Goal: Task Accomplishment & Management: Manage account settings

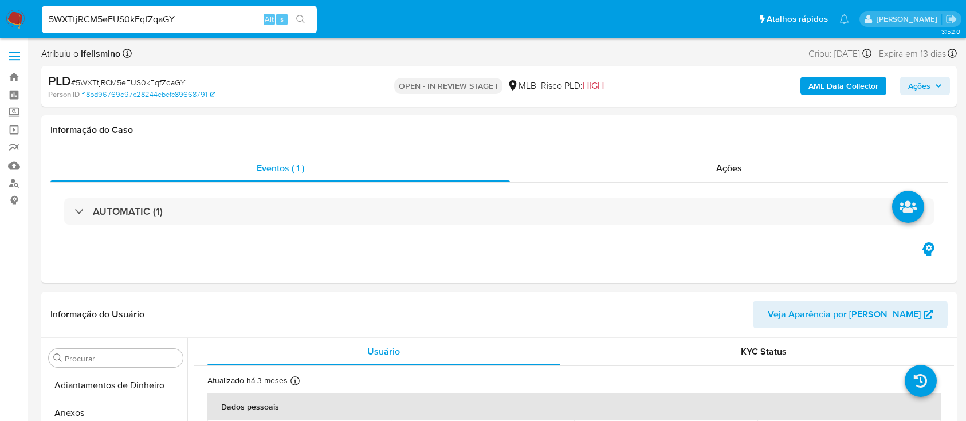
select select "10"
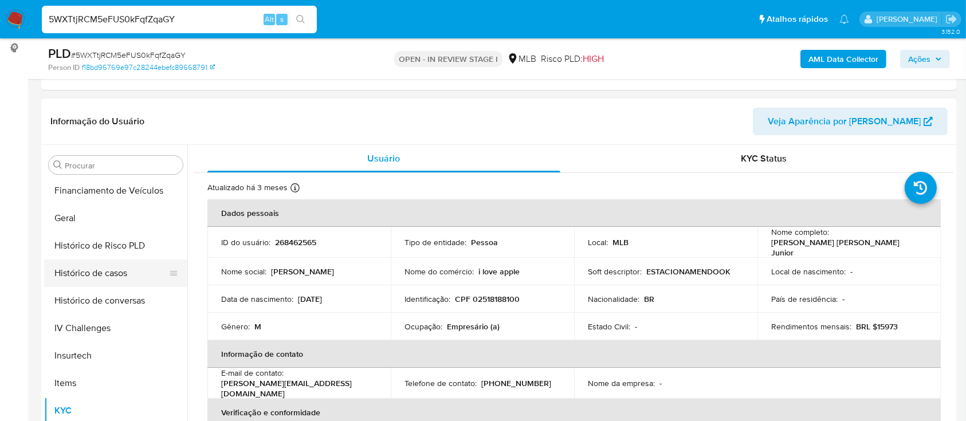
scroll to position [331, 0]
click at [127, 227] on button "Geral" at bounding box center [111, 219] width 134 height 28
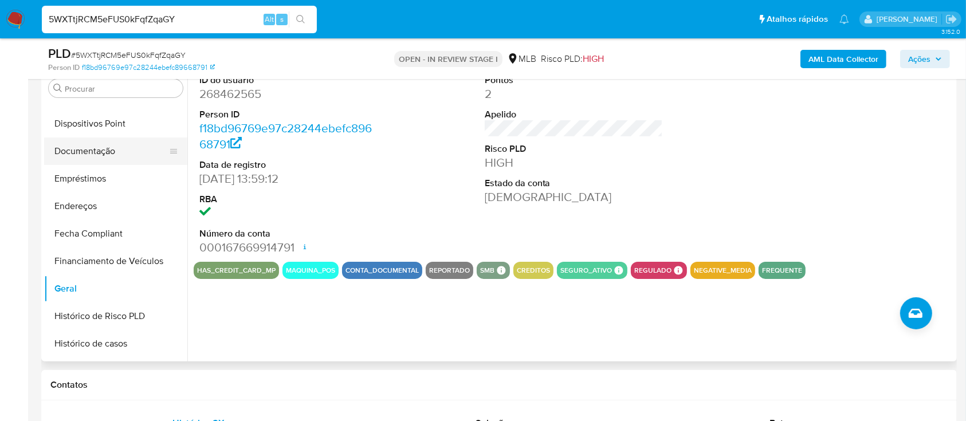
scroll to position [102, 0]
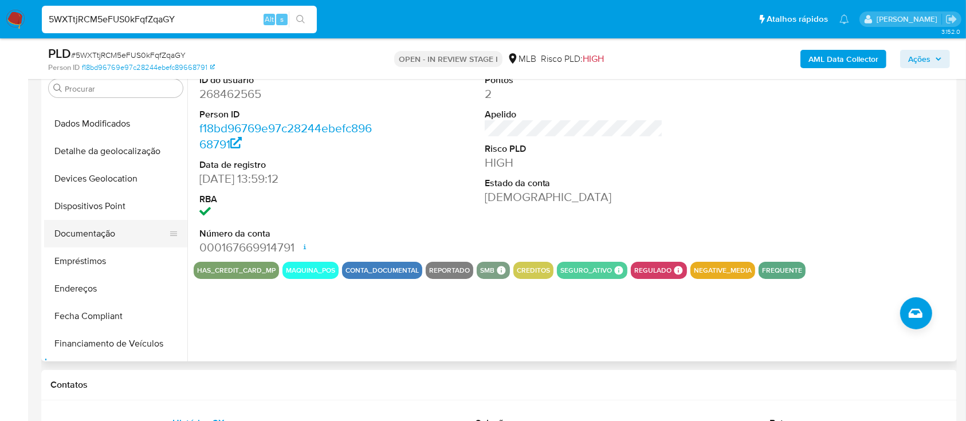
click at [125, 226] on button "Documentação" at bounding box center [111, 234] width 134 height 28
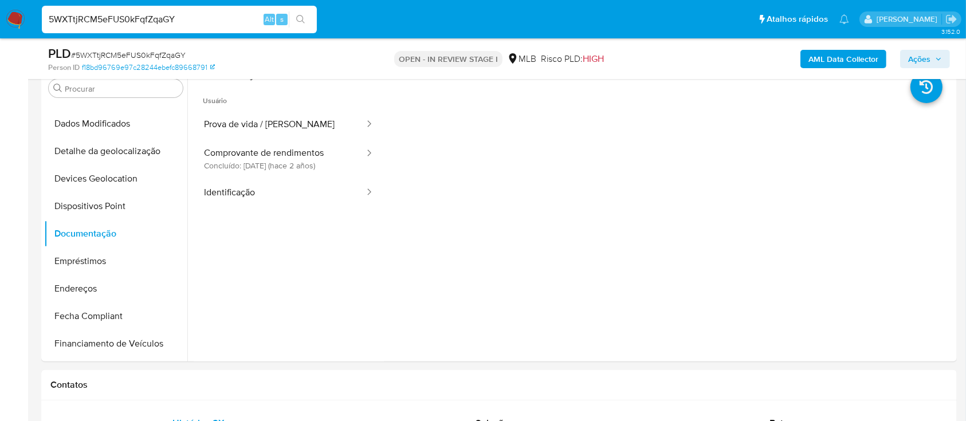
click at [261, 123] on button "Prova de vida / Selfie" at bounding box center [280, 124] width 172 height 29
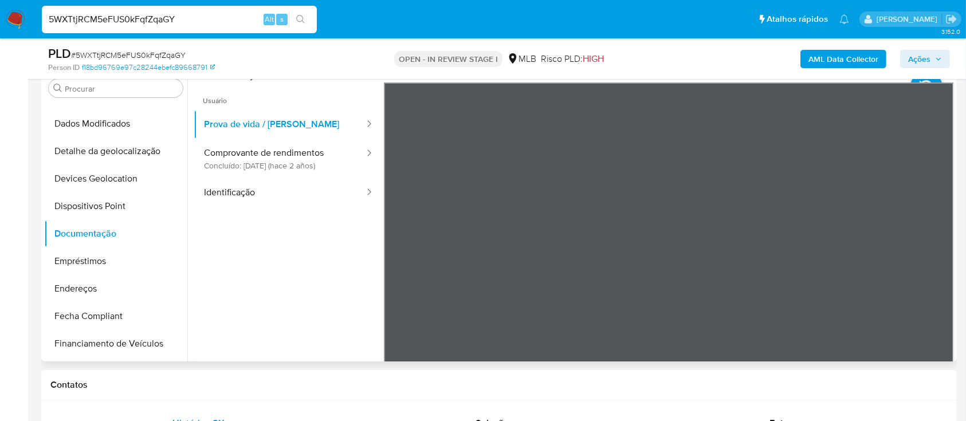
drag, startPoint x: 266, startPoint y: 157, endPoint x: 376, endPoint y: 191, distance: 115.6
click at [266, 159] on button "Comprovante de rendimentos Concluído: 09/11/2023 (hace 2 años)" at bounding box center [280, 158] width 172 height 39
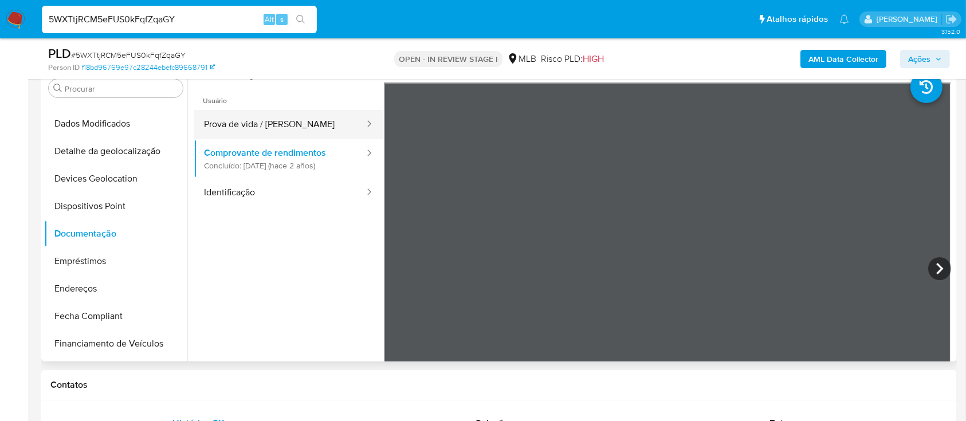
click at [339, 123] on button "Prova de vida / Selfie" at bounding box center [280, 124] width 172 height 29
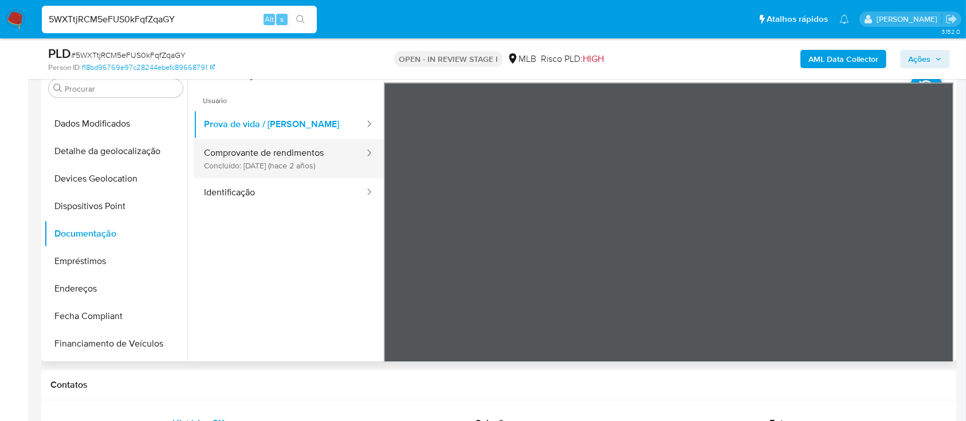
click at [307, 159] on button "Comprovante de rendimentos Concluído: 09/11/2023 (hace 2 años)" at bounding box center [280, 158] width 172 height 39
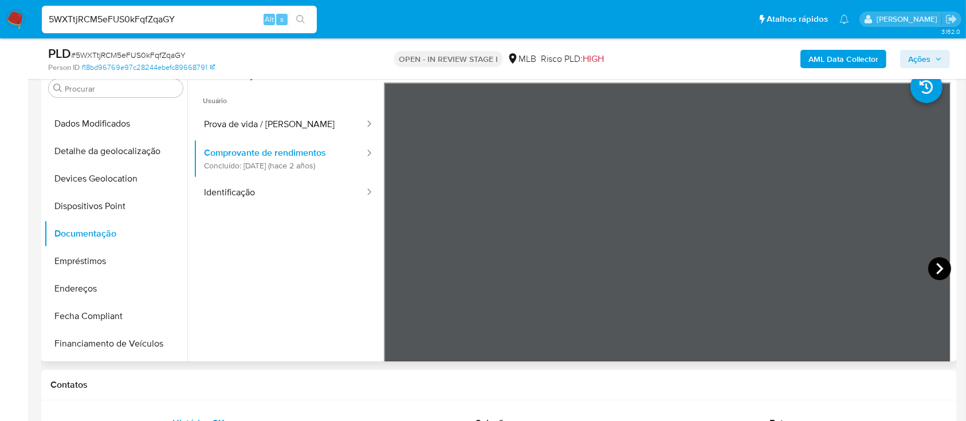
click at [943, 270] on icon at bounding box center [939, 268] width 23 height 23
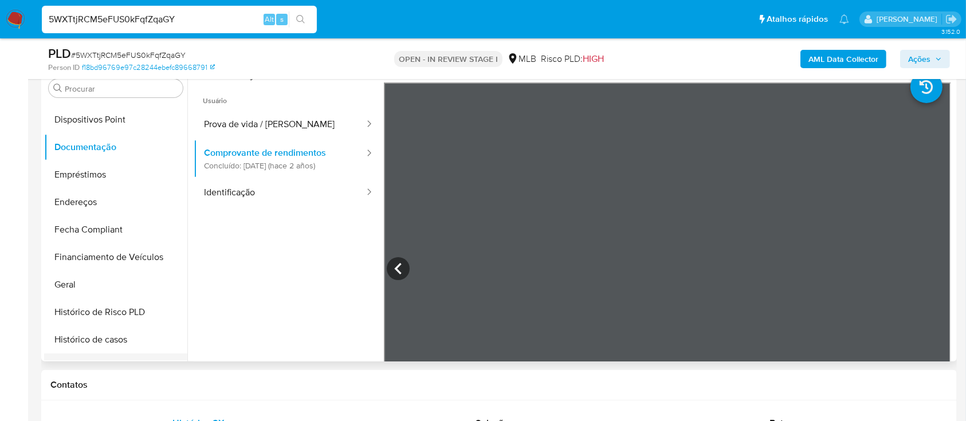
scroll to position [255, 0]
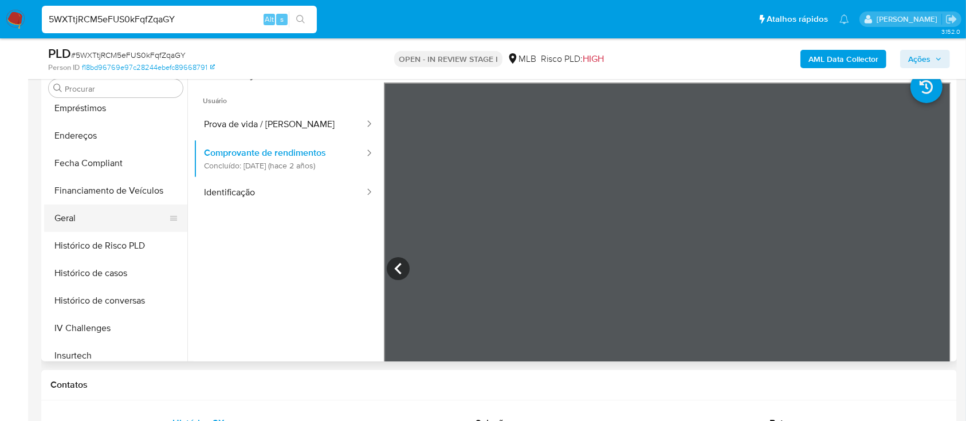
click at [119, 231] on button "Geral" at bounding box center [111, 219] width 134 height 28
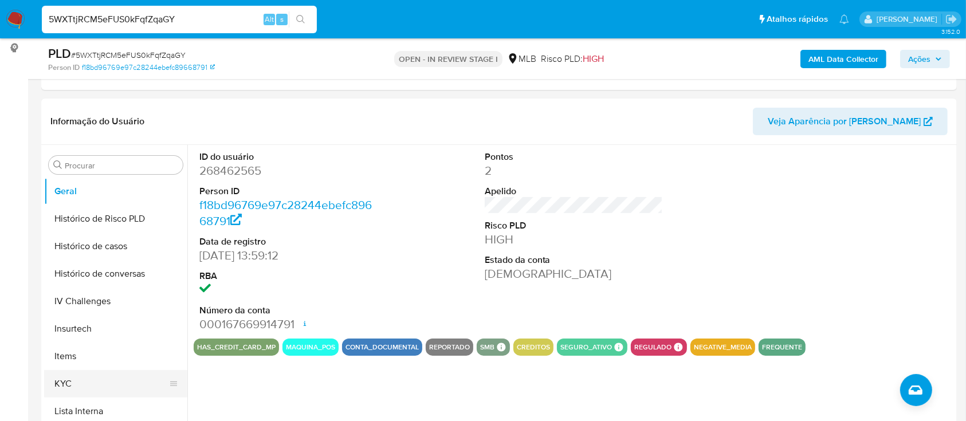
scroll to position [408, 0]
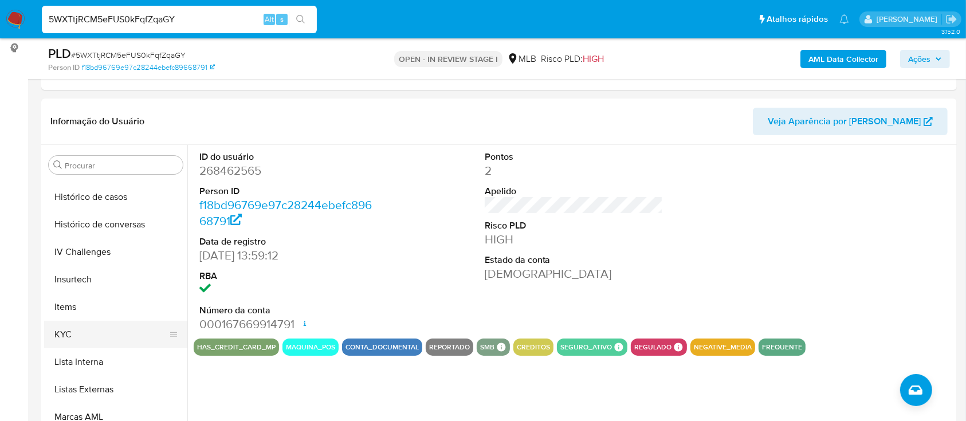
click at [99, 327] on button "KYC" at bounding box center [111, 335] width 134 height 28
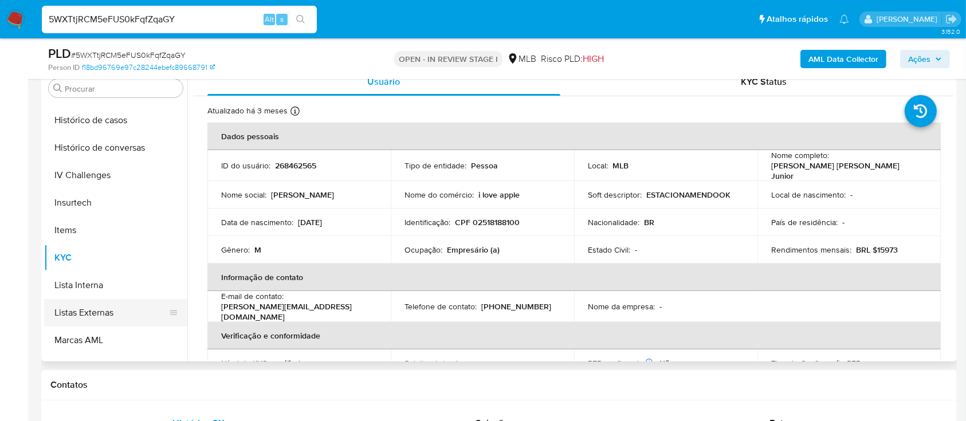
scroll to position [484, 0]
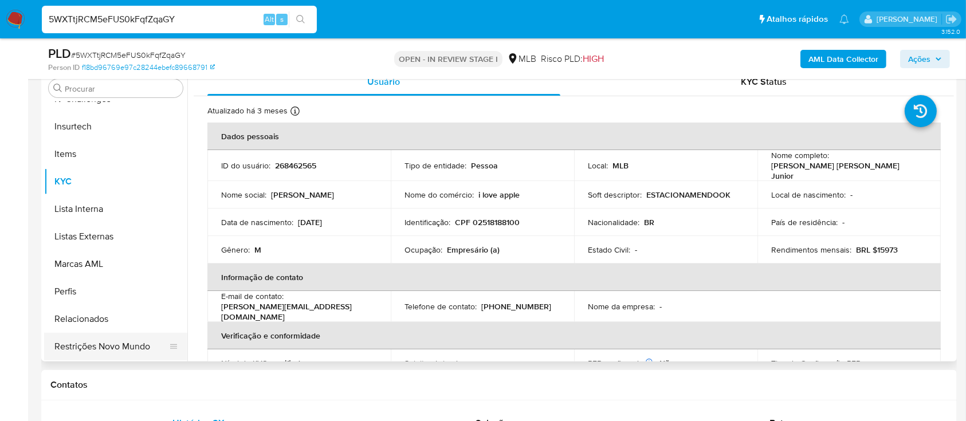
click at [105, 349] on button "Restrições Novo Mundo" at bounding box center [111, 347] width 134 height 28
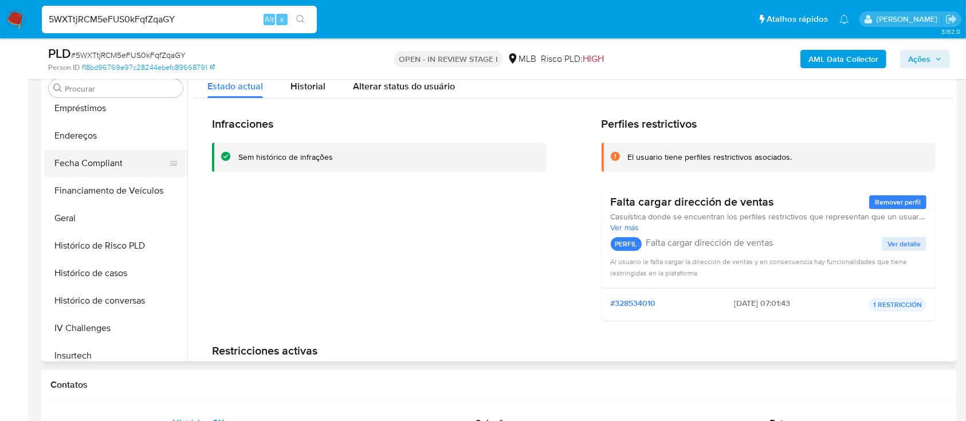
scroll to position [179, 0]
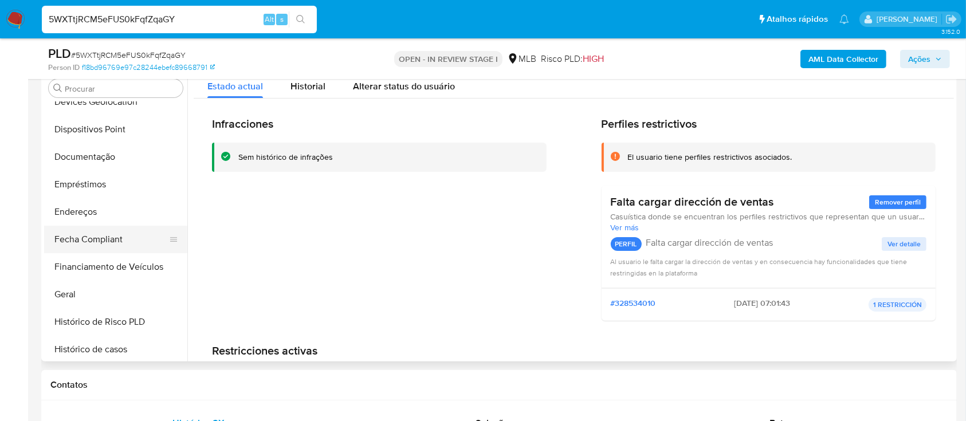
click at [124, 156] on button "Documentação" at bounding box center [115, 157] width 143 height 28
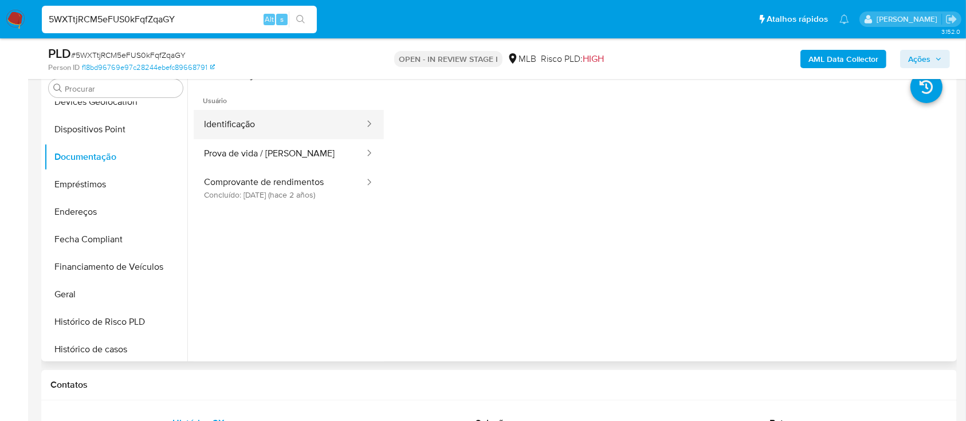
click at [245, 121] on button "Identificação" at bounding box center [280, 124] width 172 height 29
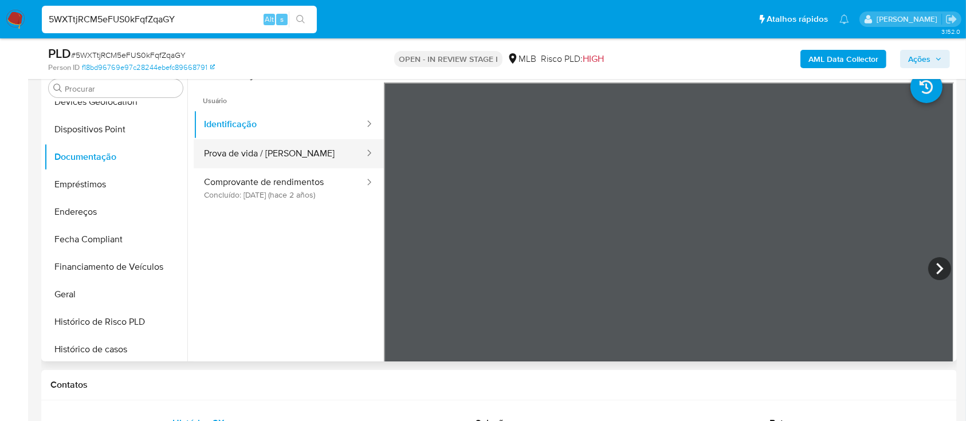
drag, startPoint x: 271, startPoint y: 154, endPoint x: 321, endPoint y: 158, distance: 50.0
click at [275, 152] on button "Prova de vida / Selfie" at bounding box center [280, 153] width 172 height 29
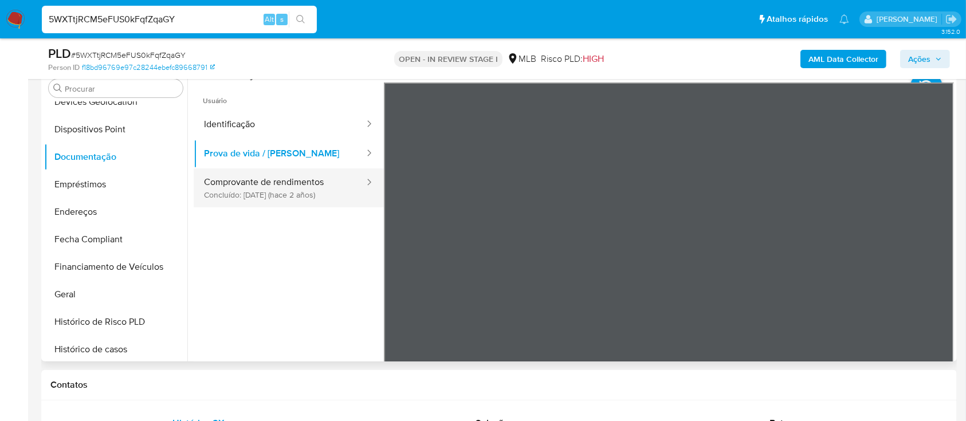
click at [234, 186] on button "Comprovante de rendimentos Concluído: 09/11/2023 (hace 2 años)" at bounding box center [280, 187] width 172 height 39
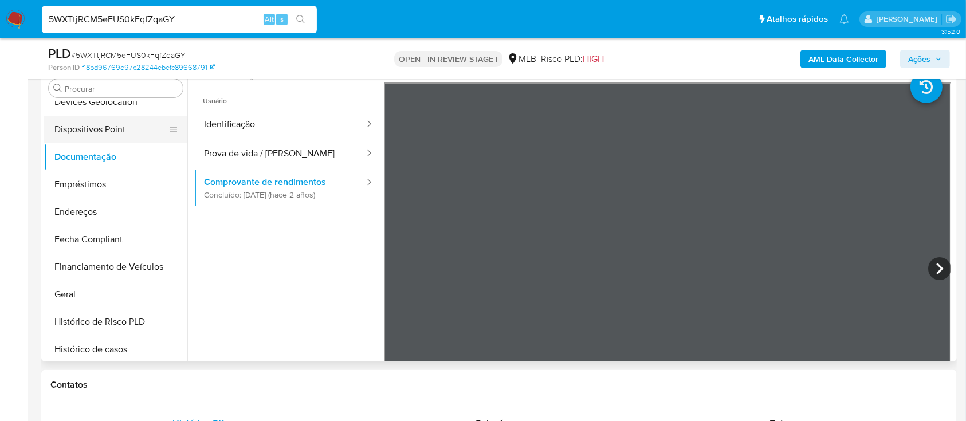
click at [120, 131] on button "Dispositivos Point" at bounding box center [111, 130] width 134 height 28
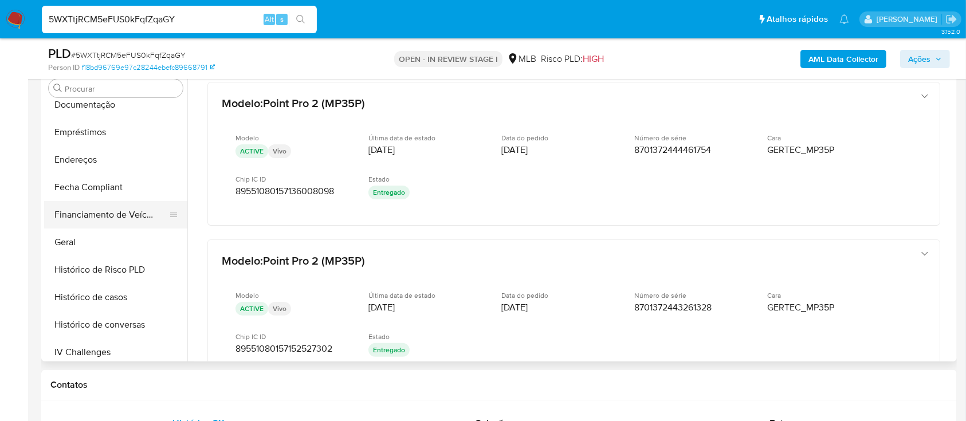
scroll to position [255, 0]
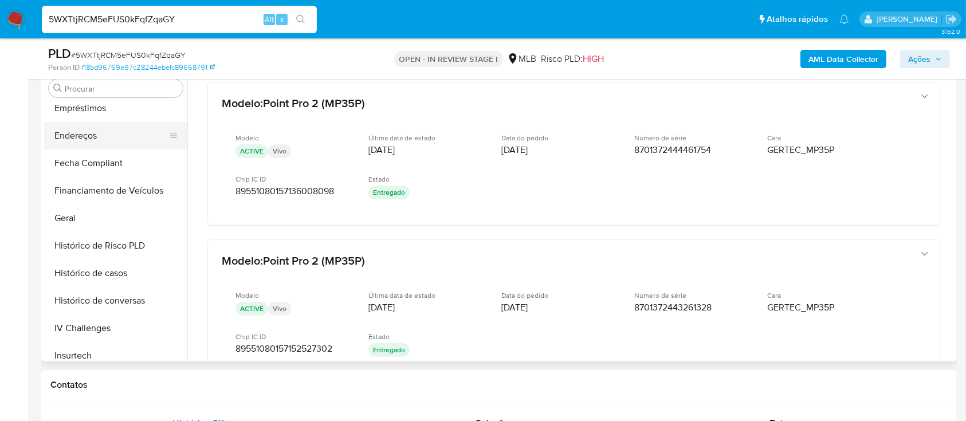
click at [99, 140] on button "Endereços" at bounding box center [111, 136] width 134 height 28
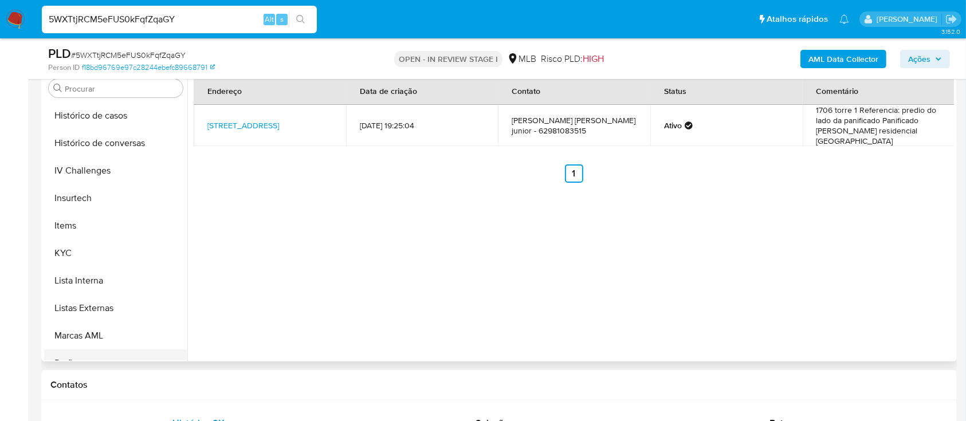
scroll to position [484, 0]
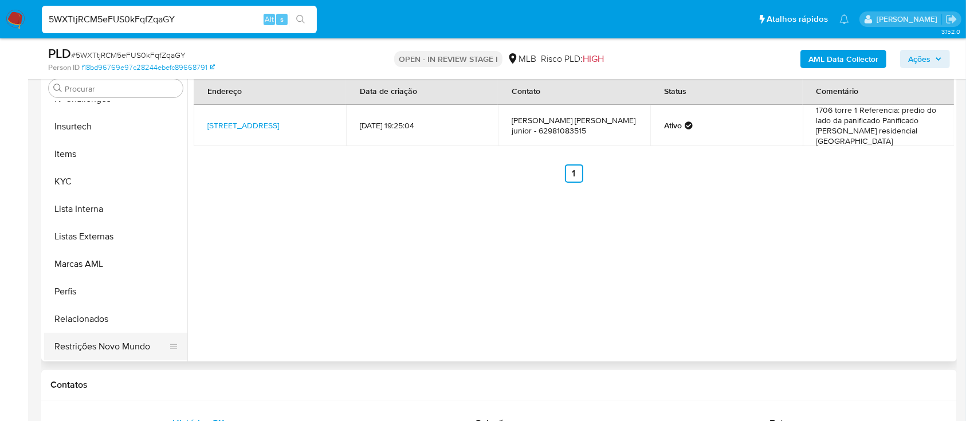
click at [104, 336] on button "Restrições Novo Mundo" at bounding box center [111, 347] width 134 height 28
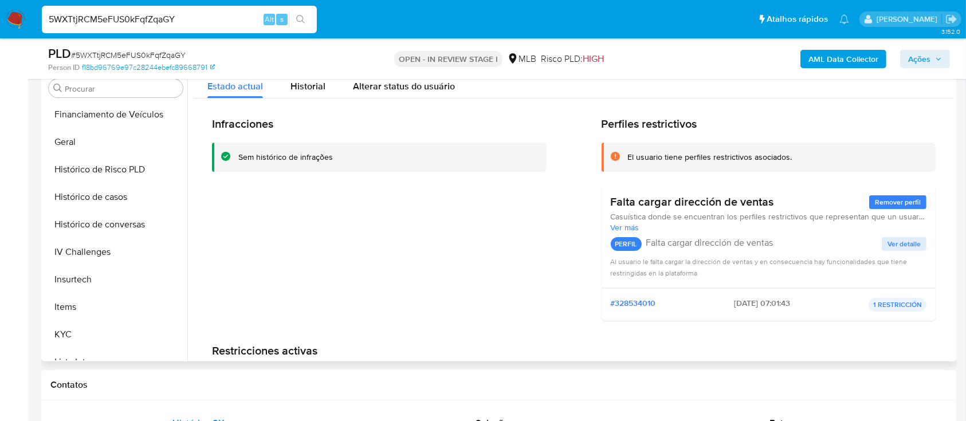
scroll to position [179, 0]
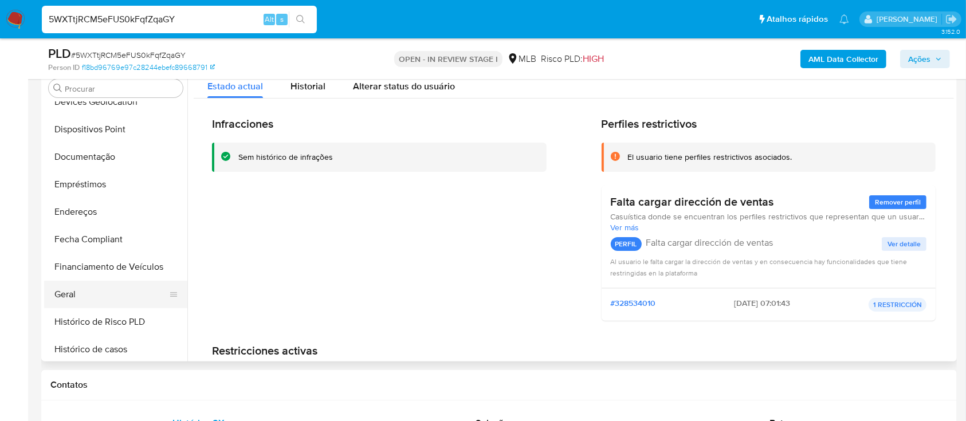
click at [92, 286] on button "Geral" at bounding box center [111, 295] width 134 height 28
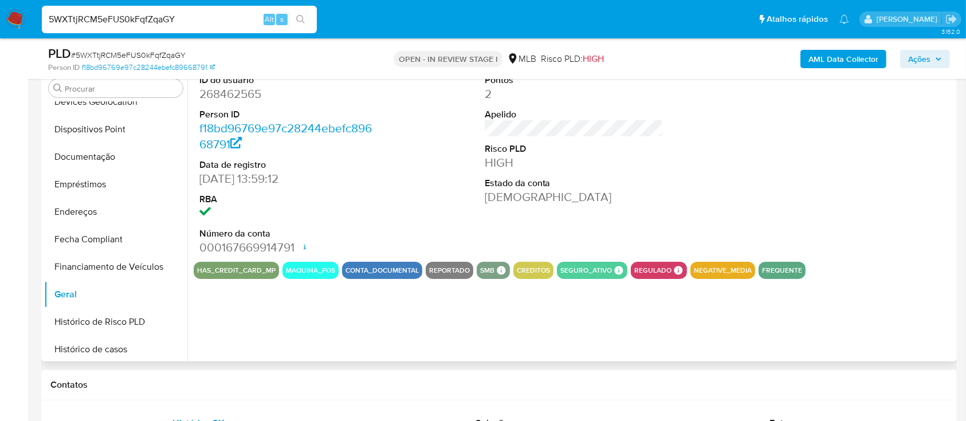
click at [237, 97] on dd "268462565" at bounding box center [288, 94] width 179 height 16
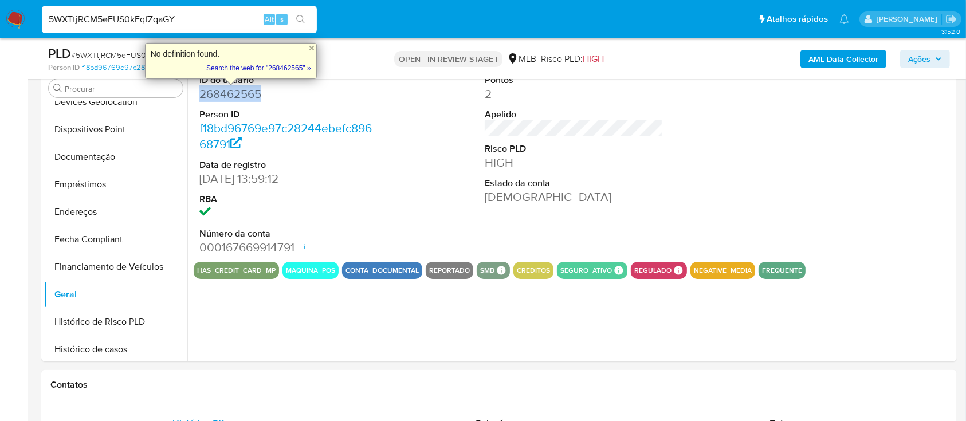
copy dd "268462565"
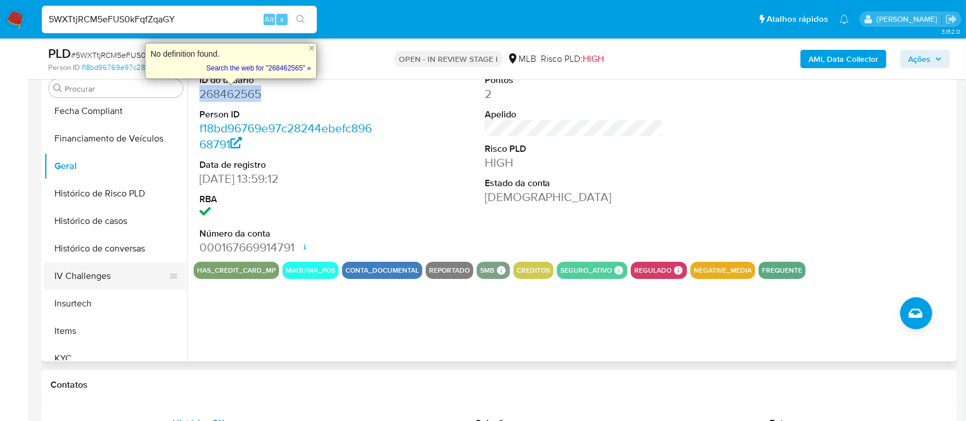
scroll to position [331, 0]
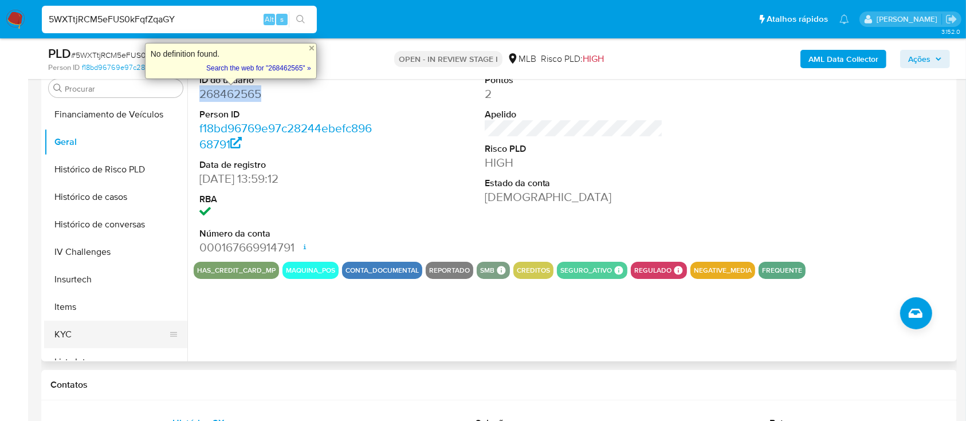
click at [73, 334] on button "KYC" at bounding box center [111, 335] width 134 height 28
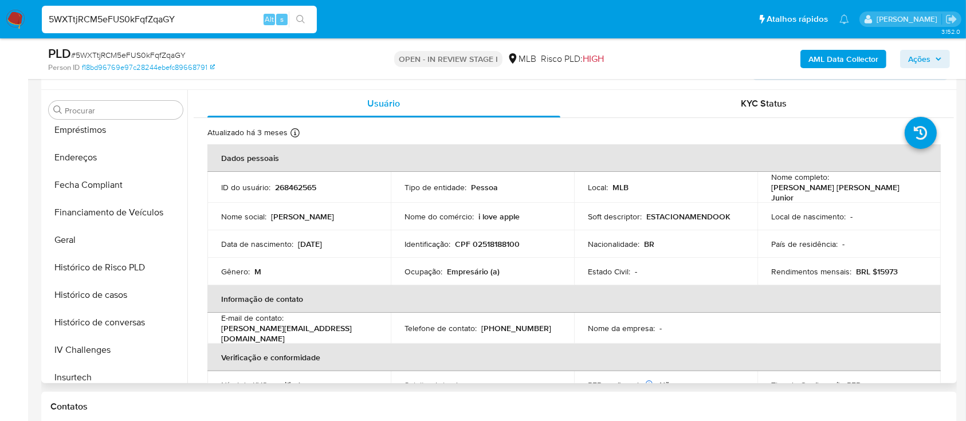
scroll to position [152, 0]
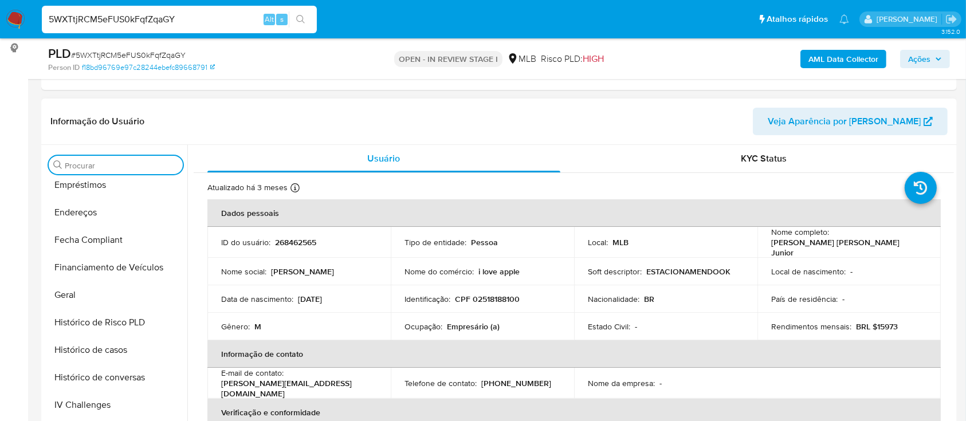
click at [151, 162] on input "Procurar" at bounding box center [121, 165] width 113 height 10
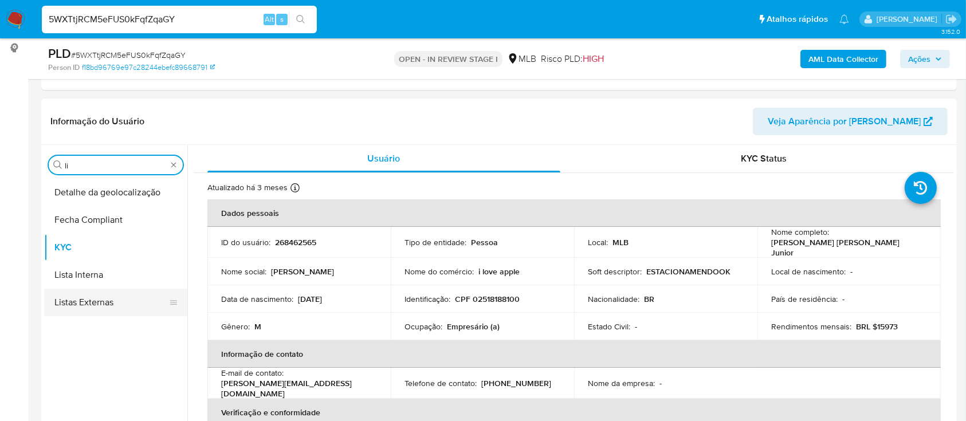
type input "li"
click at [76, 273] on button "Lista Interna" at bounding box center [115, 275] width 143 height 28
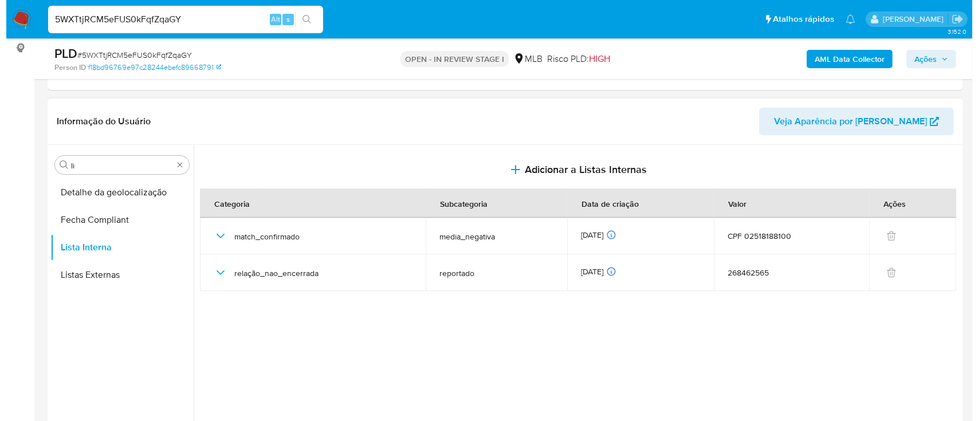
scroll to position [229, 0]
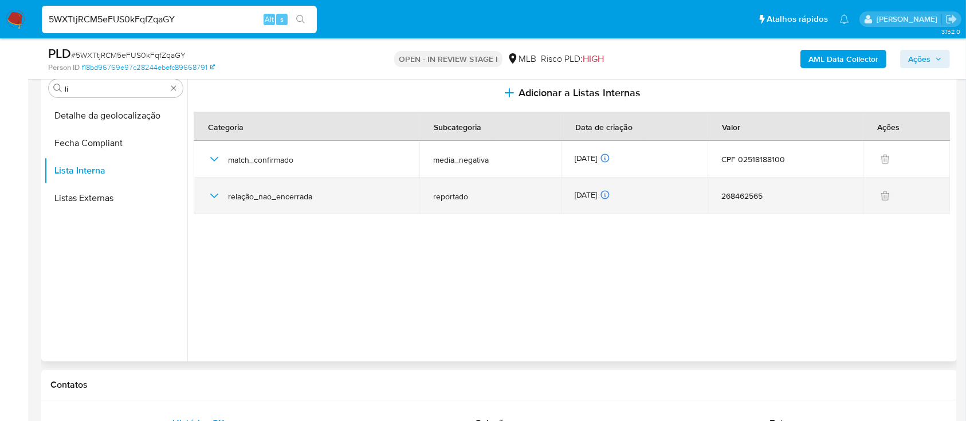
click at [214, 198] on icon "button" at bounding box center [214, 196] width 14 height 14
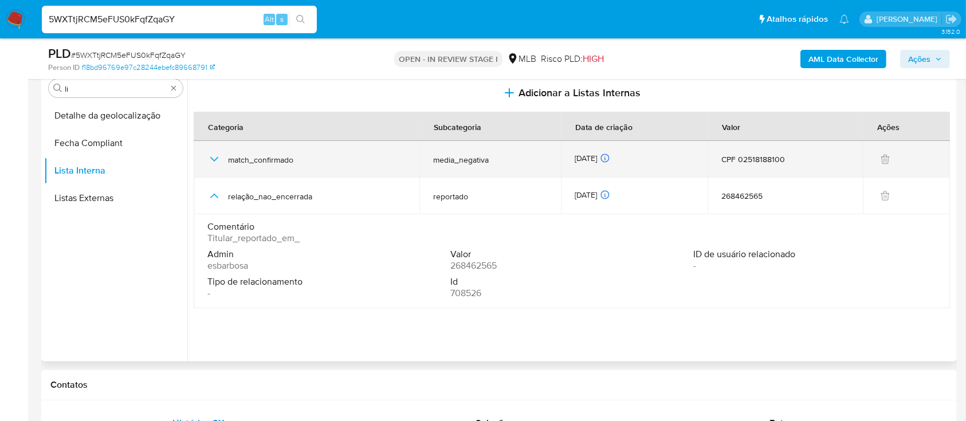
click at [209, 153] on icon "button" at bounding box center [214, 159] width 14 height 14
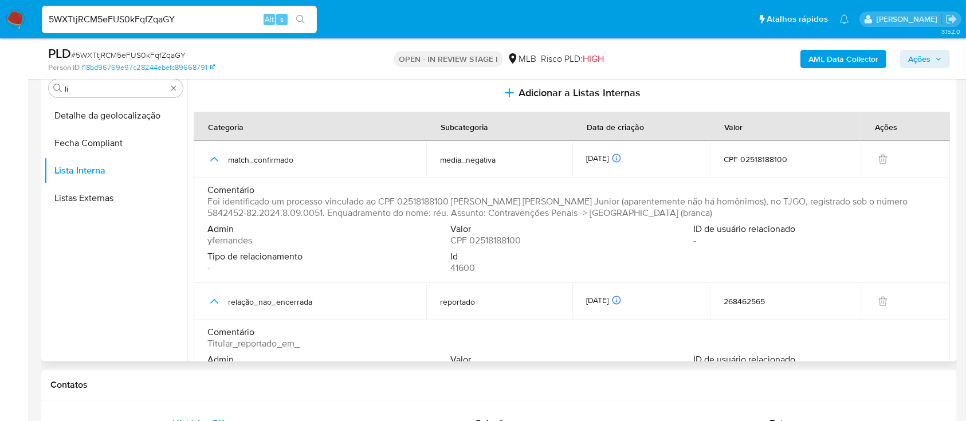
drag, startPoint x: 874, startPoint y: 199, endPoint x: 285, endPoint y: 213, distance: 589.7
click at [285, 213] on span "Foi identificado um processo vinculado ao CPF 02518188100 de Claudio Cesar da S…" at bounding box center [570, 207] width 726 height 23
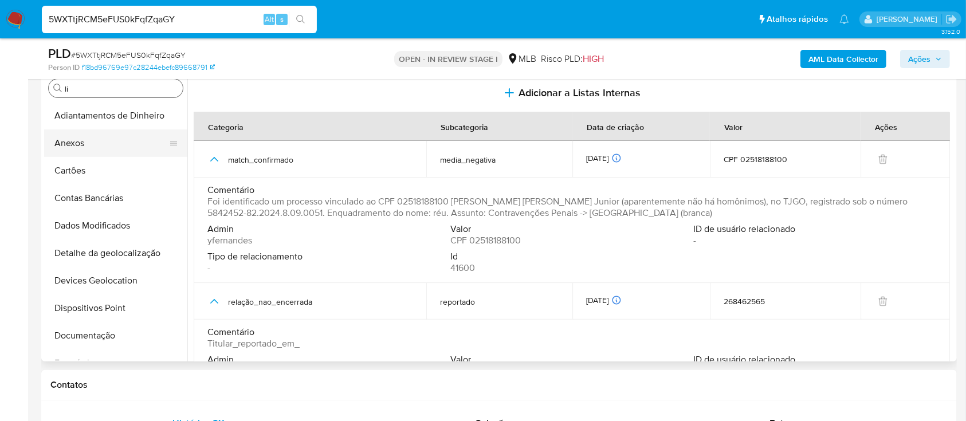
click at [119, 140] on button "Anexos" at bounding box center [111, 143] width 134 height 28
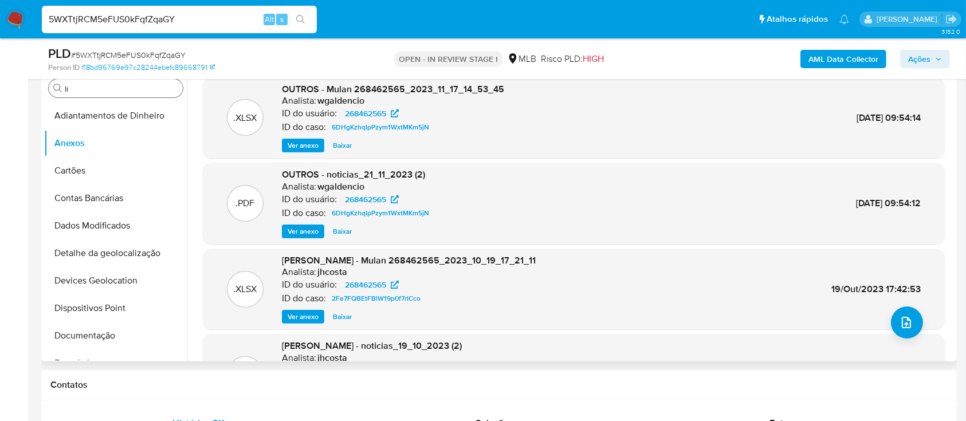
click at [882, 320] on div ".XLSX DOSSIÊ ANÁLISE - Mulan 268462565_2023_10_19_17_21_11 Analista: jhcosta ID…" at bounding box center [574, 289] width 730 height 70
click at [900, 321] on icon "upload-file" at bounding box center [907, 323] width 14 height 14
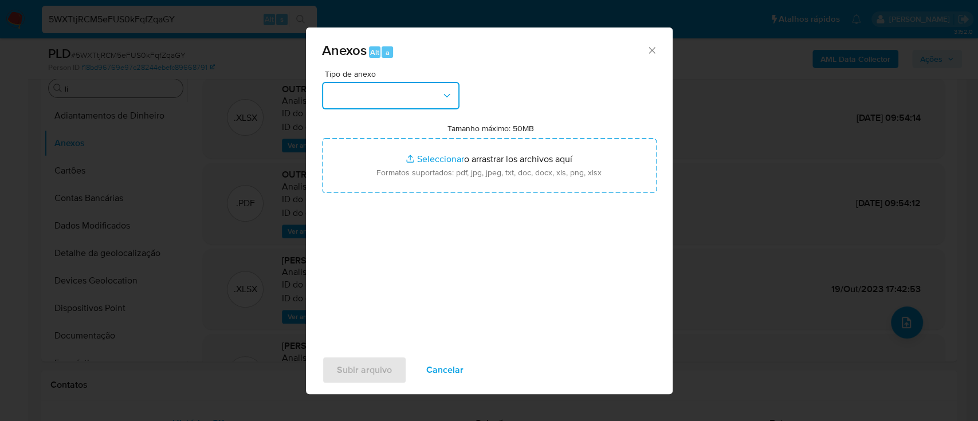
click at [367, 98] on button "button" at bounding box center [391, 96] width 138 height 28
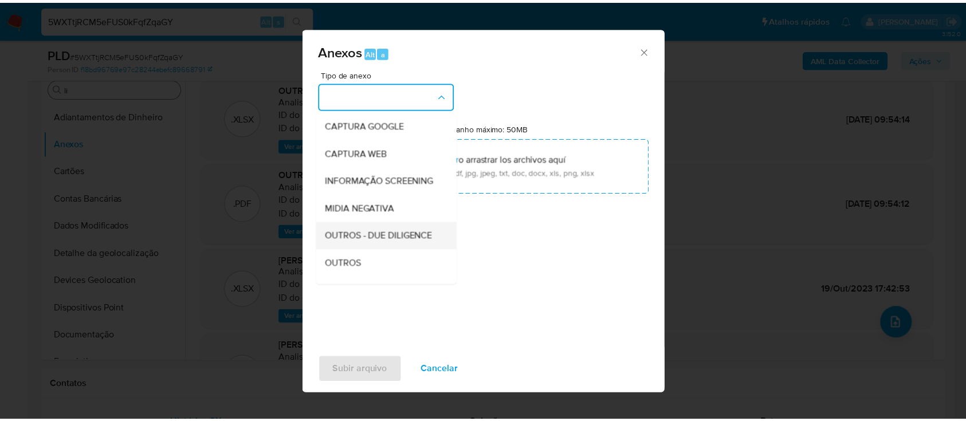
scroll to position [152, 0]
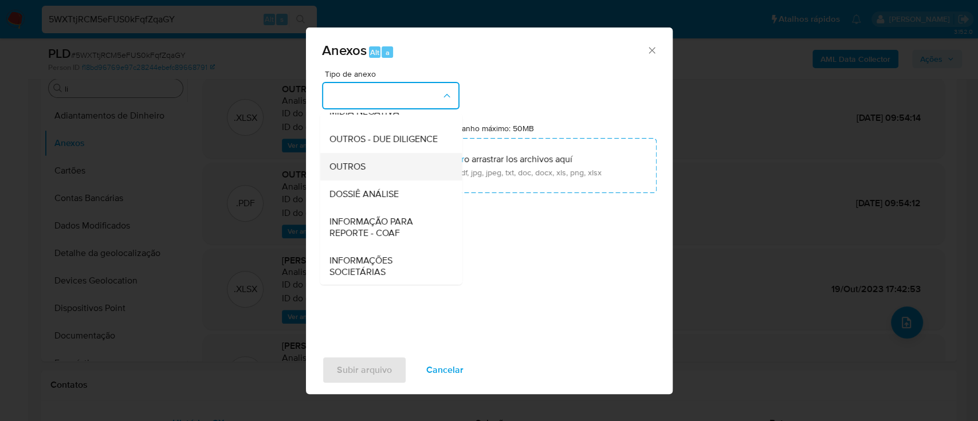
click at [390, 180] on div "OUTROS" at bounding box center [387, 167] width 117 height 28
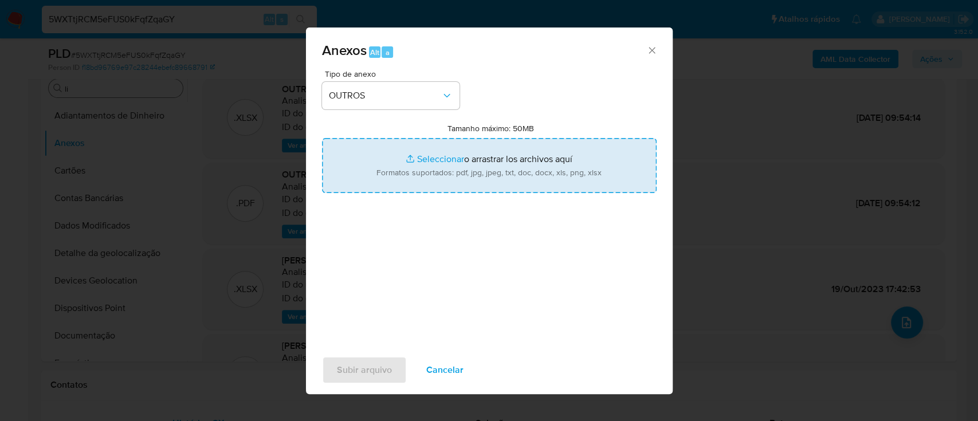
type input "C:\fakepath\Mulan 268462565_2025_08_13_10_29_09 CLAUDIO CESAR DA SILVA JUNIOR.p…"
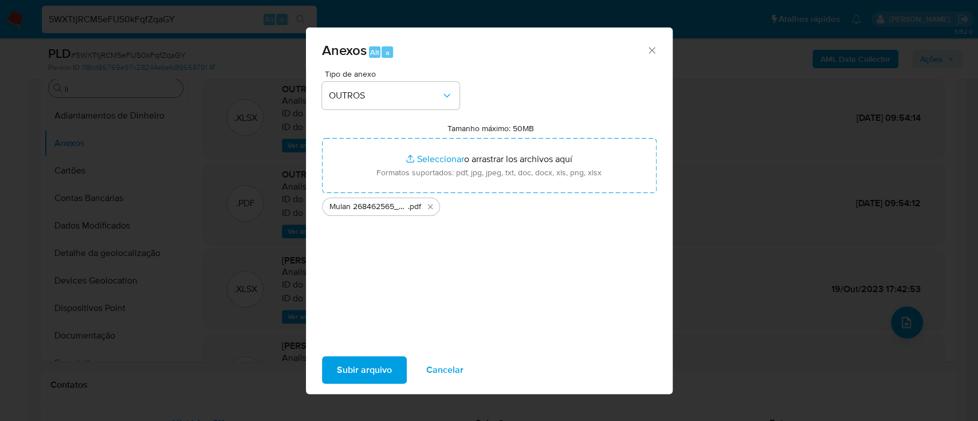
click at [367, 374] on span "Subir arquivo" at bounding box center [364, 370] width 55 height 25
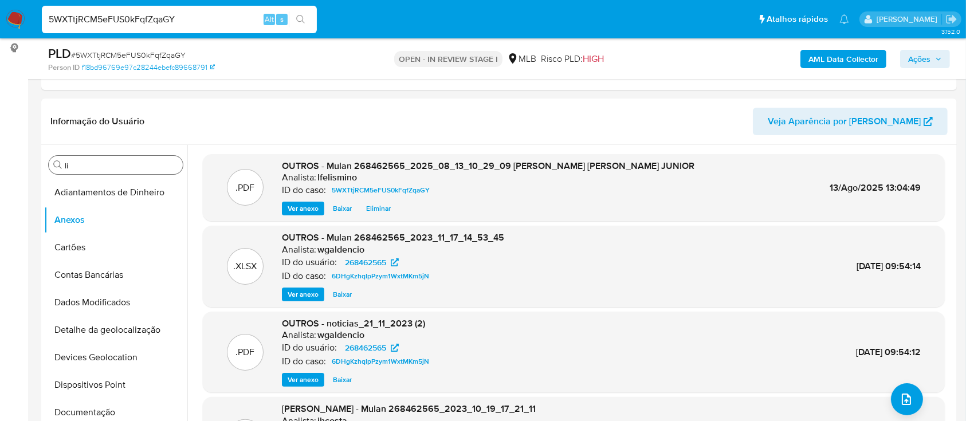
click at [162, 18] on input "5WXTtjRCM5eFUS0kFqfZqaGY" at bounding box center [179, 19] width 275 height 15
paste input "NYX6oVjX128s08wRbmdvWk01"
type input "NYX6oVjX128s08wRbmdvWk01"
click at [307, 22] on button "search-icon" at bounding box center [300, 19] width 23 height 16
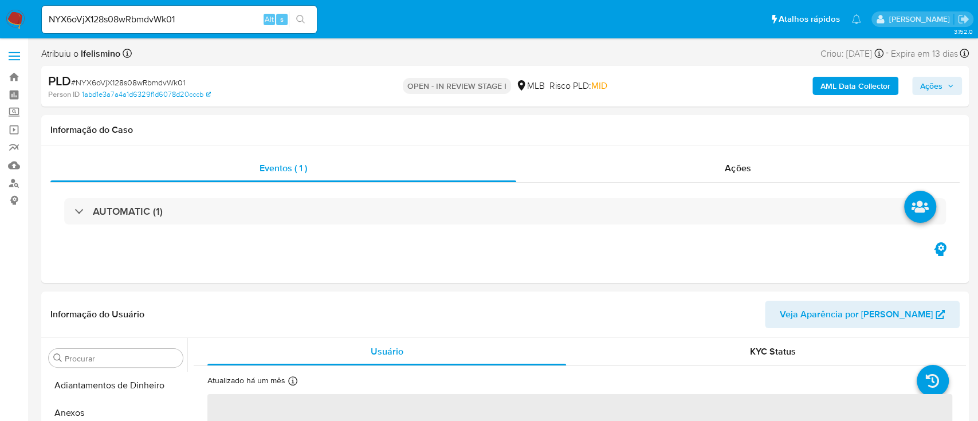
select select "10"
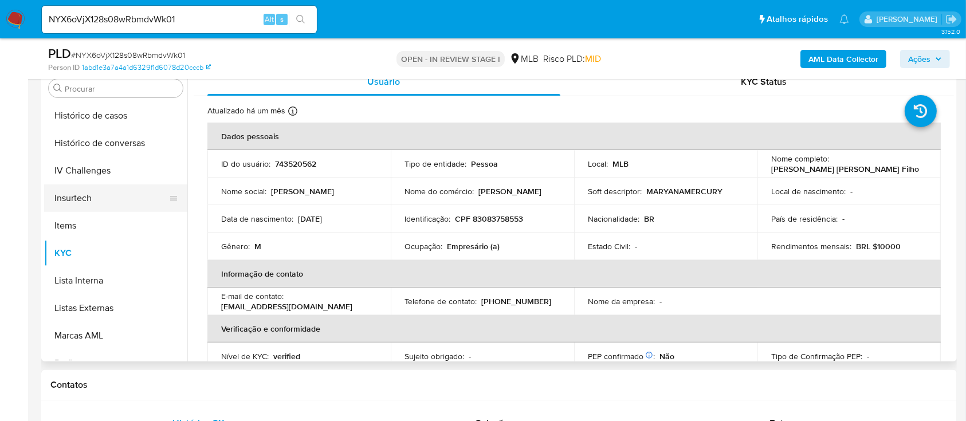
scroll to position [331, 0]
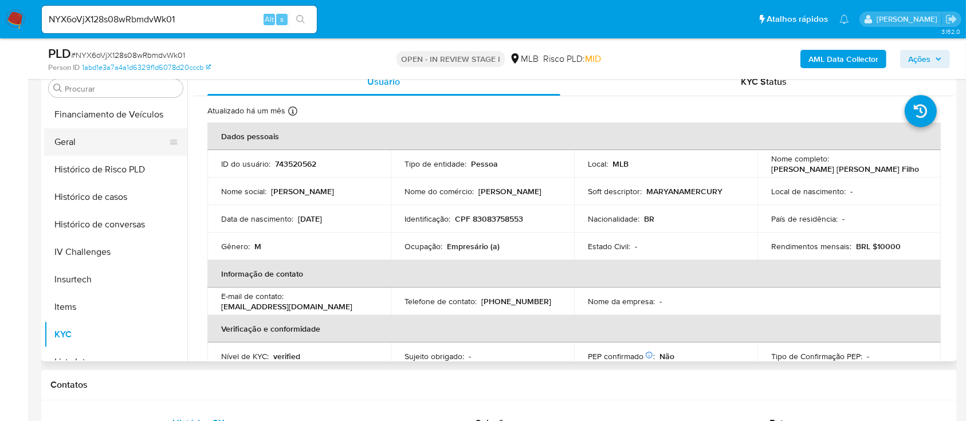
click at [107, 144] on button "Geral" at bounding box center [111, 142] width 134 height 28
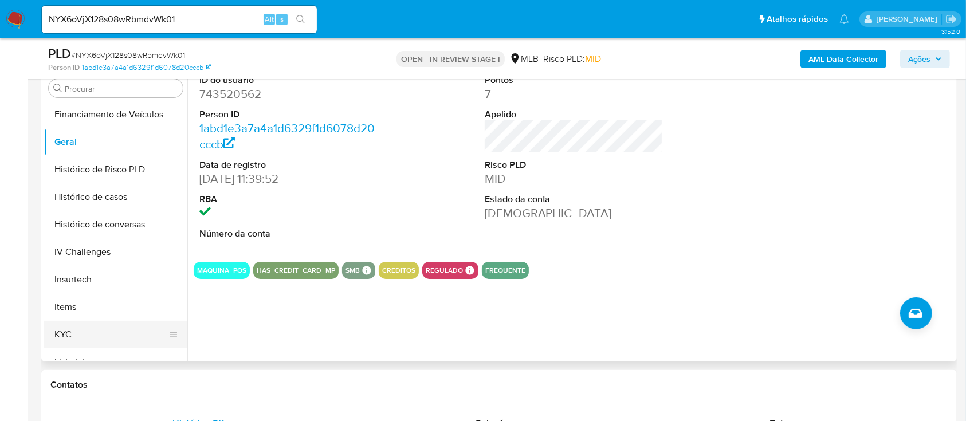
click at [81, 336] on button "KYC" at bounding box center [111, 335] width 134 height 28
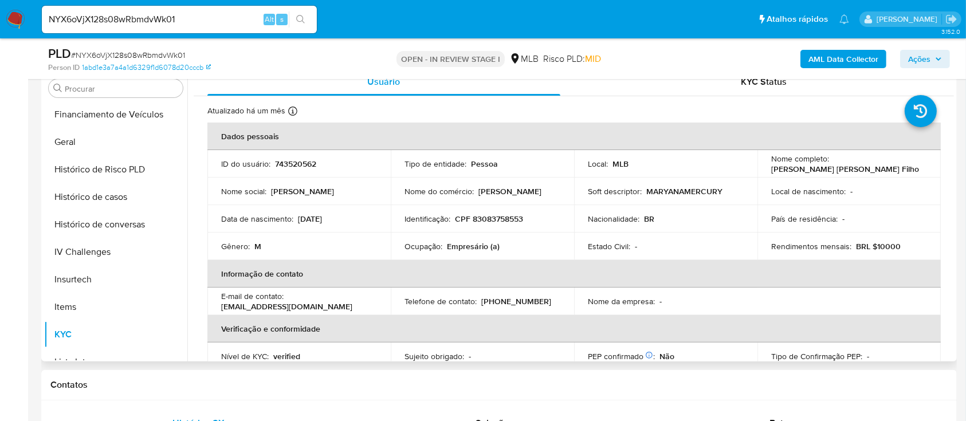
click at [495, 218] on p "CPF 83083758553" at bounding box center [489, 219] width 68 height 10
copy p "83083758553"
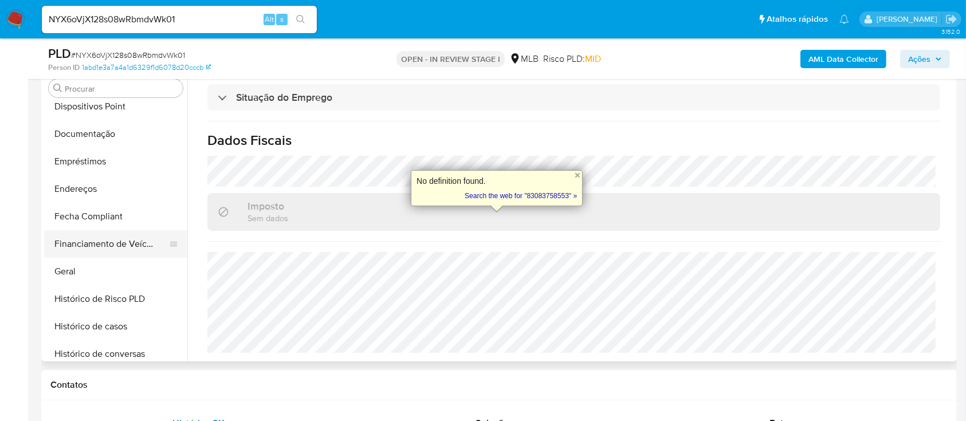
scroll to position [179, 0]
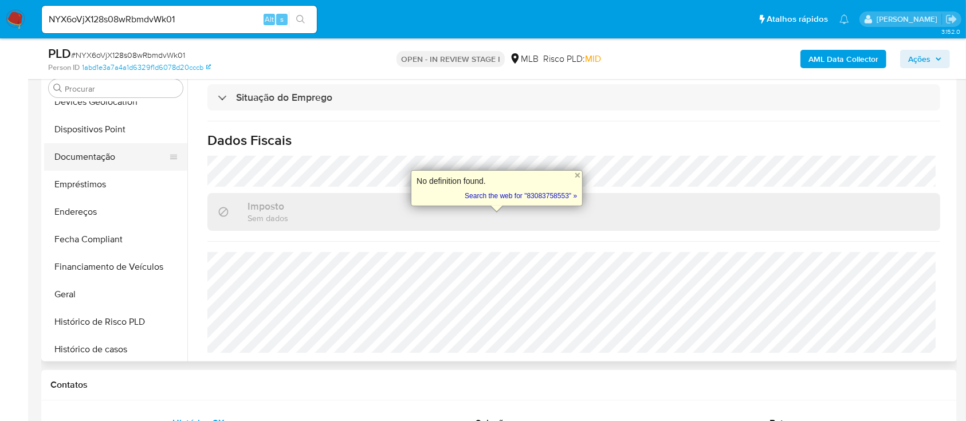
click at [90, 165] on button "Documentação" at bounding box center [111, 157] width 134 height 28
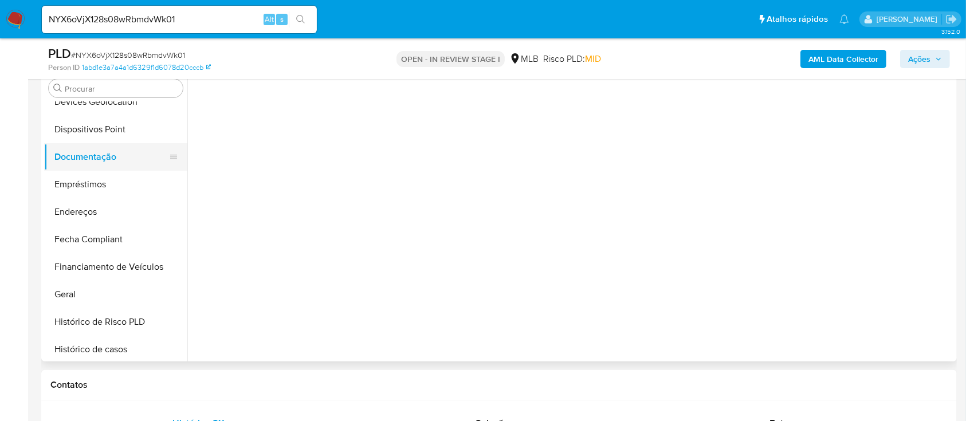
scroll to position [0, 0]
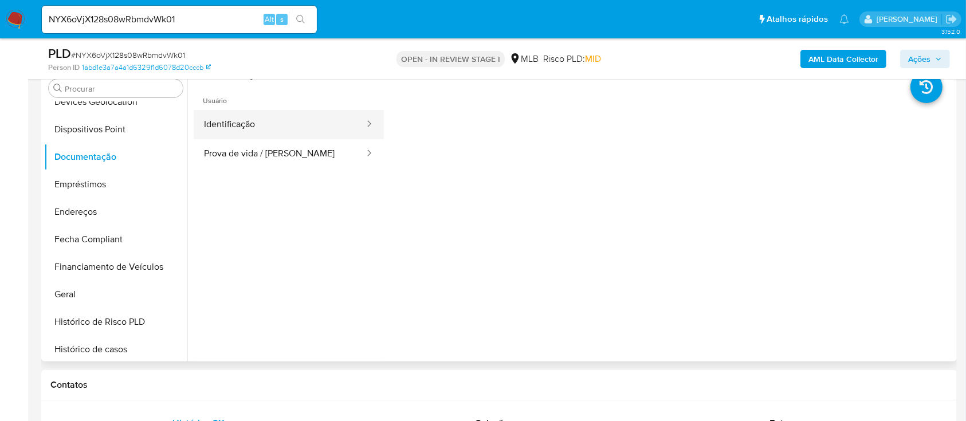
click at [293, 116] on button "Identificação" at bounding box center [280, 124] width 172 height 29
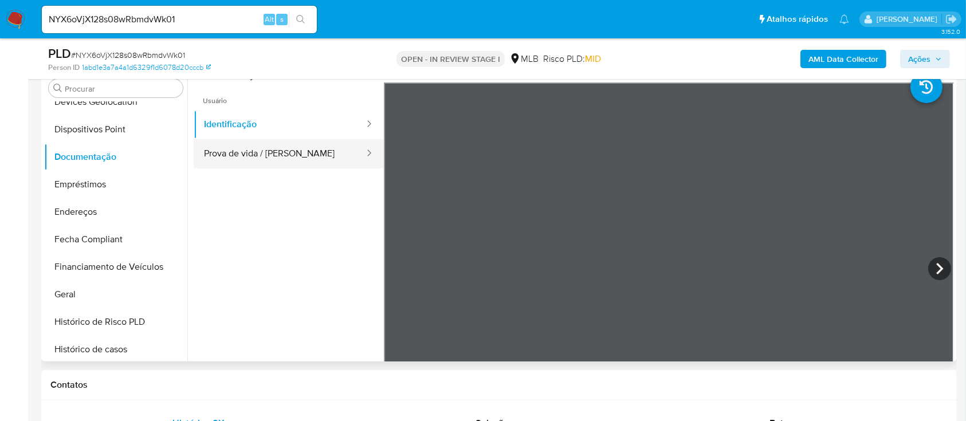
click at [226, 155] on button "Prova de vida / [PERSON_NAME]" at bounding box center [280, 153] width 172 height 29
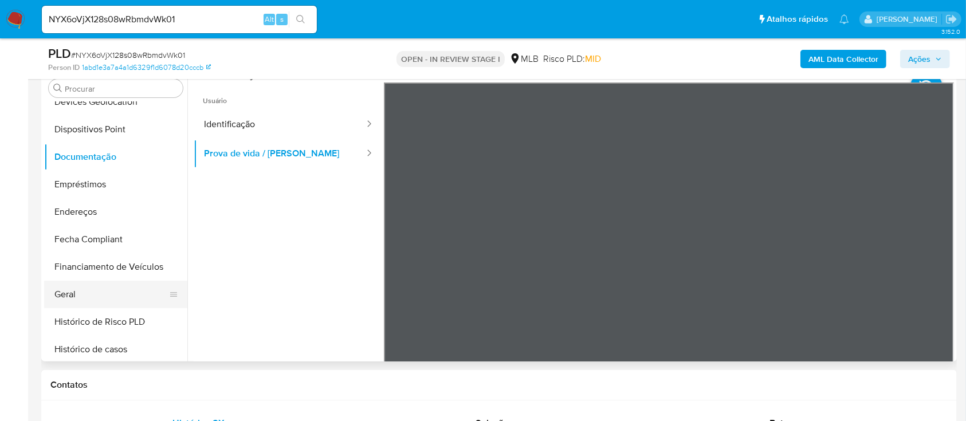
click at [108, 297] on button "Geral" at bounding box center [111, 295] width 134 height 28
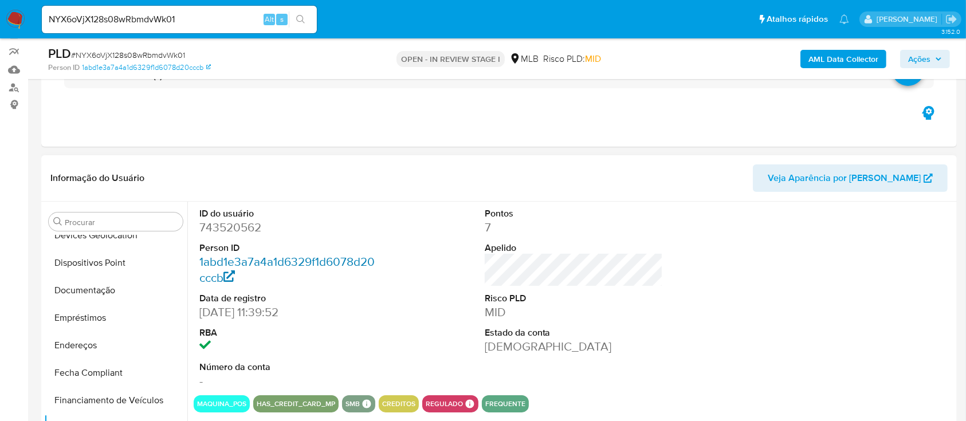
scroll to position [76, 0]
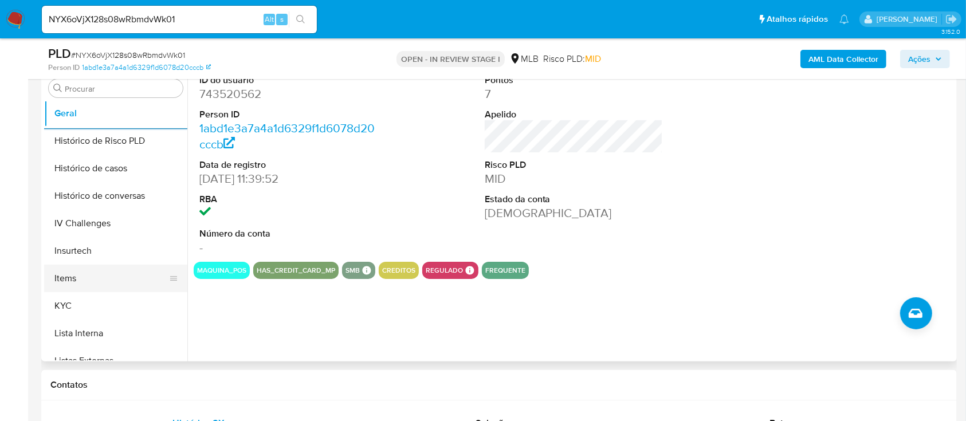
scroll to position [408, 0]
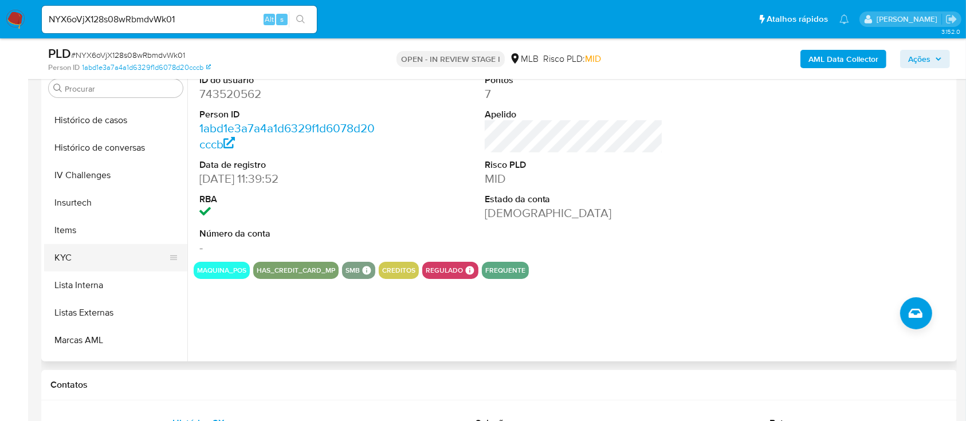
click at [96, 254] on button "KYC" at bounding box center [111, 258] width 134 height 28
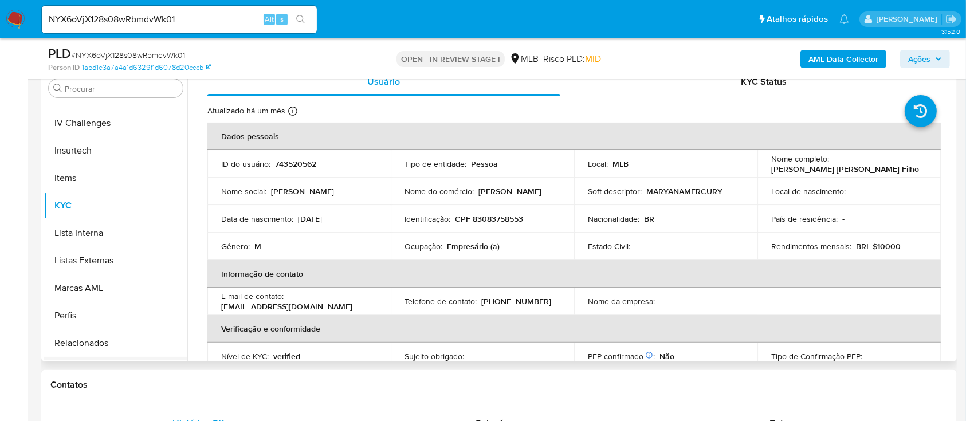
scroll to position [484, 0]
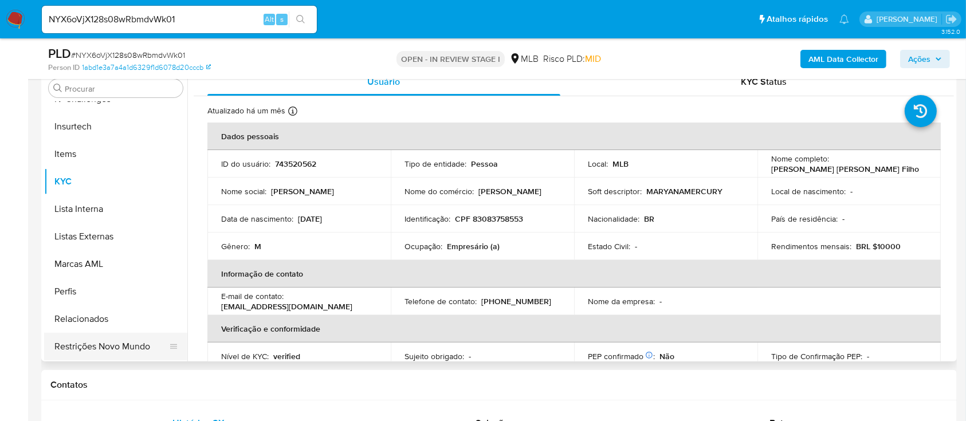
click at [139, 337] on button "Restrições Novo Mundo" at bounding box center [111, 347] width 134 height 28
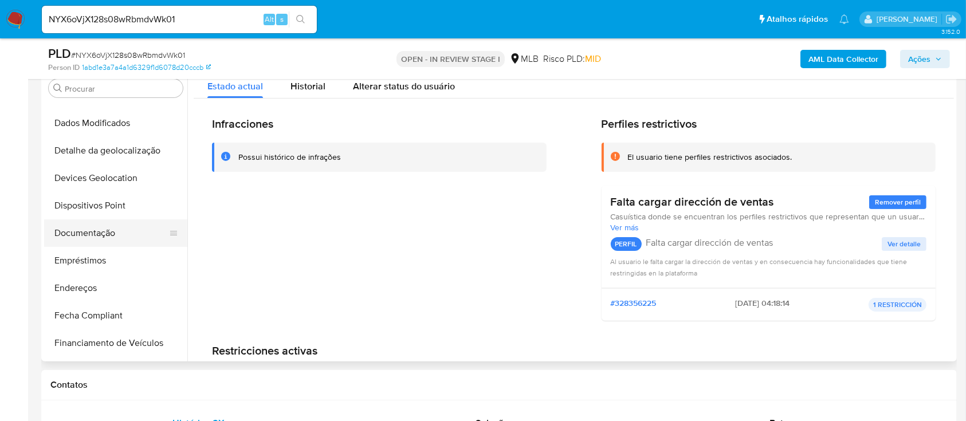
scroll to position [102, 0]
click at [127, 217] on button "Dispositivos Point" at bounding box center [111, 207] width 134 height 28
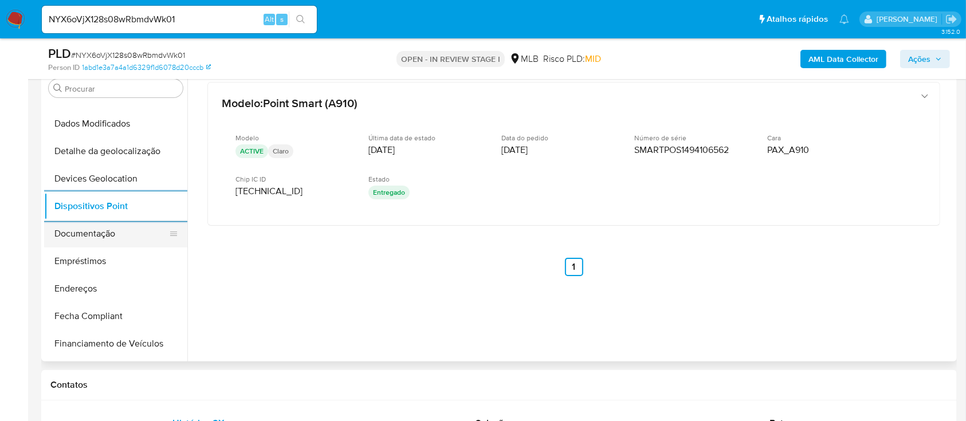
click at [123, 232] on button "Documentação" at bounding box center [111, 234] width 134 height 28
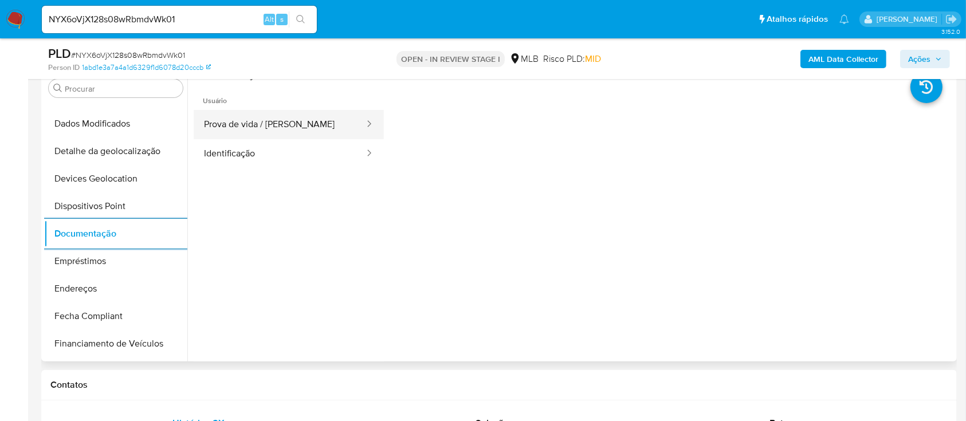
click at [303, 120] on button "Prova de vida / [PERSON_NAME]" at bounding box center [280, 124] width 172 height 29
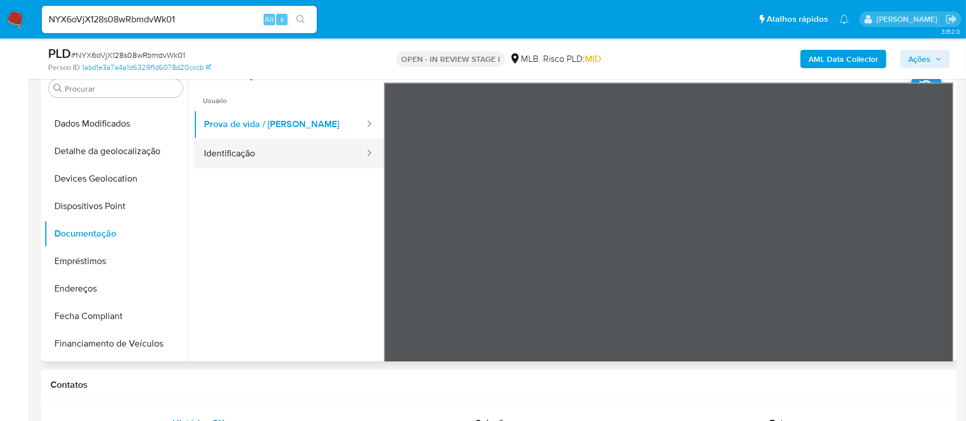
drag, startPoint x: 307, startPoint y: 151, endPoint x: 313, endPoint y: 150, distance: 5.8
click at [309, 150] on button "Identificação" at bounding box center [280, 153] width 172 height 29
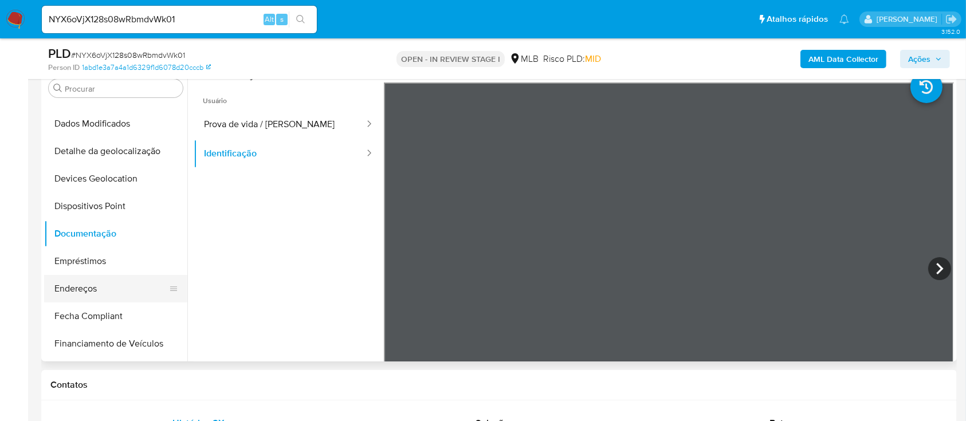
click at [128, 276] on button "Endereços" at bounding box center [111, 289] width 134 height 28
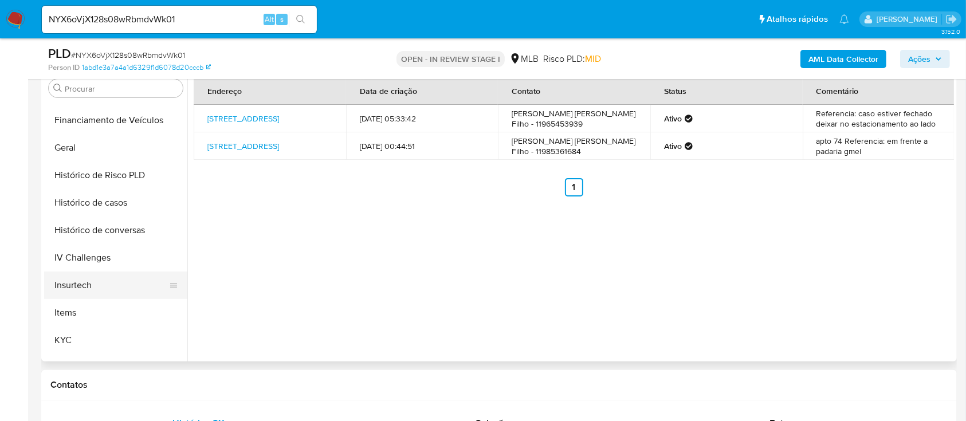
scroll to position [331, 0]
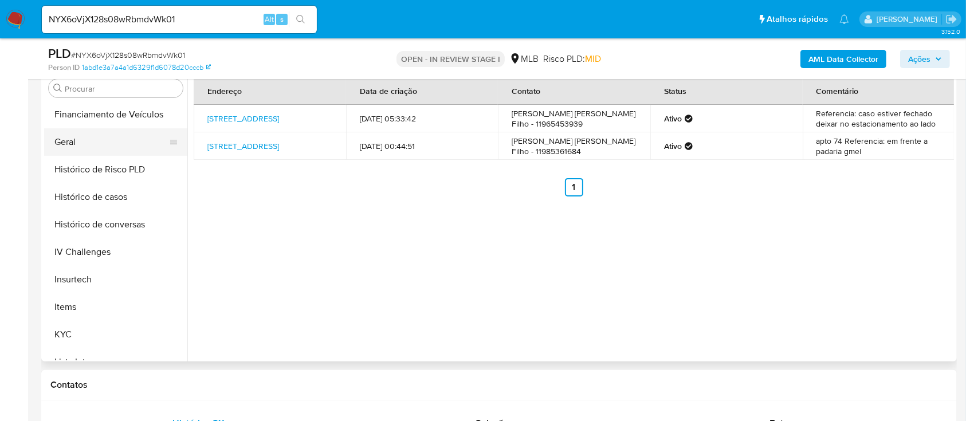
drag, startPoint x: 97, startPoint y: 137, endPoint x: 127, endPoint y: 150, distance: 32.6
click at [97, 135] on button "Geral" at bounding box center [111, 142] width 134 height 28
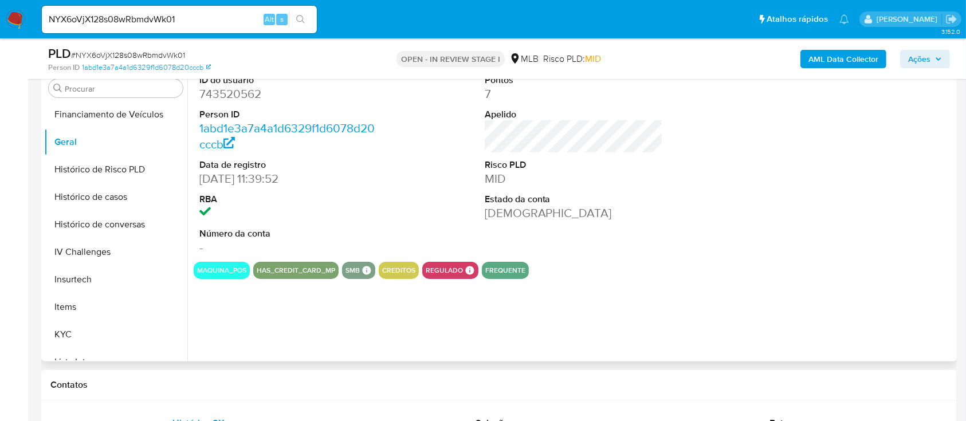
click at [238, 95] on dd "743520562" at bounding box center [288, 94] width 179 height 16
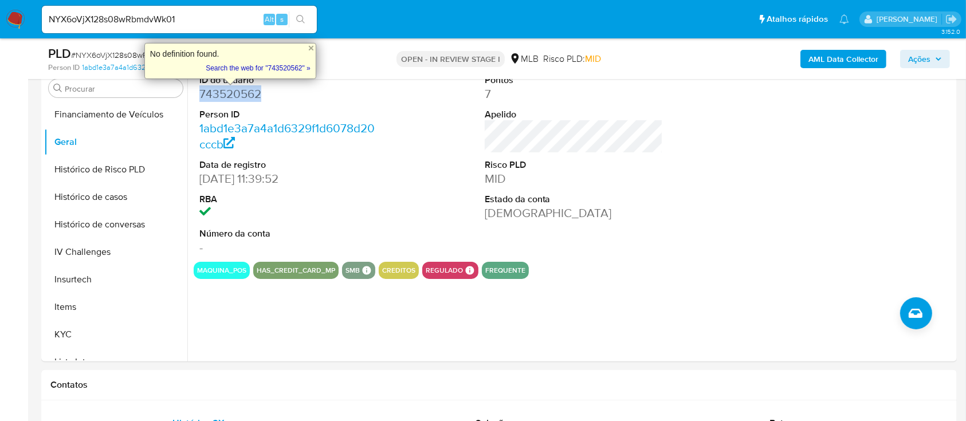
copy dd "743520562"
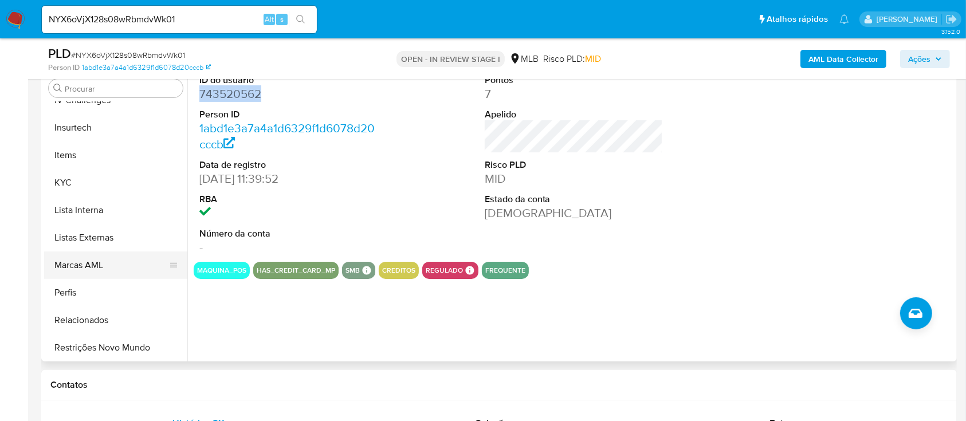
scroll to position [484, 0]
click at [113, 190] on button "KYC" at bounding box center [111, 182] width 134 height 28
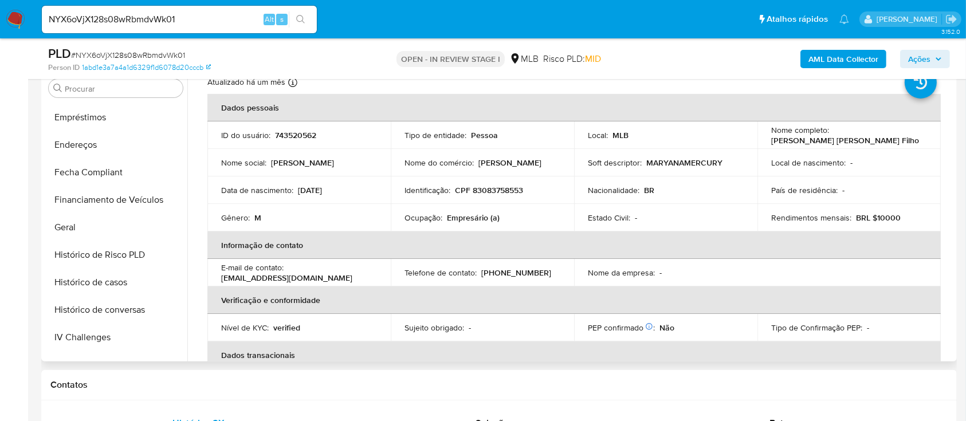
scroll to position [0, 0]
click at [92, 162] on button "Cartões" at bounding box center [111, 171] width 134 height 28
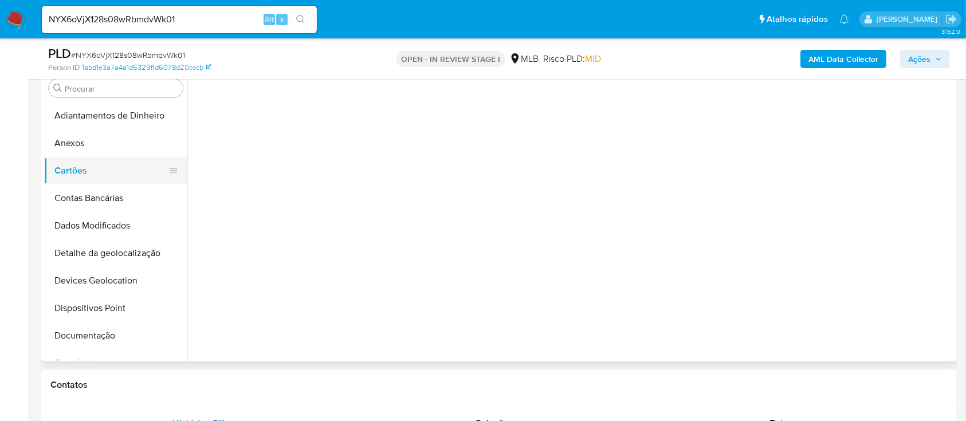
drag, startPoint x: 101, startPoint y: 147, endPoint x: 178, endPoint y: 162, distance: 78.3
click at [101, 146] on button "Anexos" at bounding box center [115, 143] width 143 height 28
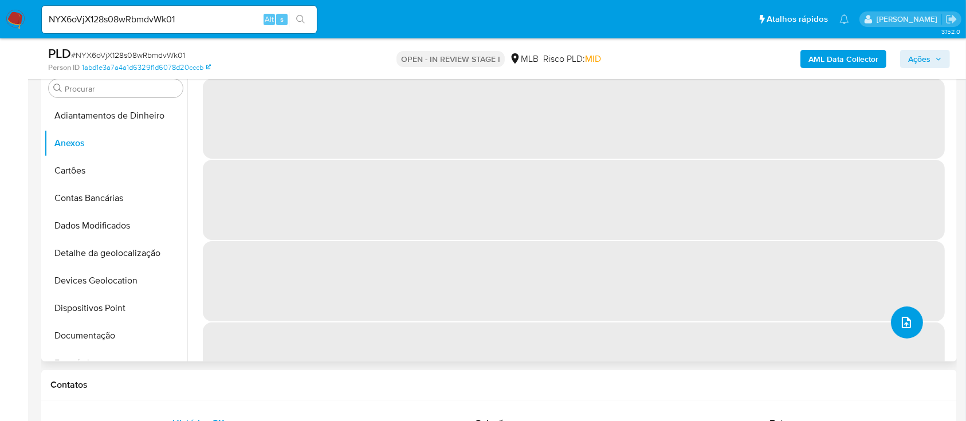
click at [902, 309] on button "upload-file" at bounding box center [907, 323] width 32 height 32
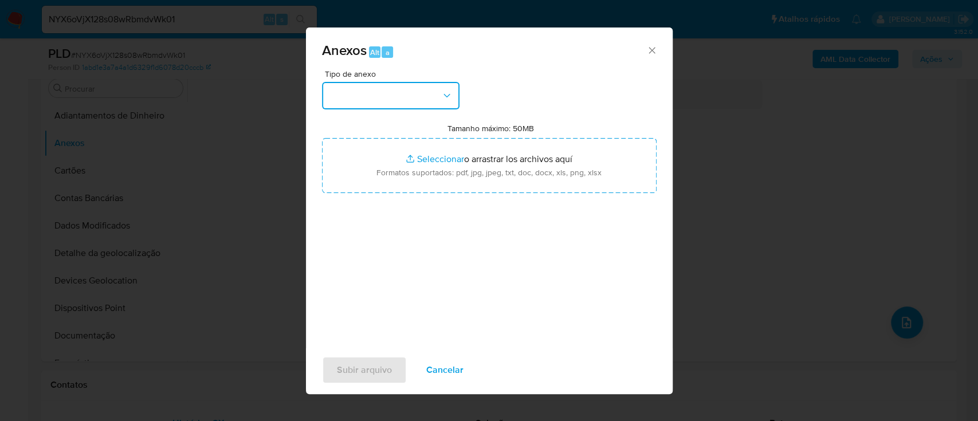
click at [338, 100] on button "button" at bounding box center [391, 96] width 138 height 28
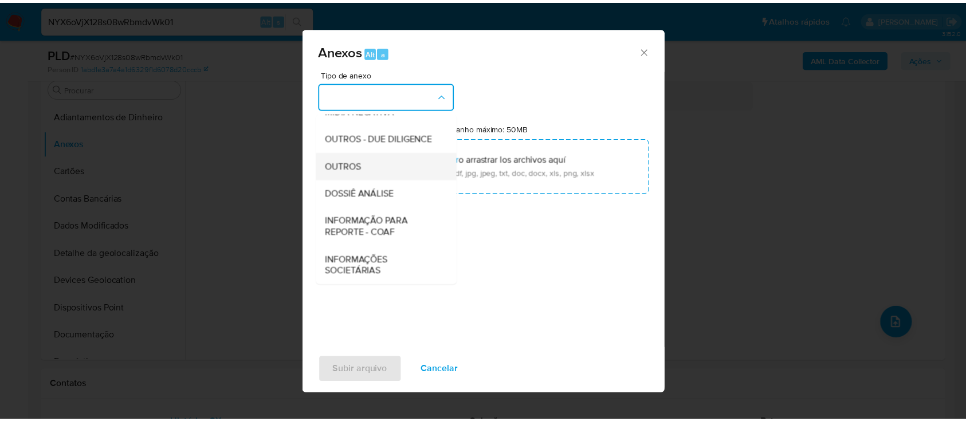
scroll to position [176, 0]
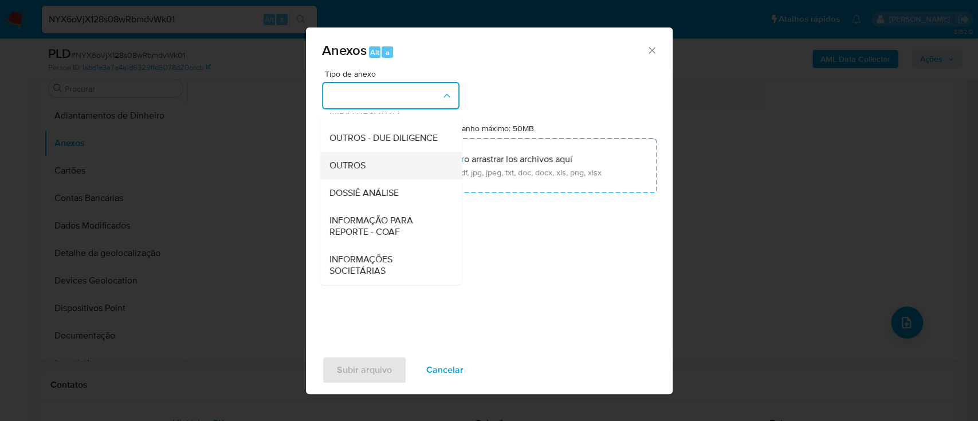
click at [371, 161] on div "OUTROS" at bounding box center [387, 166] width 117 height 28
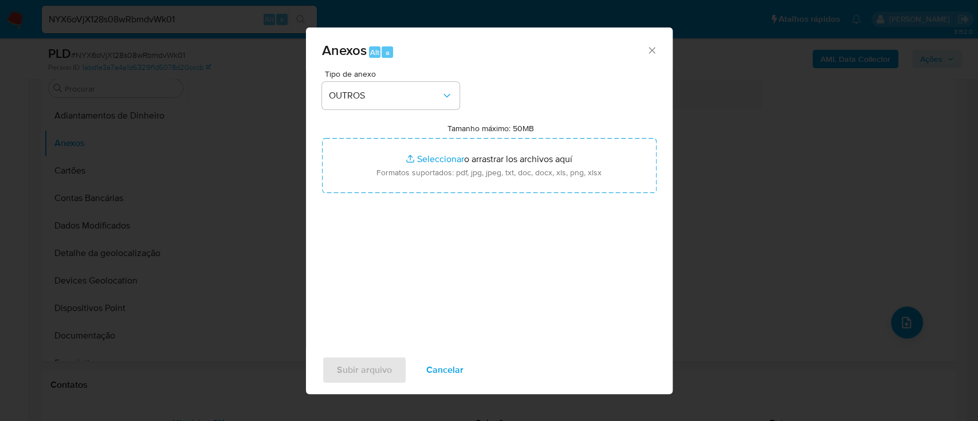
click at [596, 76] on div "Tipo de anexo OUTROS Tamanho máximo: 50MB Seleccionar archivos Seleccionar o ar…" at bounding box center [489, 205] width 335 height 270
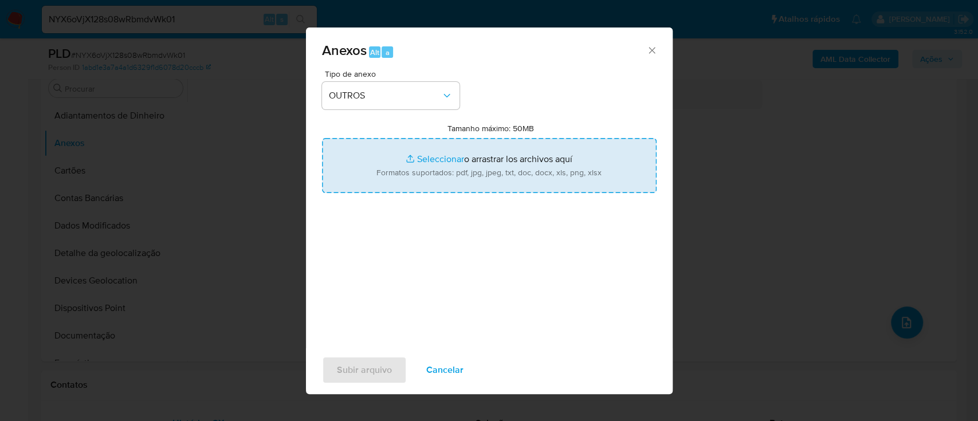
type input "C:\fakepath\Mulan 743520562_2025_08_13_10_44_30 MARIO FRANCISCO CARVALHO FILHO.…"
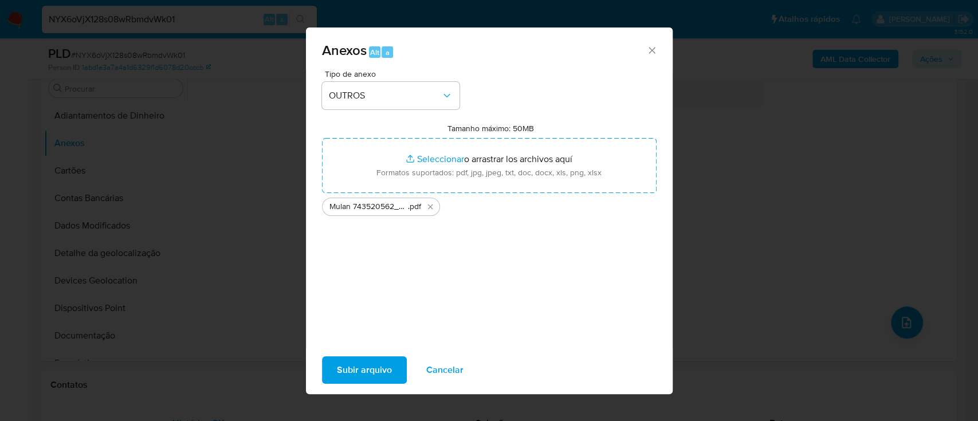
click at [379, 364] on span "Subir arquivo" at bounding box center [364, 370] width 55 height 25
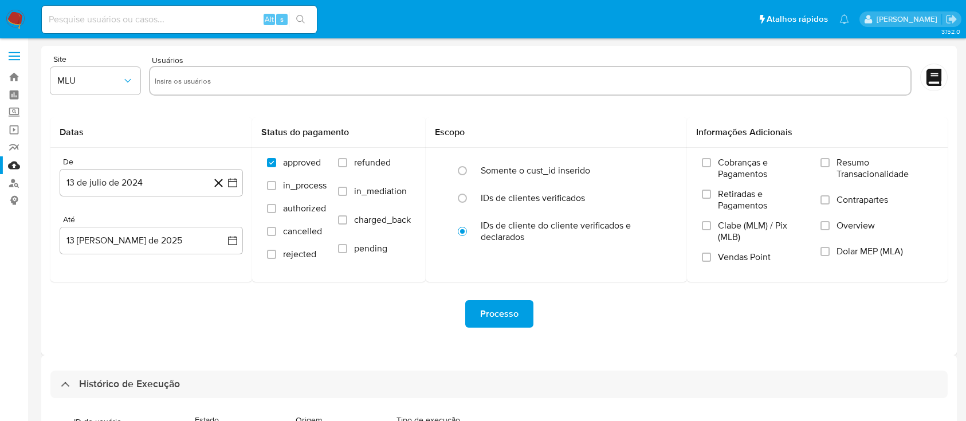
select select "10"
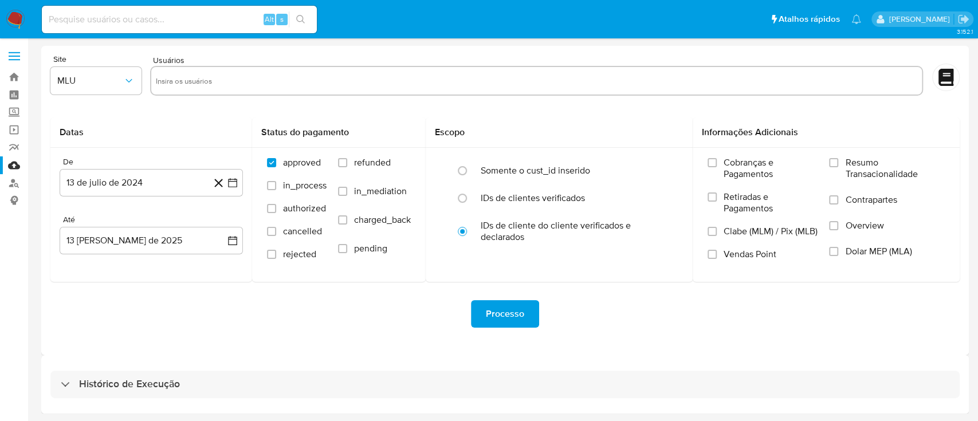
click at [245, 403] on div "Histórico de Execução" at bounding box center [505, 384] width 928 height 58
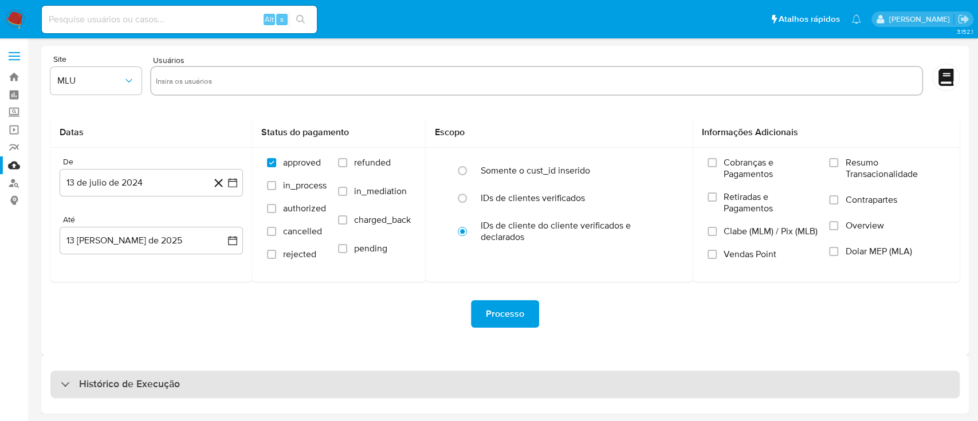
click at [254, 384] on div "Histórico de Execução" at bounding box center [504, 385] width 909 height 28
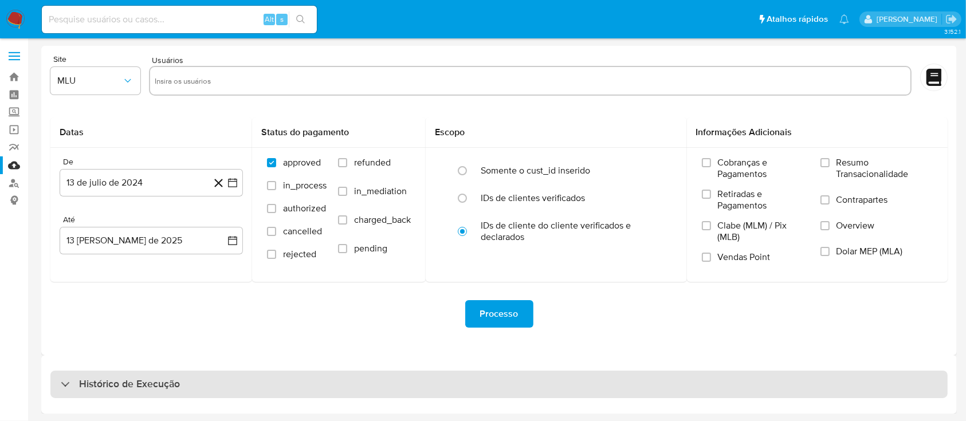
select select "10"
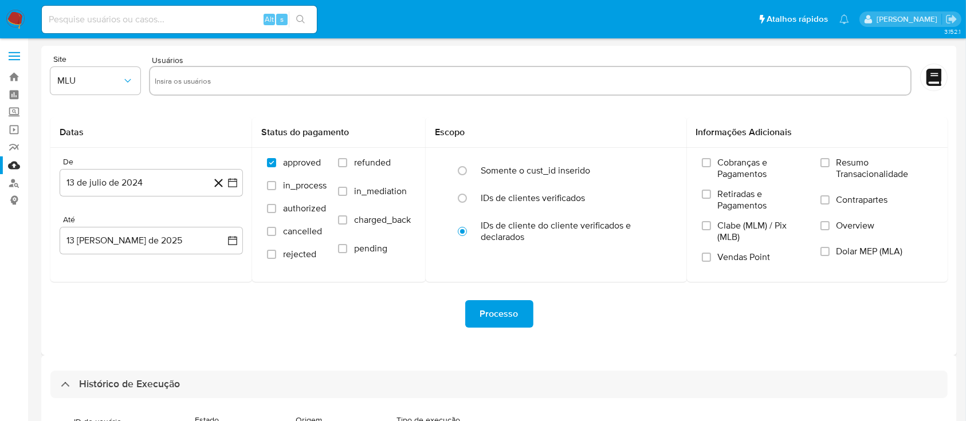
scroll to position [285, 0]
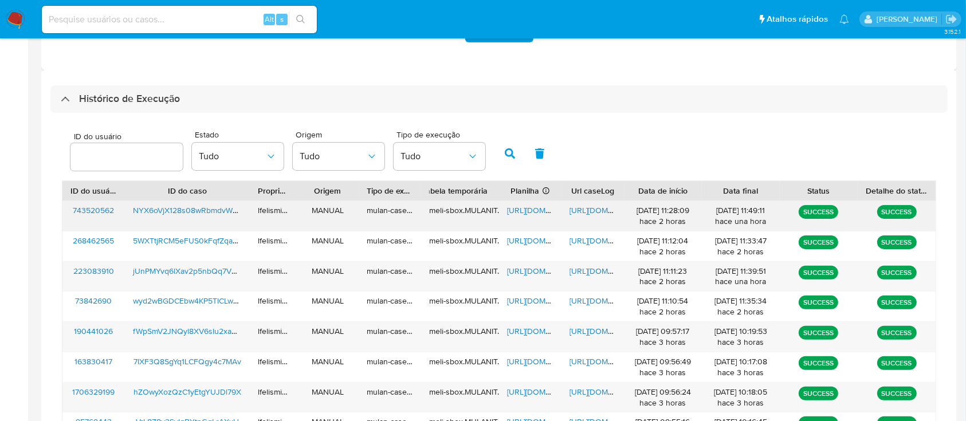
click at [591, 206] on span "https://docs.google.com/document/d/1CKJxjThI8fdb-EuOCR6uxB48pTe72bhhZyT7PC1Wa2g…" at bounding box center [609, 210] width 79 height 11
click at [509, 211] on span "https://docs.google.com/spreadsheets/d/1lFMXgK4ZZCWAKJhnW3ak91xVt3NGu6pKTvaEXEL…" at bounding box center [546, 210] width 79 height 11
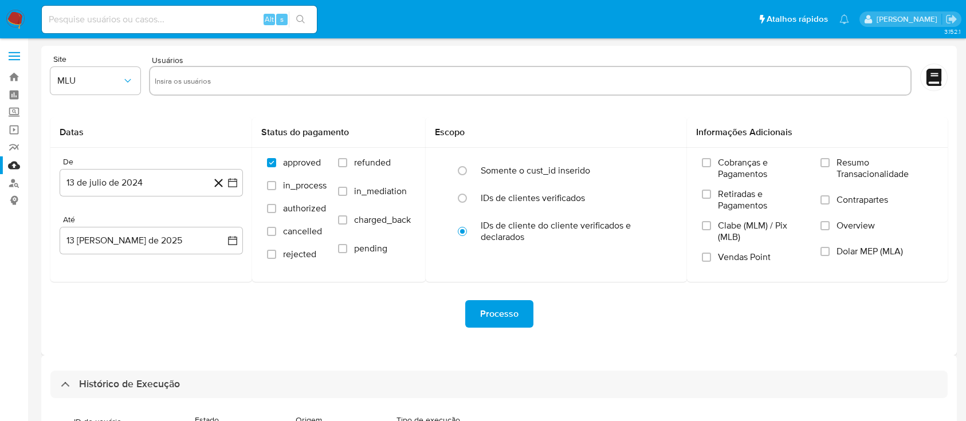
select select "10"
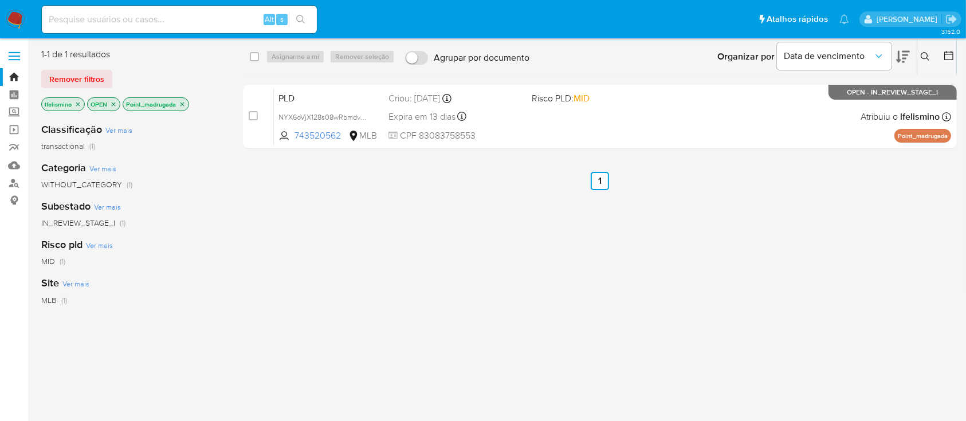
click at [184, 101] on icon "close-filter" at bounding box center [182, 104] width 7 height 7
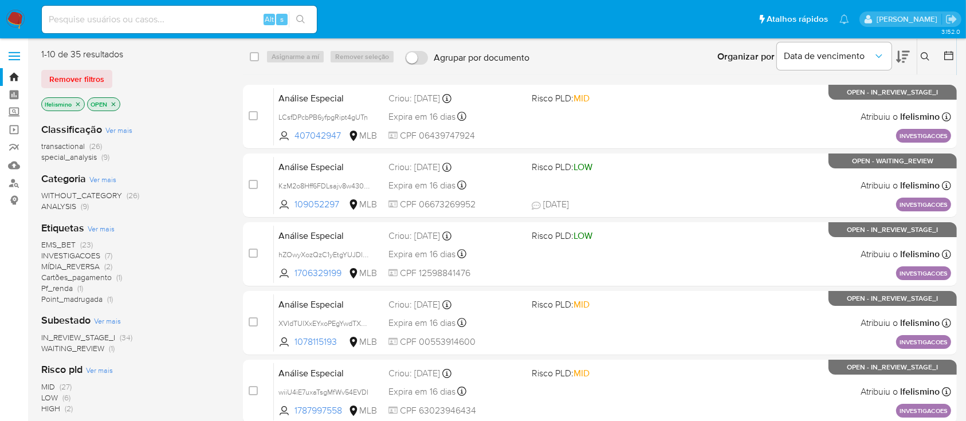
click at [78, 279] on span "Cartões_pagamento" at bounding box center [76, 277] width 70 height 11
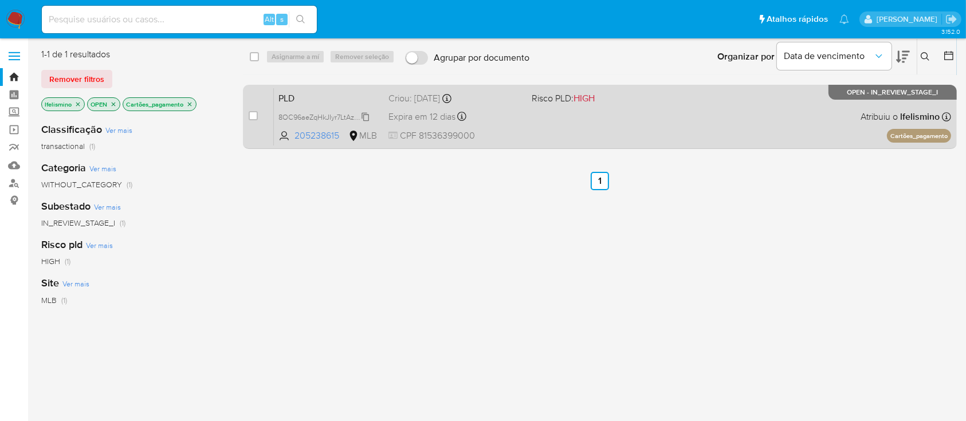
click at [357, 119] on span "8OC96aeZqHkJIyr7LtAz74Vz" at bounding box center [323, 116] width 91 height 13
click at [538, 112] on div "PLD 8OC96aeZqHkJIyr7LtAz74Vz Copiado Copiado 205238615 MLB Risco PLD: HIGH Crio…" at bounding box center [612, 117] width 677 height 58
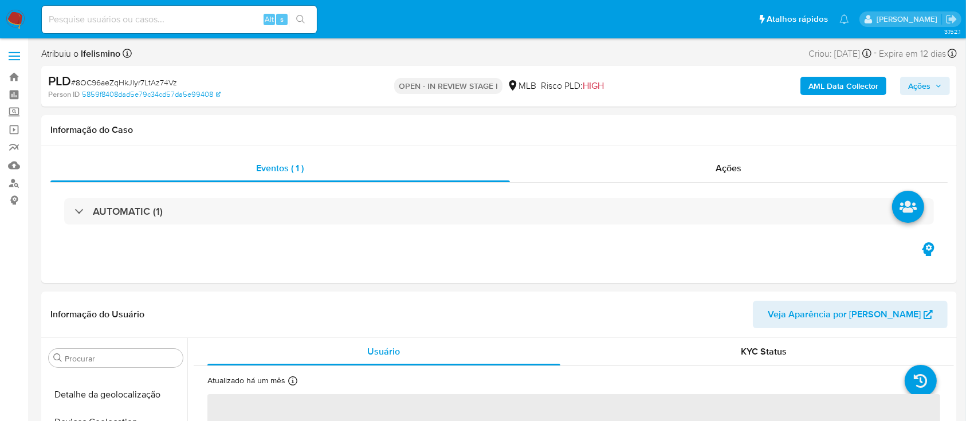
select select "10"
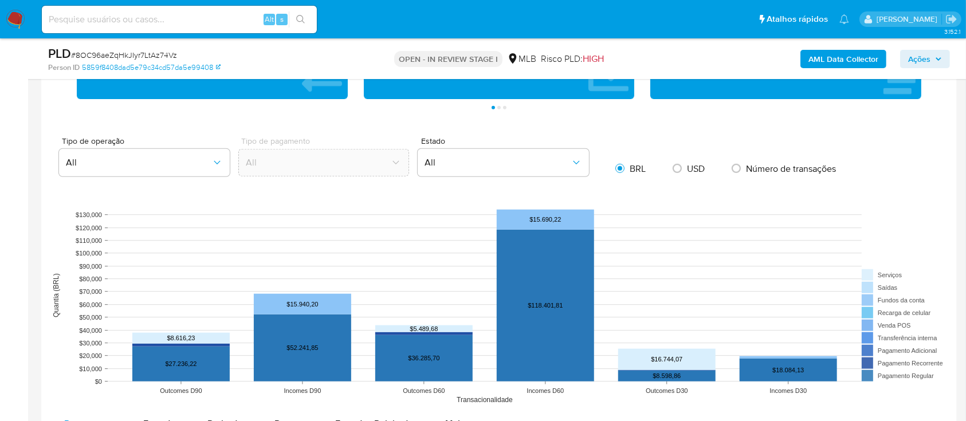
scroll to position [993, 0]
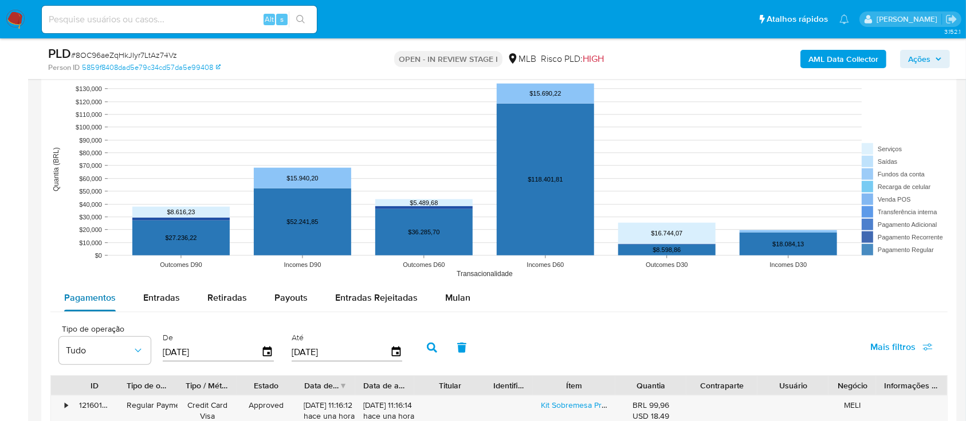
drag, startPoint x: 445, startPoint y: 296, endPoint x: 111, endPoint y: 311, distance: 334.3
click at [445, 296] on span "Mulan" at bounding box center [457, 297] width 25 height 13
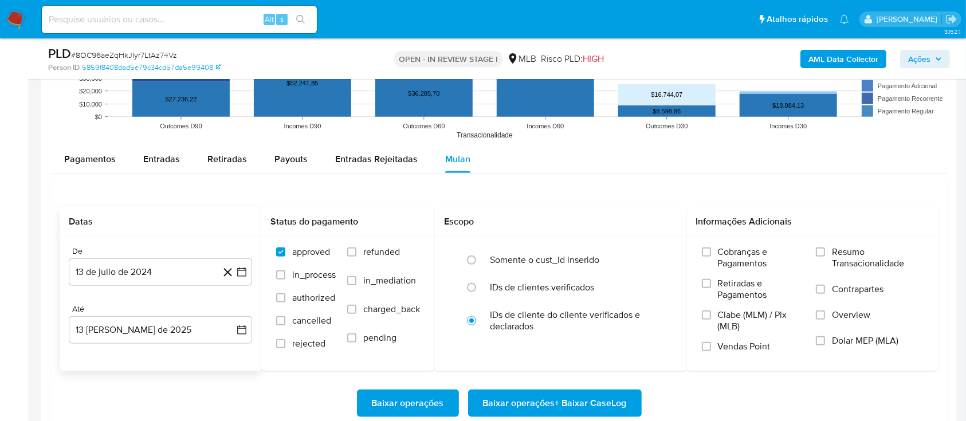
scroll to position [1146, 0]
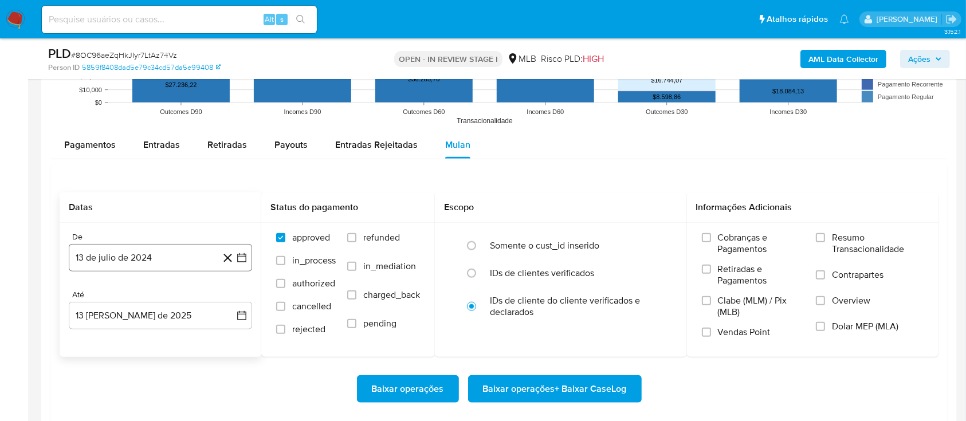
click at [165, 259] on button "13 de julio de 2024" at bounding box center [160, 258] width 183 height 28
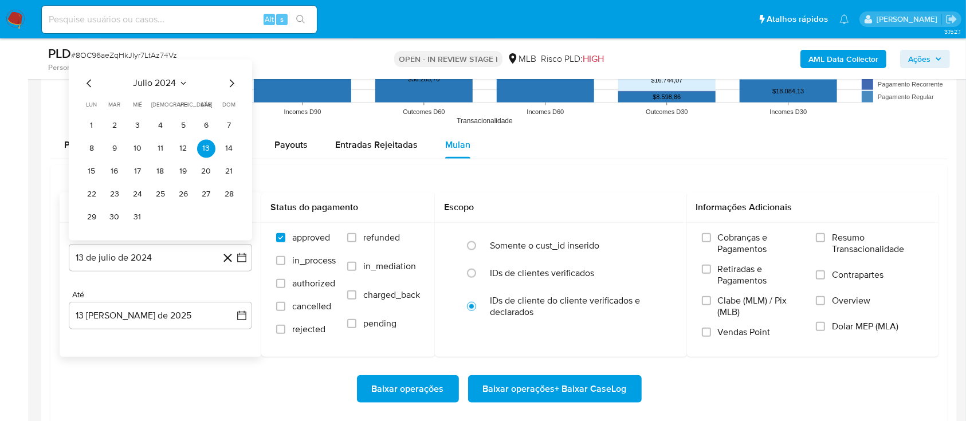
click at [164, 84] on span "julio 2024" at bounding box center [154, 83] width 43 height 11
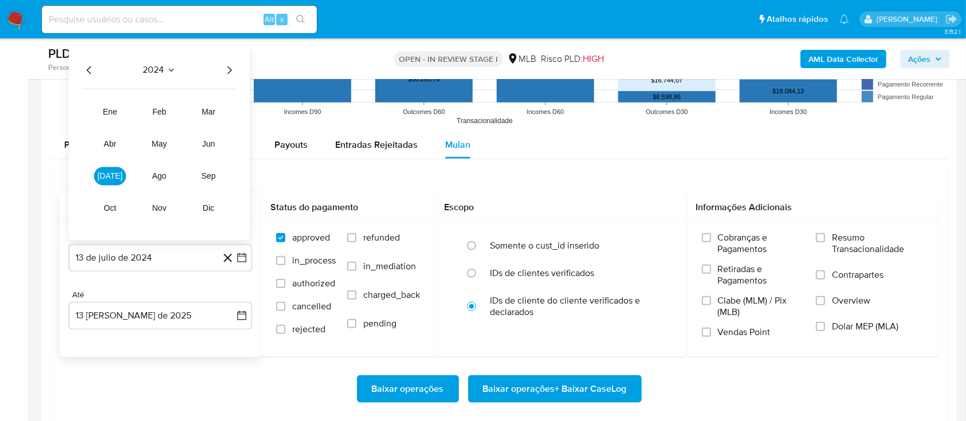
click at [229, 69] on icon "Año siguiente" at bounding box center [229, 71] width 14 height 14
click at [206, 151] on button "jun" at bounding box center [209, 144] width 32 height 18
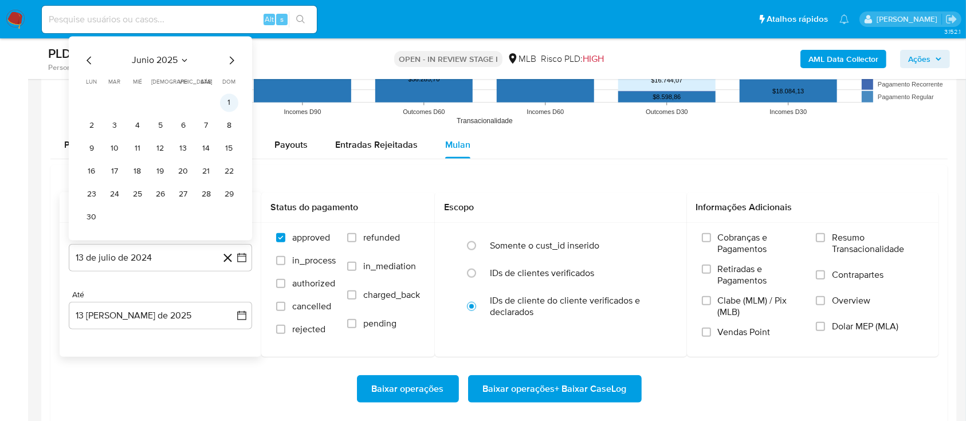
click at [229, 107] on button "1" at bounding box center [229, 103] width 18 height 18
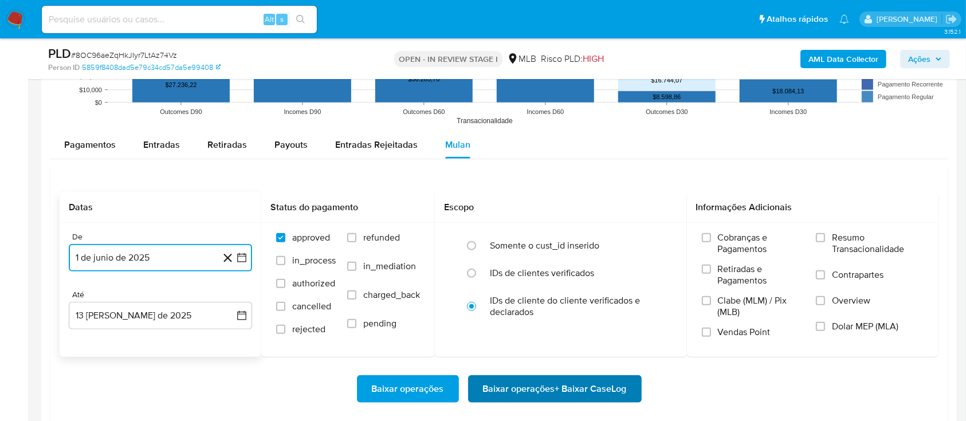
click at [494, 376] on span "Baixar operações + Baixar CaseLog" at bounding box center [555, 388] width 144 height 25
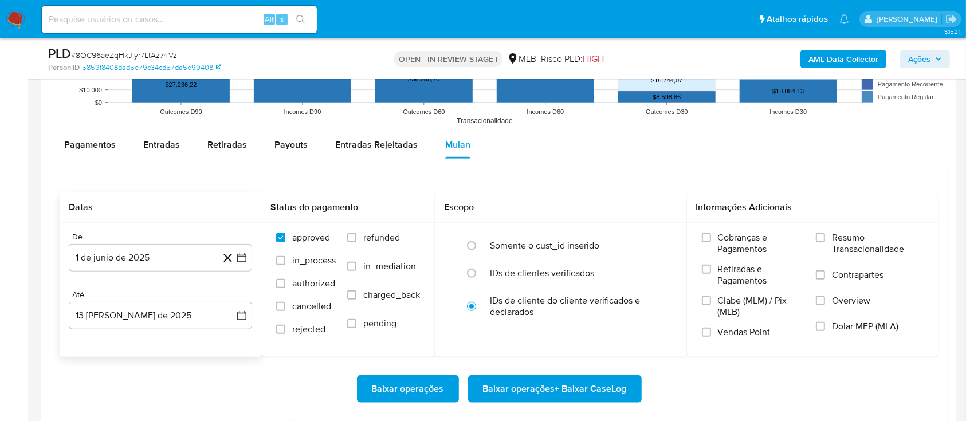
scroll to position [840, 0]
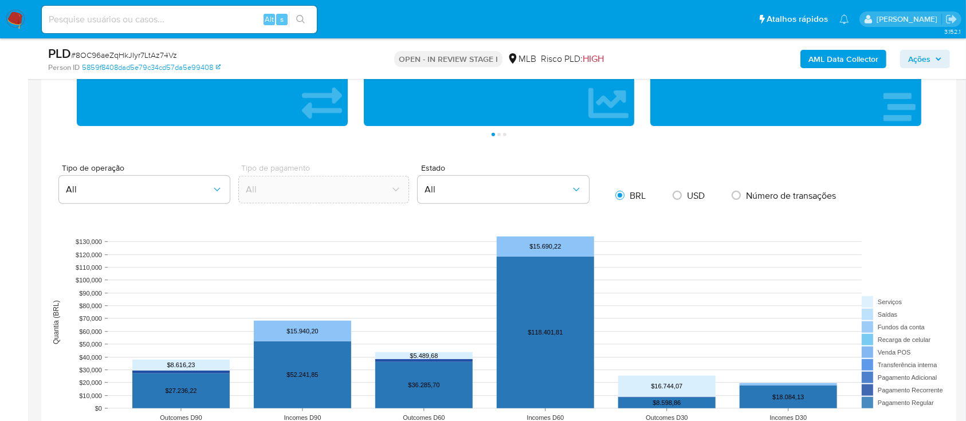
click at [193, 21] on input at bounding box center [179, 19] width 275 height 15
paste input "LCsfDPcbPB6yfpgRipt4gUTn"
type input "LCsfDPcbPB6yfpgRipt4gUTn"
click at [301, 19] on icon "search-icon" at bounding box center [300, 19] width 9 height 9
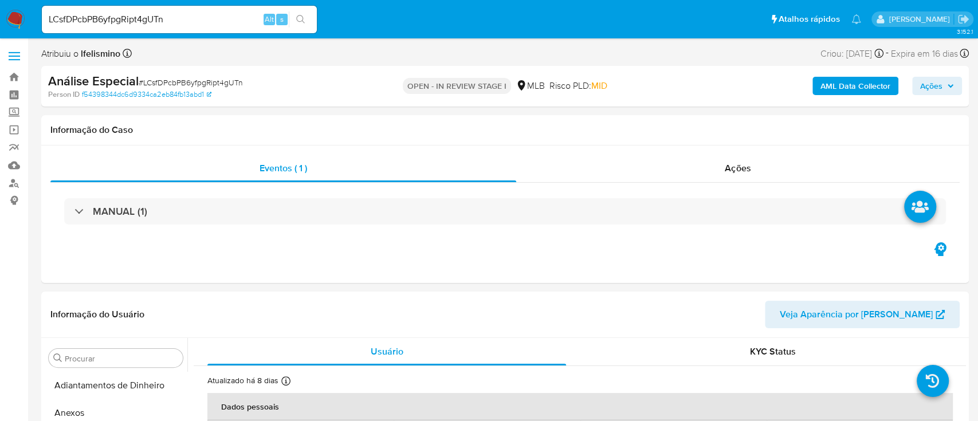
select select "10"
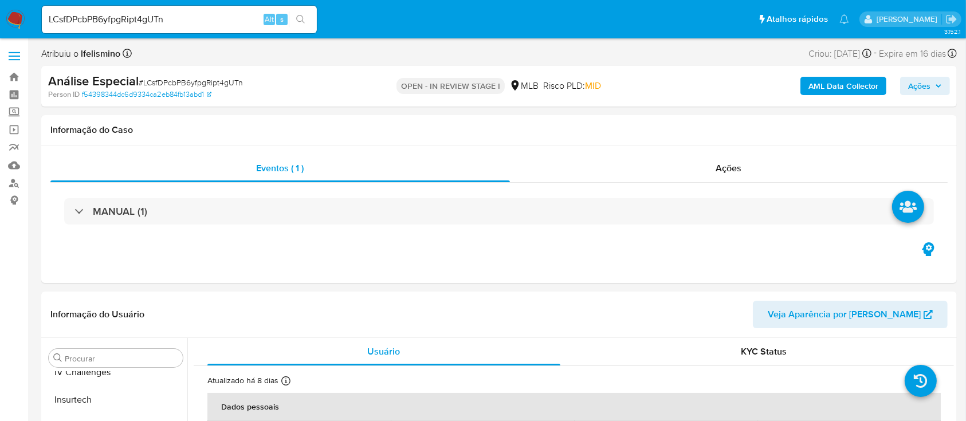
scroll to position [484, 0]
click at [210, 77] on span "# LCsfDPcbPB6yfpgRipt4gUTn" at bounding box center [191, 82] width 104 height 11
copy span "LCsfDPcbPB6yfpgRipt4gUTn"
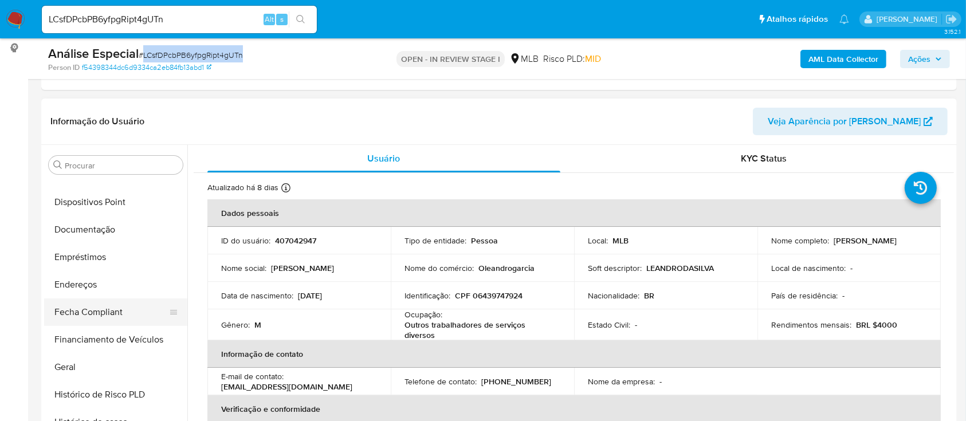
scroll to position [0, 0]
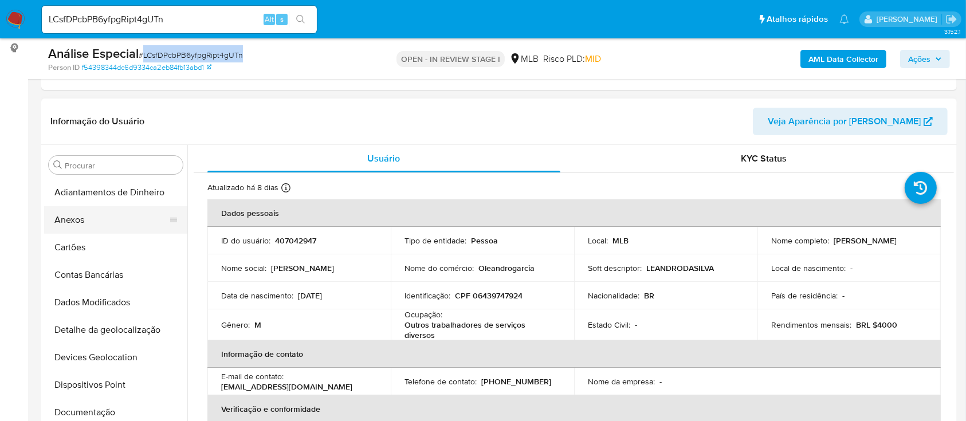
click at [132, 219] on button "Anexos" at bounding box center [111, 220] width 134 height 28
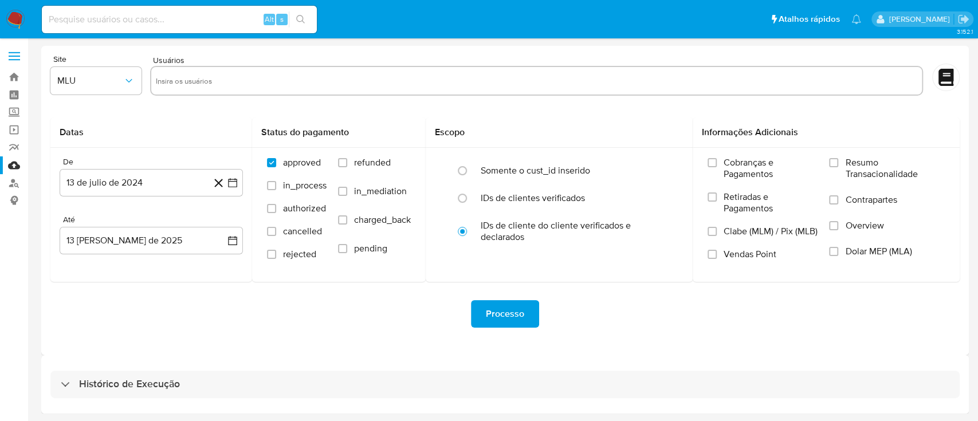
click at [488, 401] on div "Histórico de Execução" at bounding box center [505, 384] width 928 height 58
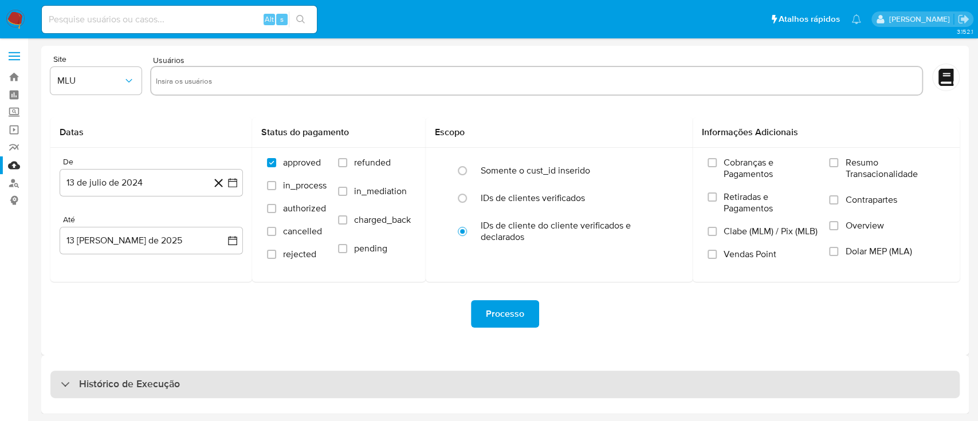
click at [486, 394] on div "Histórico de Execução" at bounding box center [504, 385] width 909 height 28
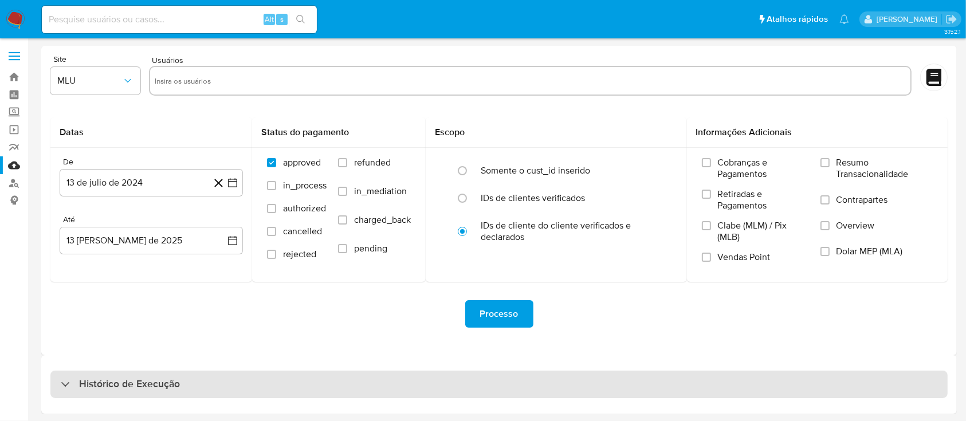
select select "10"
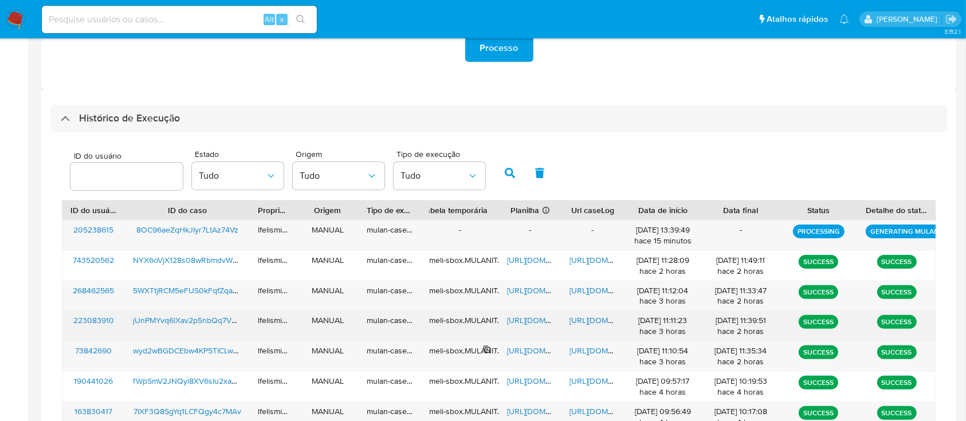
scroll to position [305, 0]
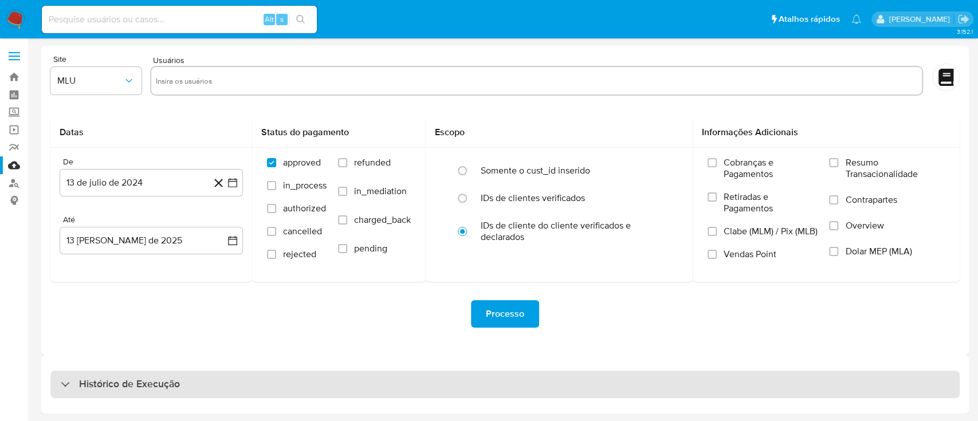
click at [567, 384] on div "Histórico de Execução" at bounding box center [504, 385] width 909 height 28
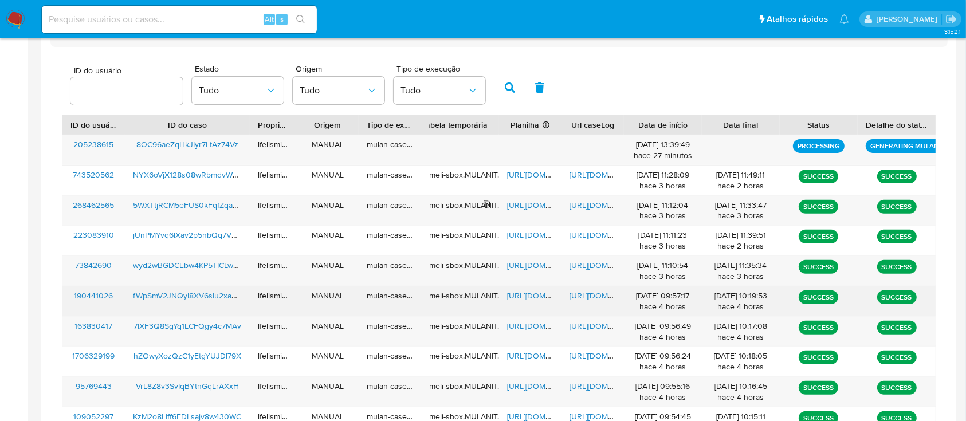
scroll to position [432, 0]
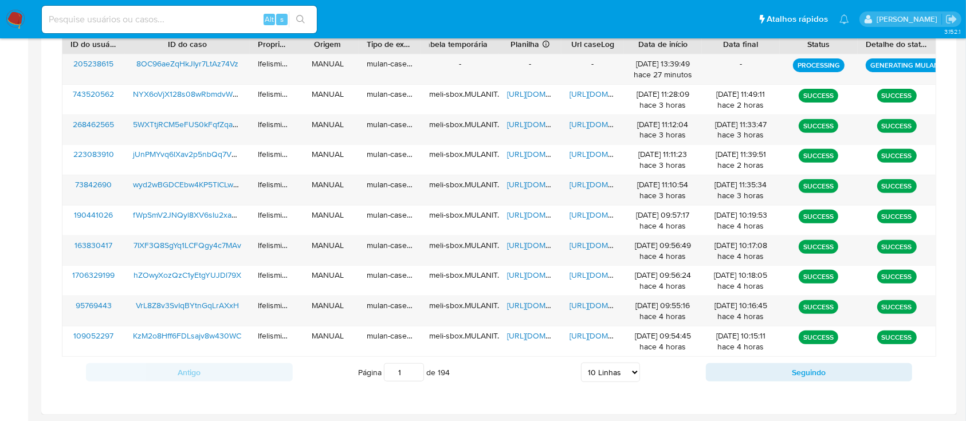
drag, startPoint x: 592, startPoint y: 368, endPoint x: 596, endPoint y: 362, distance: 7.5
click at [594, 368] on select "5 Linhas 10 Linhas 20 Linhas 25 Linhas 50 Linhas 100 Linhas" at bounding box center [610, 372] width 59 height 19
select select "50"
click at [581, 363] on select "5 Linhas 10 Linhas 20 Linhas 25 Linhas 50 Linhas 100 Linhas" at bounding box center [610, 372] width 59 height 19
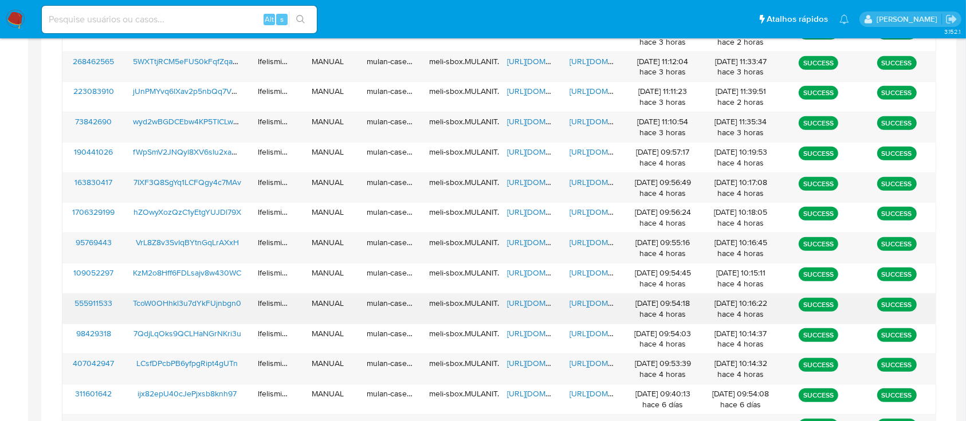
scroll to position [519, 0]
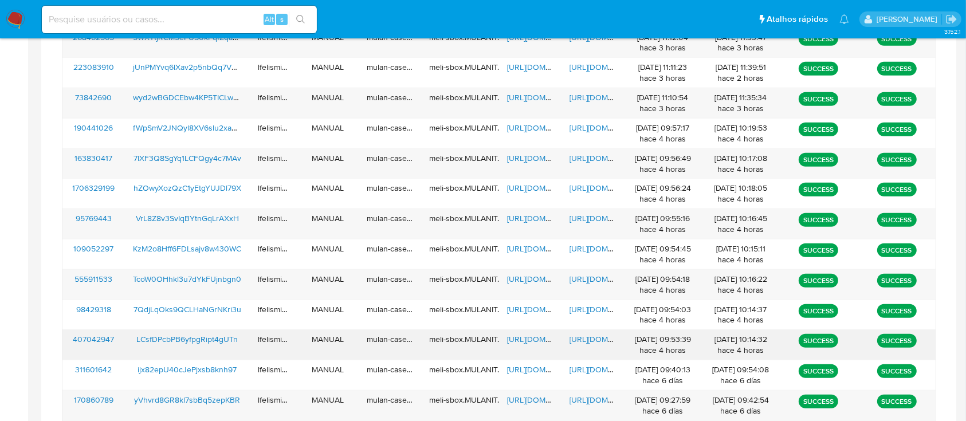
click at [599, 337] on span "https://docs.google.com/document/d/1tFFAqYkJRhdTg3KiGHn5IGhkyRF0EJzitv_zbpZuVBk…" at bounding box center [609, 338] width 79 height 11
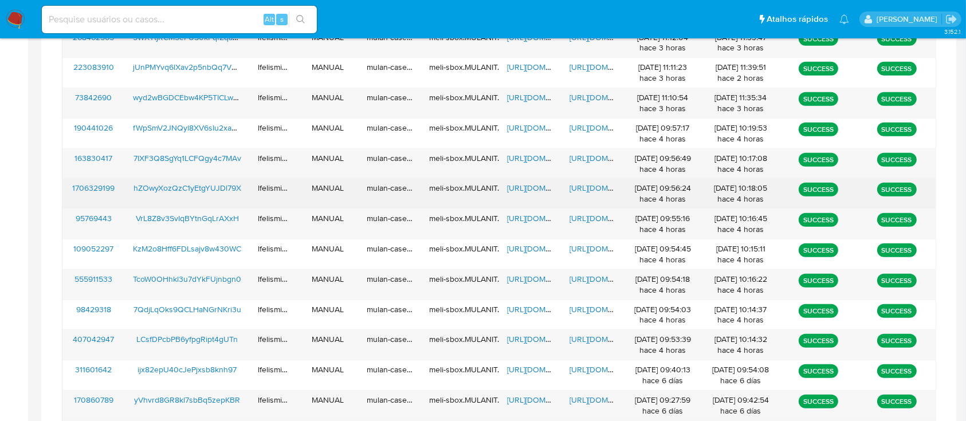
click at [592, 182] on span "https://docs.google.com/document/d/13kpJH5Zfedv3vwpkbi_ZCFf9WC1QveELtY_kxTEgFxY…" at bounding box center [609, 187] width 79 height 11
click at [526, 185] on span "https://docs.google.com/spreadsheets/d/1OBvop6QvX-kKwHIFvBbV4bRmXT13iAe7iBsXX5N…" at bounding box center [546, 187] width 79 height 11
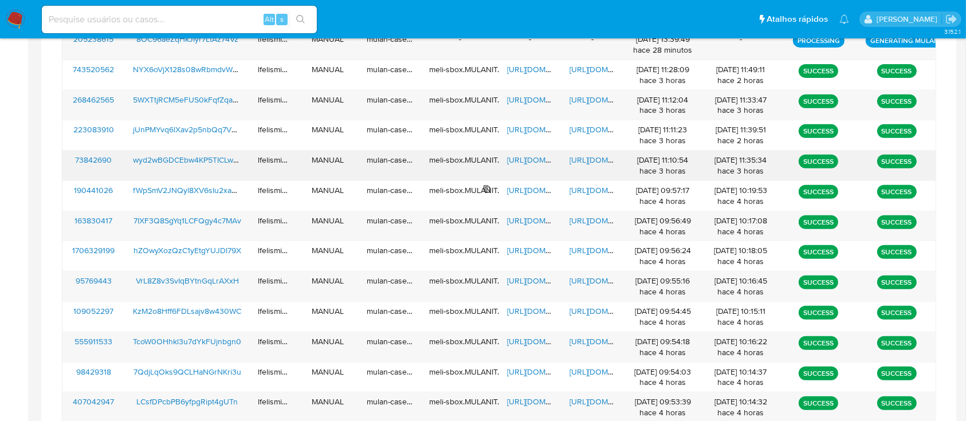
scroll to position [443, 0]
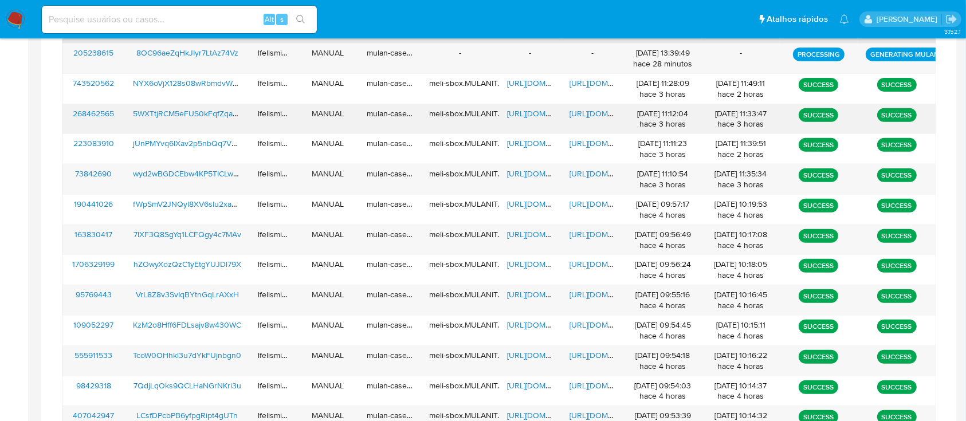
click at [591, 112] on span "https://docs.google.com/document/d/1k0YyoPufDGJkTTvLyDgcQHKKbnjknZWqLNxKqRslra4…" at bounding box center [609, 113] width 79 height 11
click at [541, 108] on span "[URL][DOMAIN_NAME]" at bounding box center [546, 113] width 79 height 11
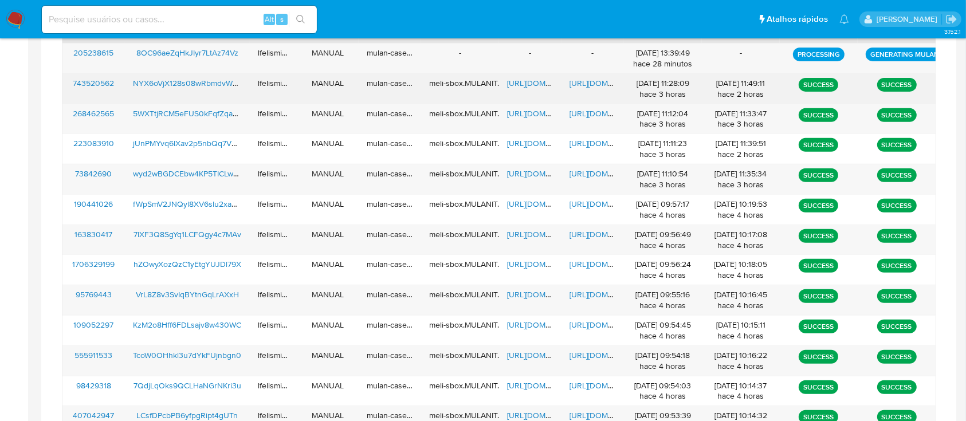
click at [573, 82] on span "[URL][DOMAIN_NAME]" at bounding box center [609, 82] width 79 height 11
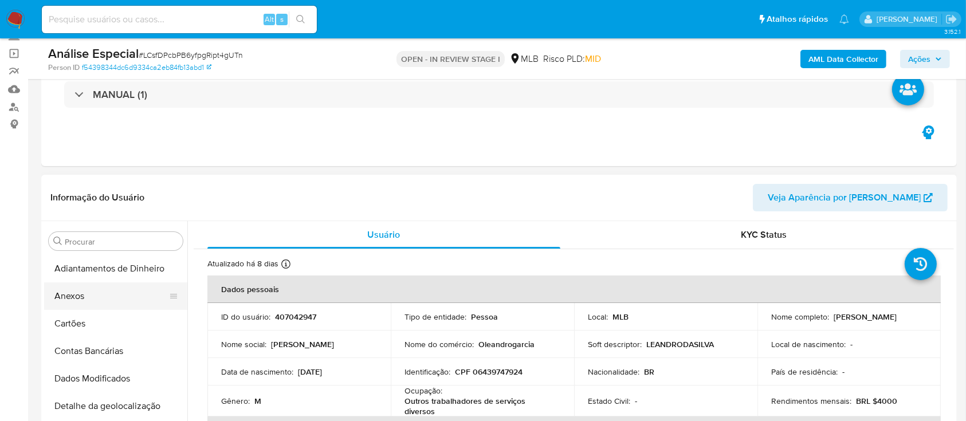
click at [97, 297] on button "Anexos" at bounding box center [111, 296] width 134 height 28
select select "10"
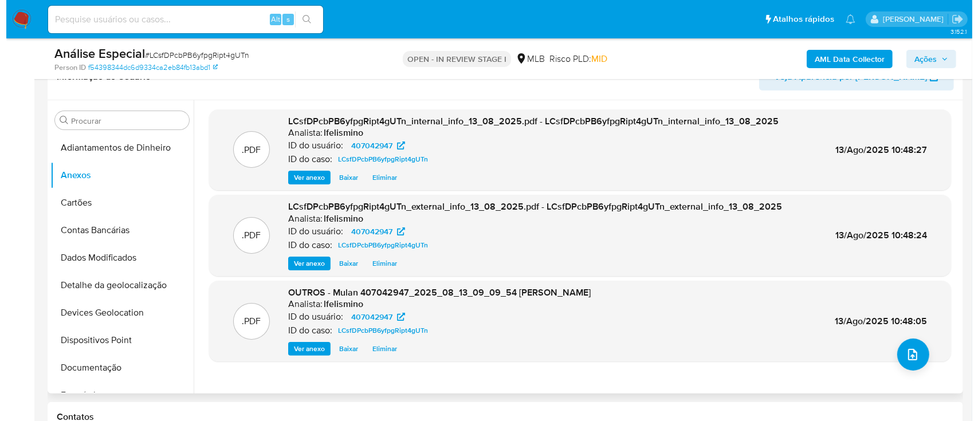
scroll to position [229, 0]
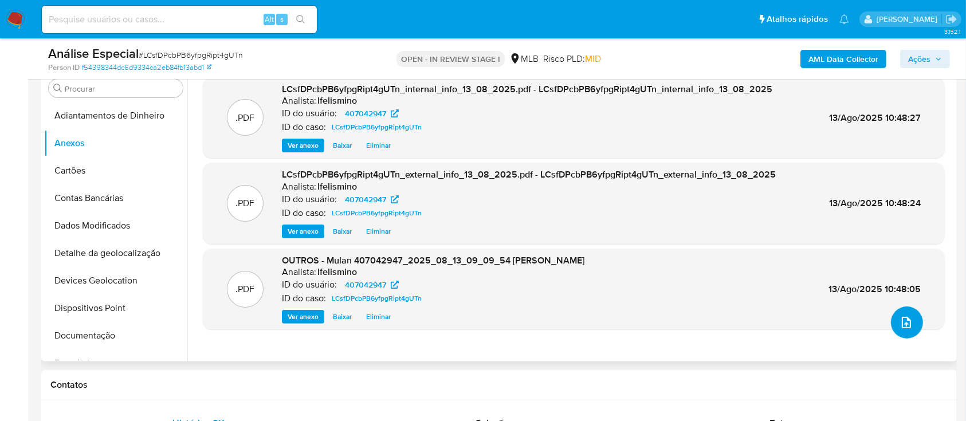
click at [904, 324] on icon "upload-file" at bounding box center [907, 323] width 14 height 14
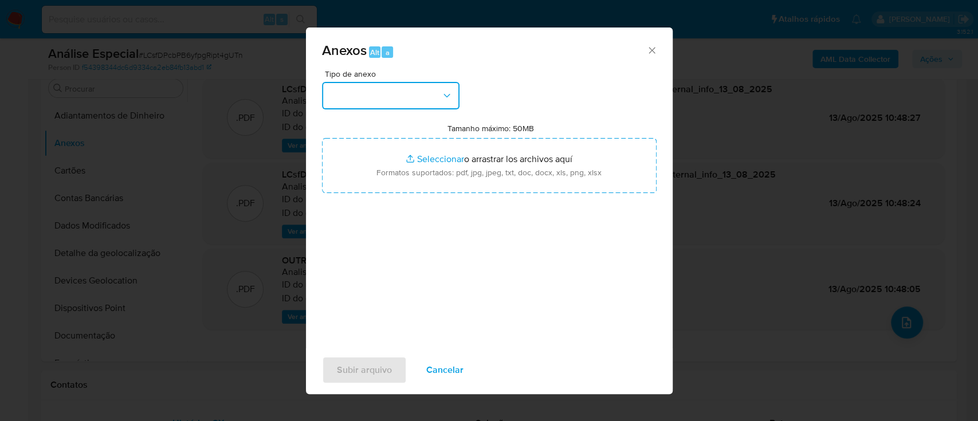
click at [426, 85] on button "button" at bounding box center [391, 96] width 138 height 28
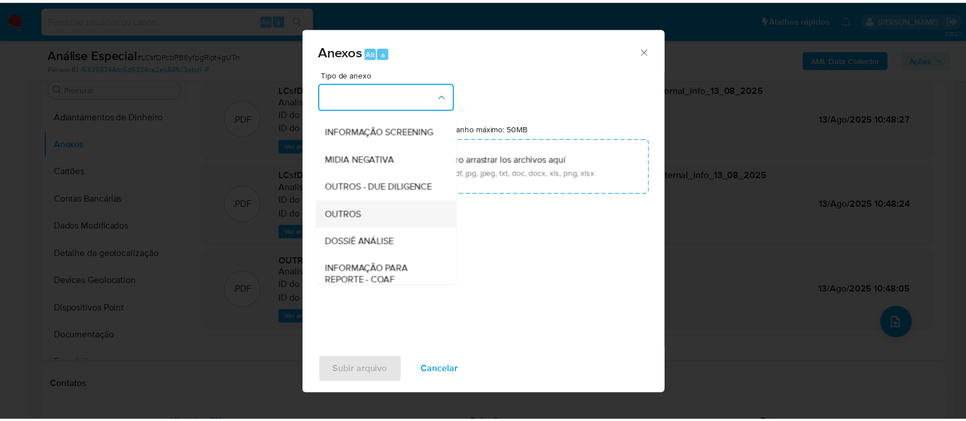
scroll to position [152, 0]
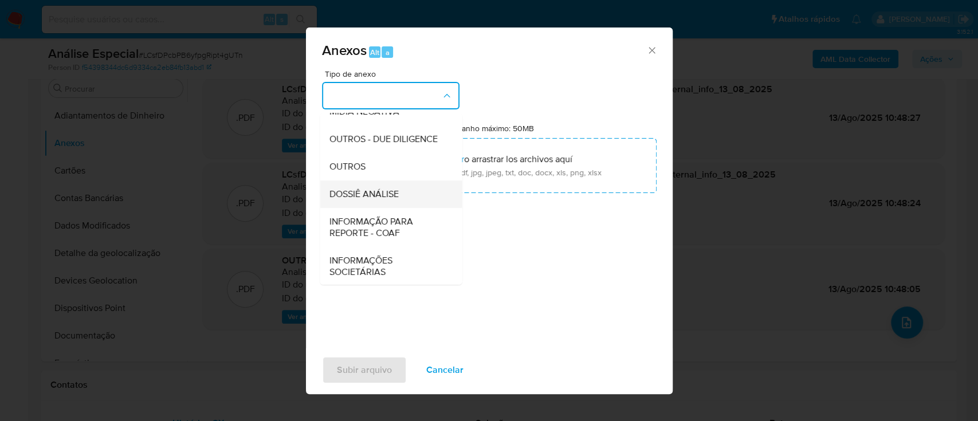
click at [411, 208] on div "DOSSIÊ ANÁLISE" at bounding box center [387, 194] width 117 height 28
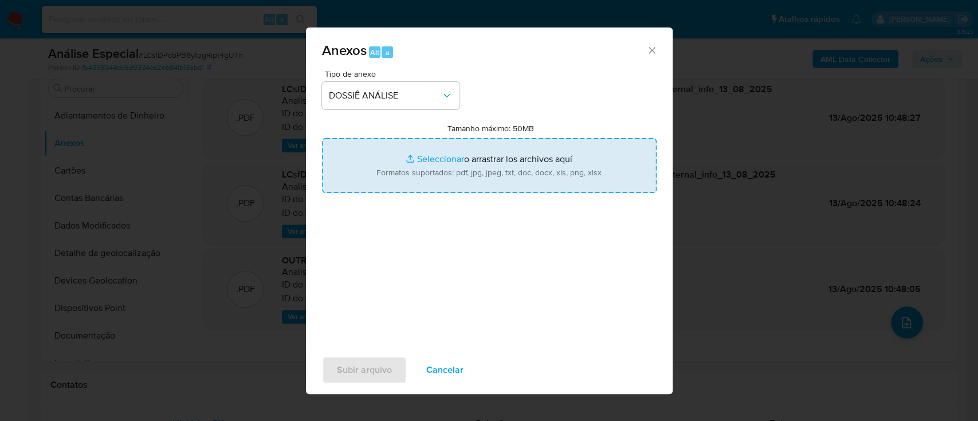
type input "C:\fakepath\SAR - CPF 06439747924 - [PERSON_NAME].pdf"
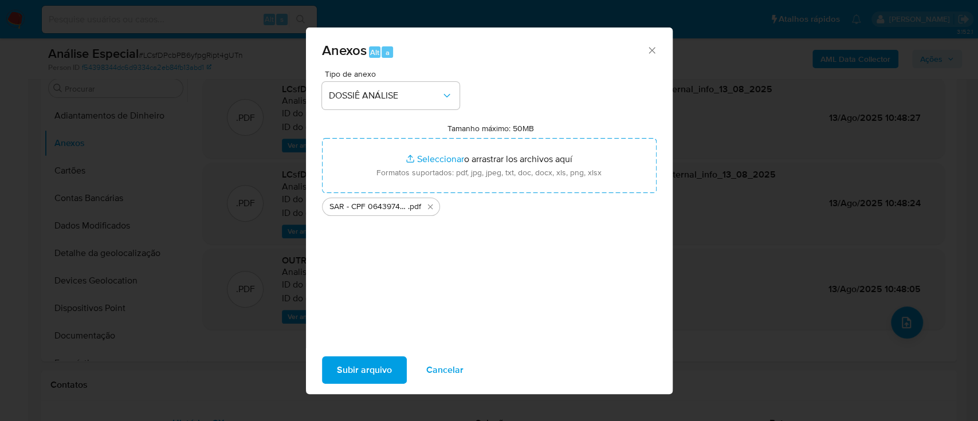
click at [340, 359] on span "Subir arquivo" at bounding box center [364, 370] width 55 height 25
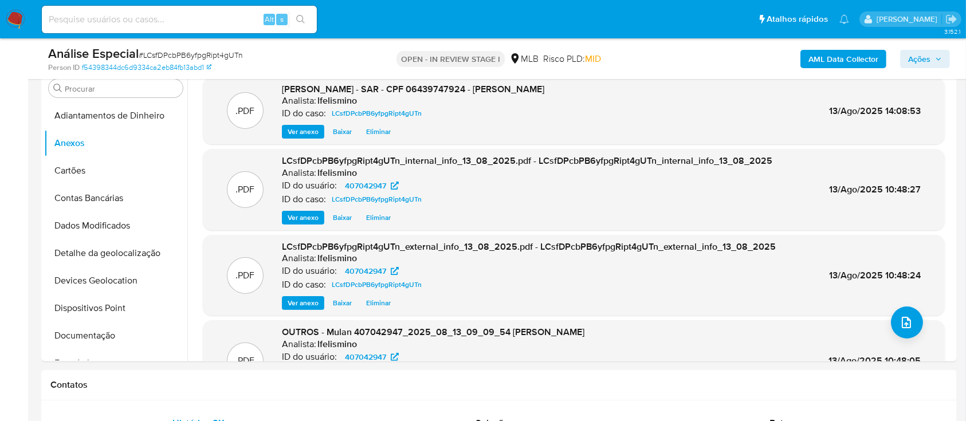
click at [930, 61] on span "Ações" at bounding box center [919, 59] width 22 height 18
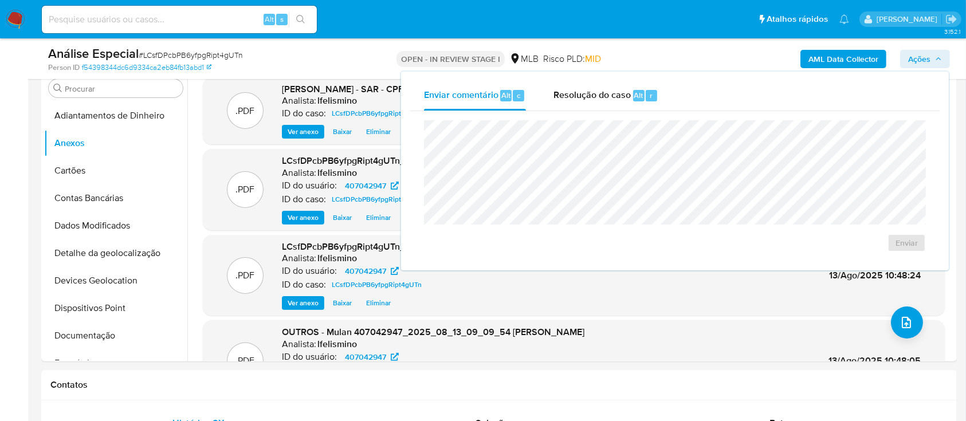
drag, startPoint x: 657, startPoint y: 95, endPoint x: 599, endPoint y: 116, distance: 62.2
click at [651, 95] on div "Resolução do caso Alt r" at bounding box center [605, 96] width 105 height 30
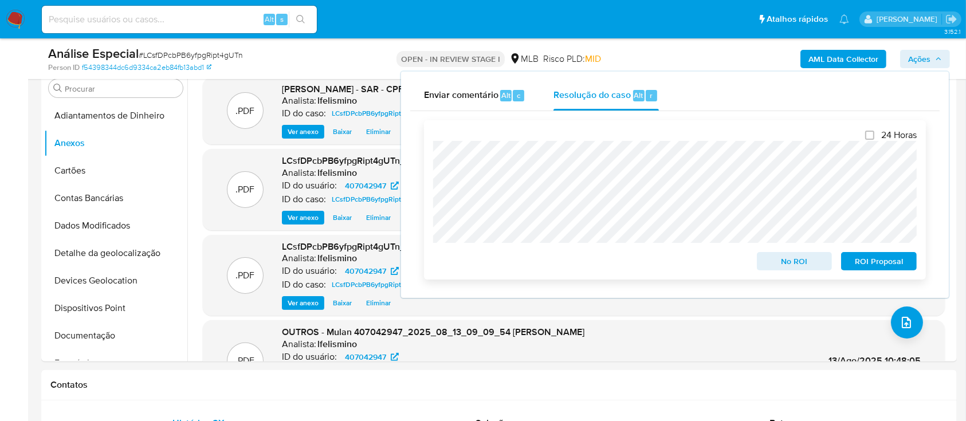
click at [874, 265] on span "ROI Proposal" at bounding box center [879, 261] width 60 height 16
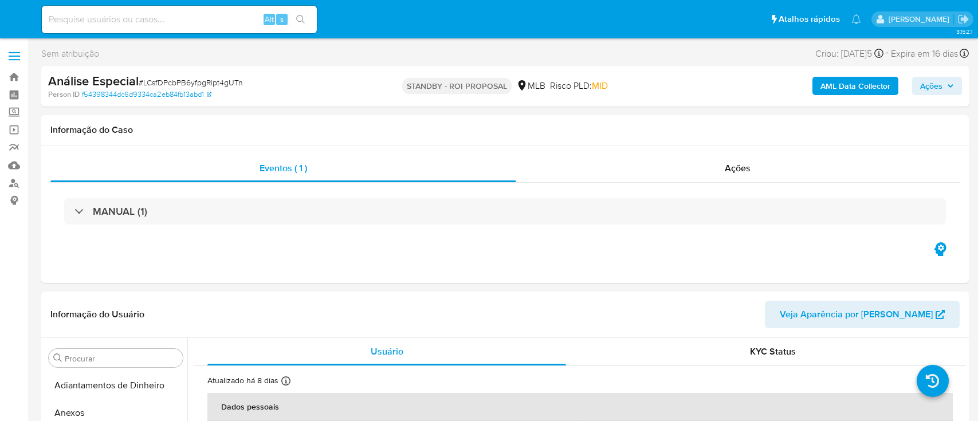
select select "10"
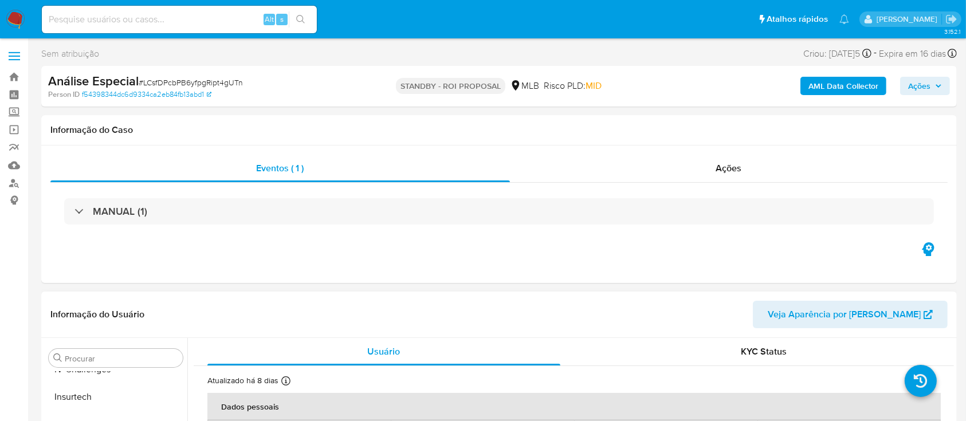
scroll to position [484, 0]
click at [120, 27] on div "Alt s" at bounding box center [179, 20] width 275 height 28
drag, startPoint x: 120, startPoint y: 27, endPoint x: 96, endPoint y: 16, distance: 26.9
click at [96, 16] on input at bounding box center [179, 19] width 275 height 15
paste input "hZOwyXozQzC1yEtgYUJDl79X"
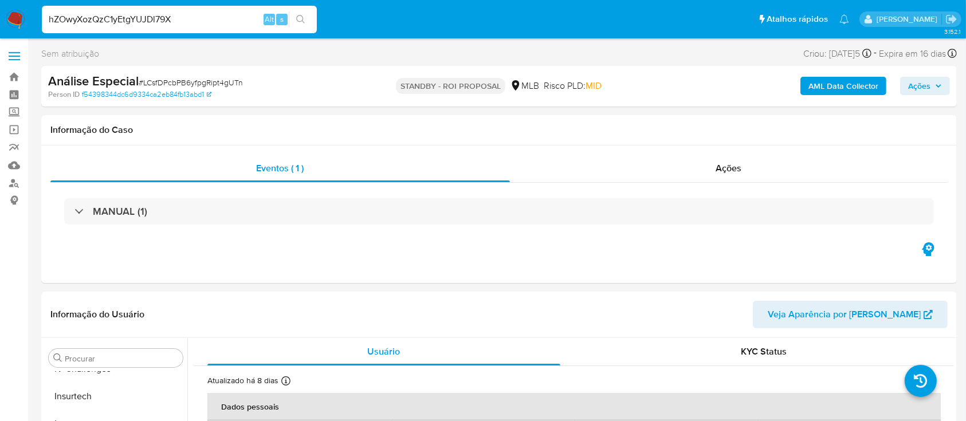
type input "hZOwyXozQzC1yEtgYUJDl79X"
drag, startPoint x: 304, startPoint y: 17, endPoint x: 290, endPoint y: 14, distance: 14.2
click at [304, 17] on icon "search-icon" at bounding box center [300, 19] width 9 height 9
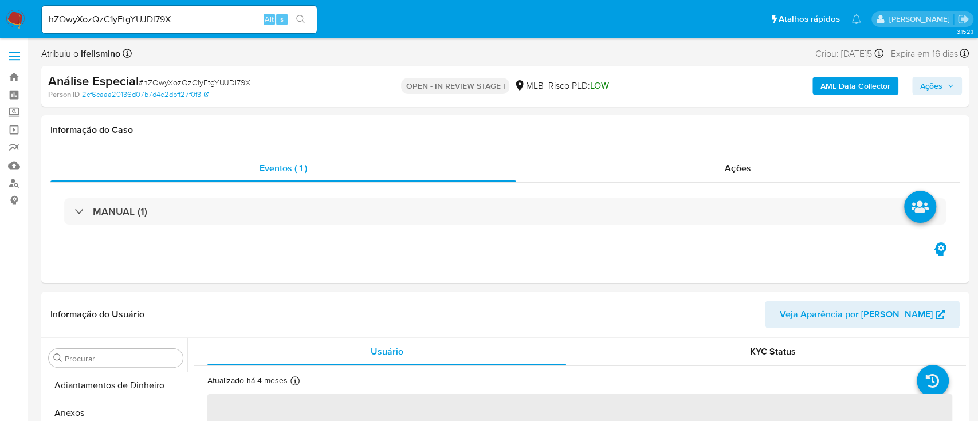
select select "10"
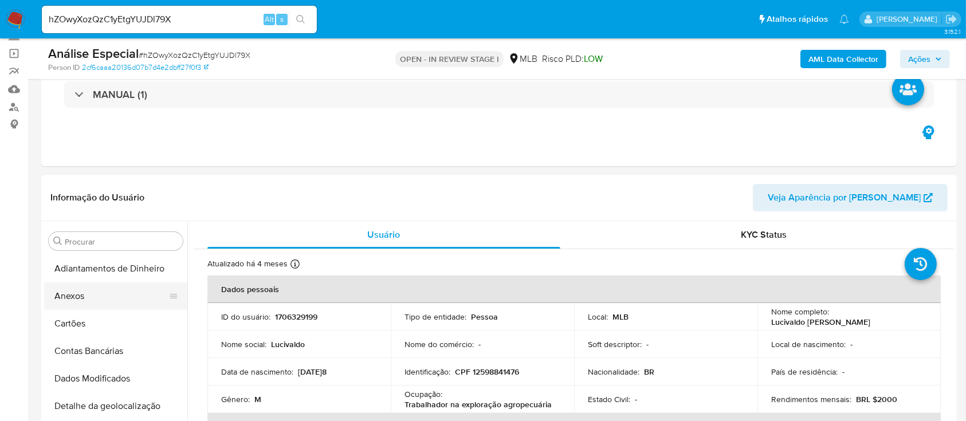
click at [80, 290] on button "Anexos" at bounding box center [111, 296] width 134 height 28
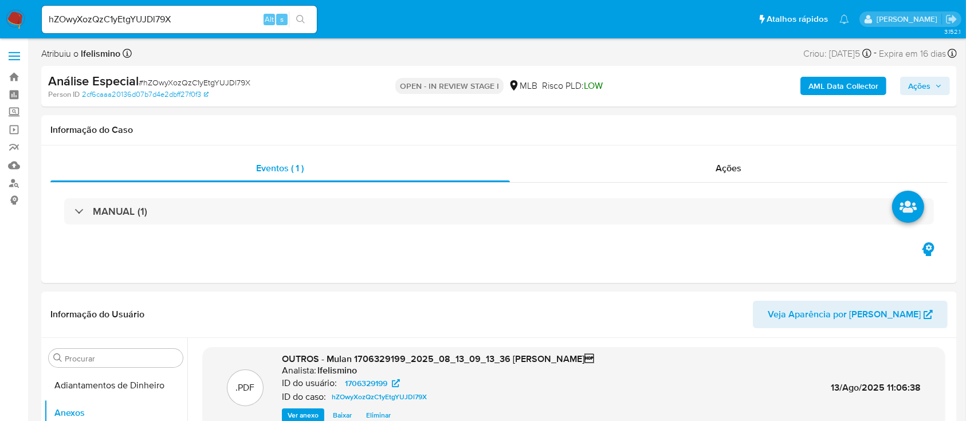
click at [838, 77] on b "AML Data Collector" at bounding box center [843, 86] width 70 height 18
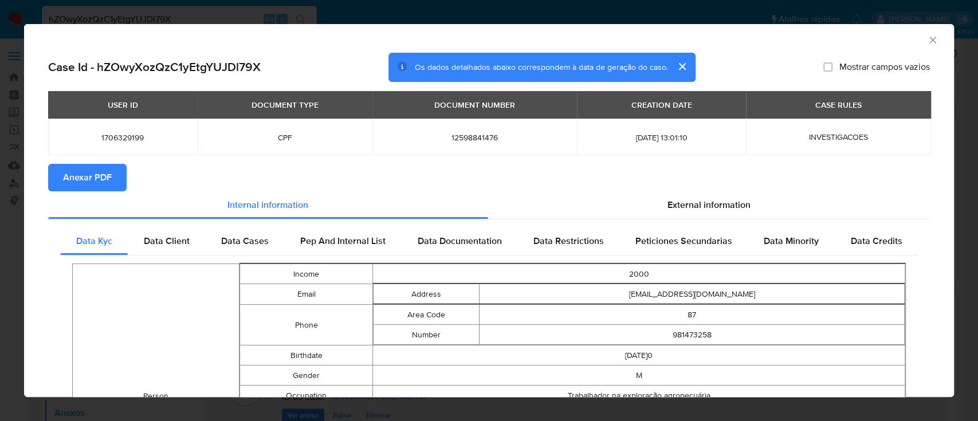
click at [54, 170] on button "Anexar PDF" at bounding box center [87, 178] width 78 height 28
click at [913, 38] on div "AML Data Collector" at bounding box center [479, 38] width 895 height 13
click at [927, 39] on icon "Fechar a janela" at bounding box center [932, 39] width 11 height 11
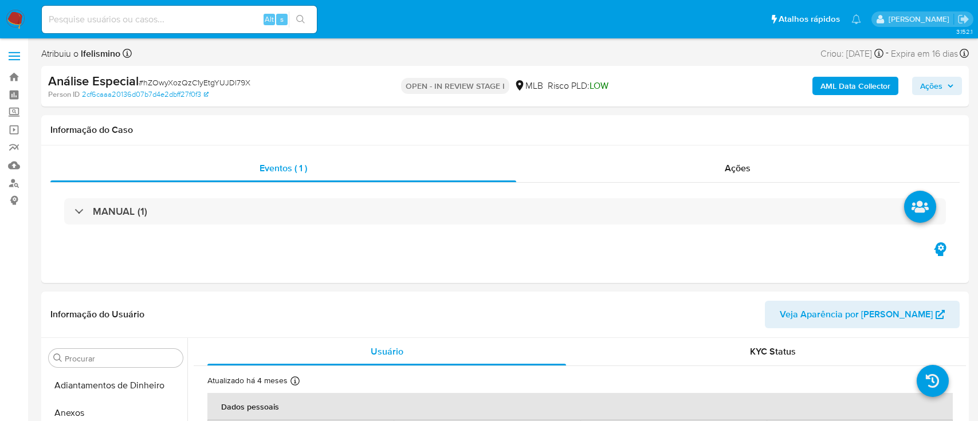
select select "10"
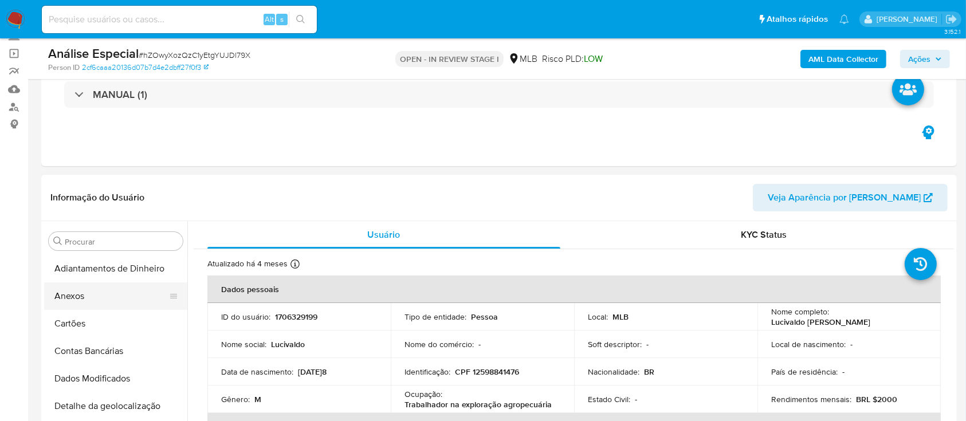
click at [116, 299] on button "Anexos" at bounding box center [111, 296] width 134 height 28
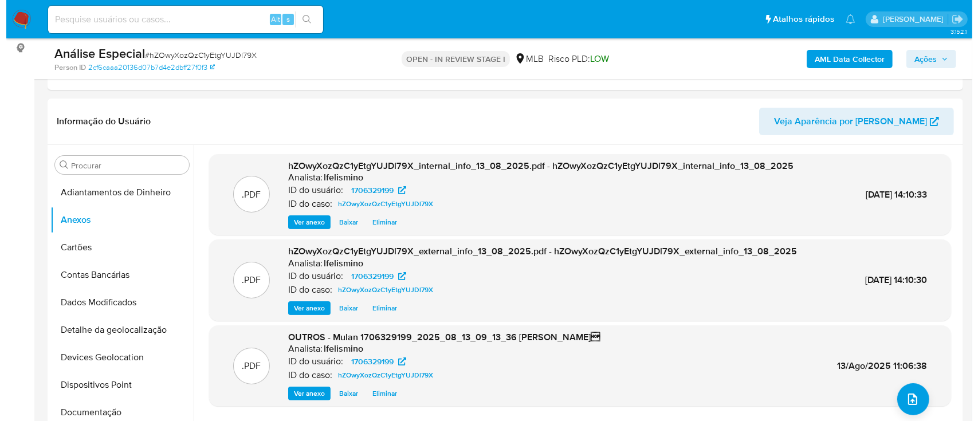
scroll to position [229, 0]
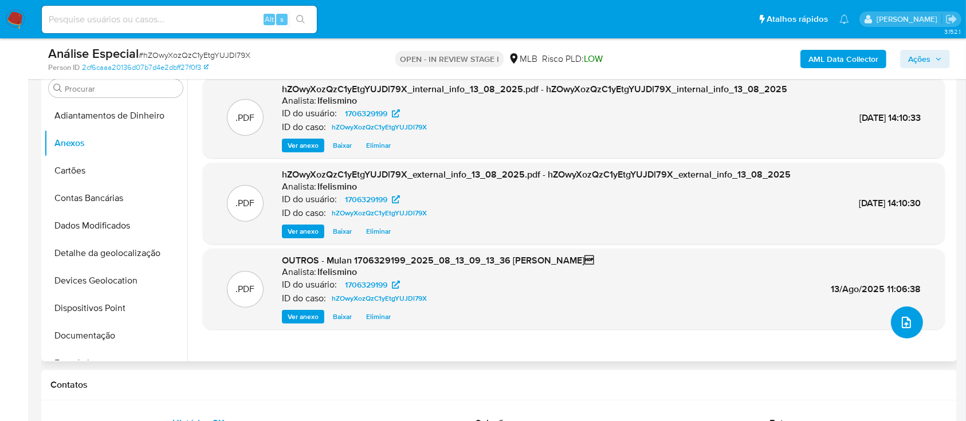
click at [903, 317] on icon "upload-file" at bounding box center [906, 322] width 9 height 11
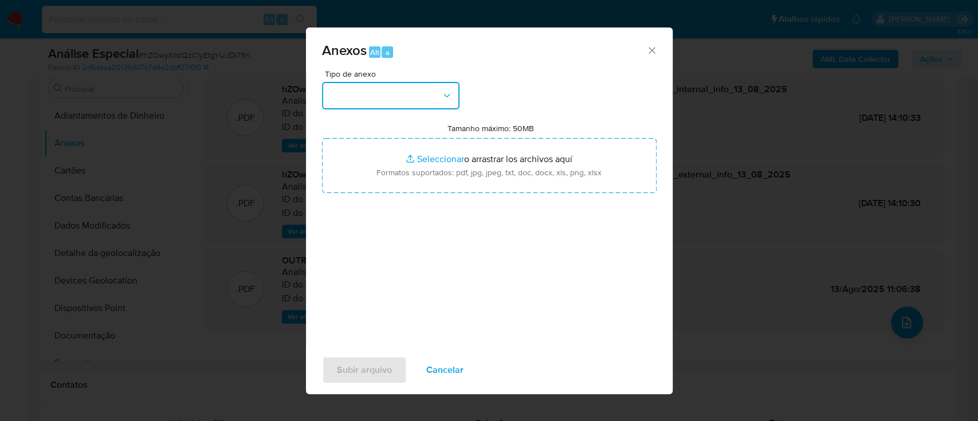
click at [390, 99] on button "button" at bounding box center [391, 96] width 138 height 28
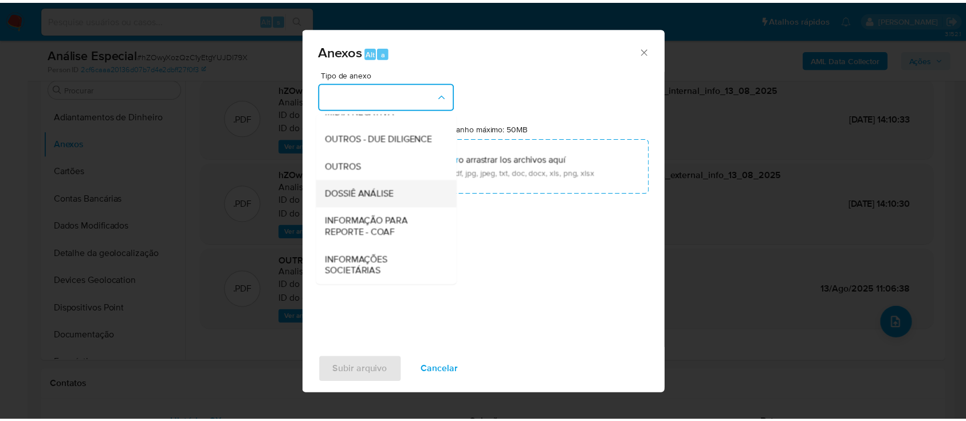
scroll to position [176, 0]
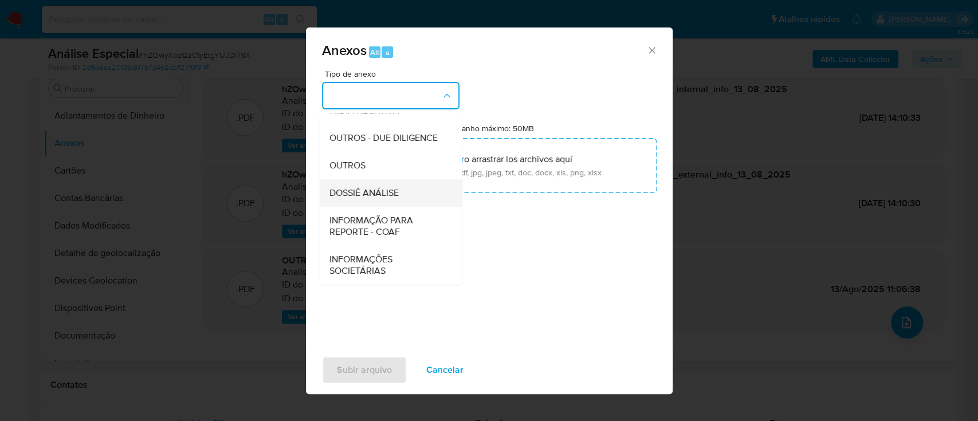
click at [374, 190] on span "DOSSIÊ ANÁLISE" at bounding box center [363, 192] width 69 height 11
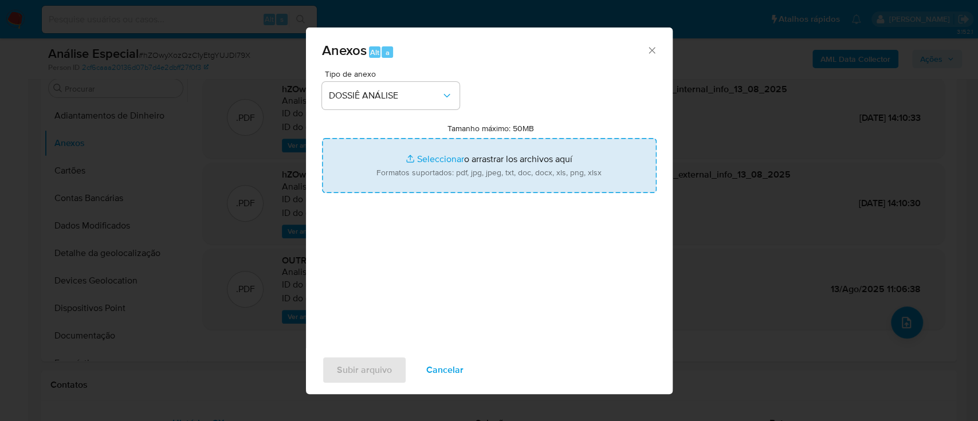
type input "C:\fakepath\SAR - CPF 12598841476 - LUCIVALDO JOSE DE SÁ.pdf"
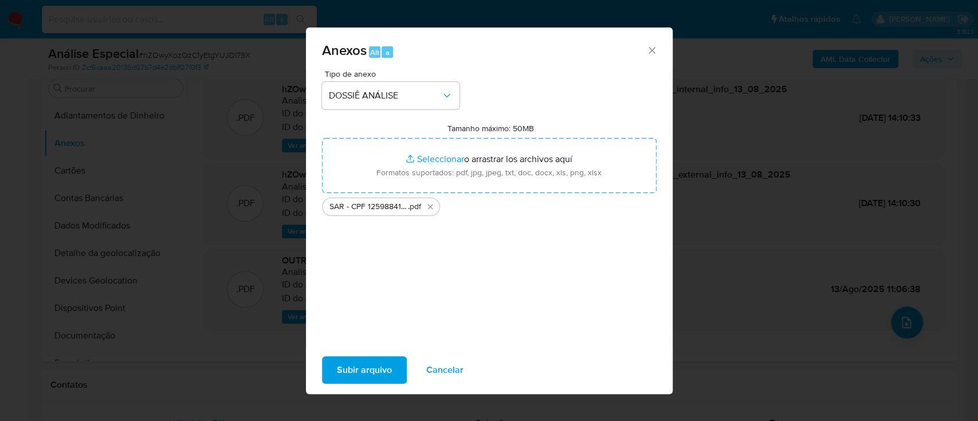
click at [360, 366] on span "Subir arquivo" at bounding box center [364, 370] width 55 height 25
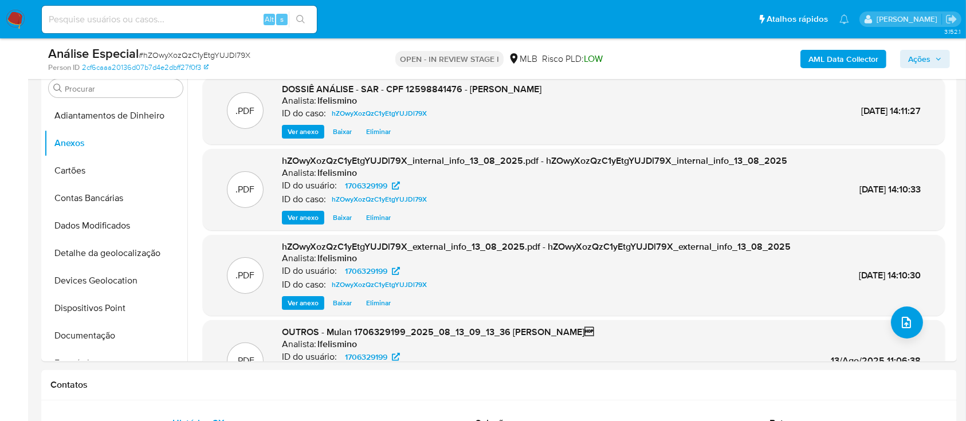
click at [934, 59] on span "Ações" at bounding box center [925, 59] width 34 height 16
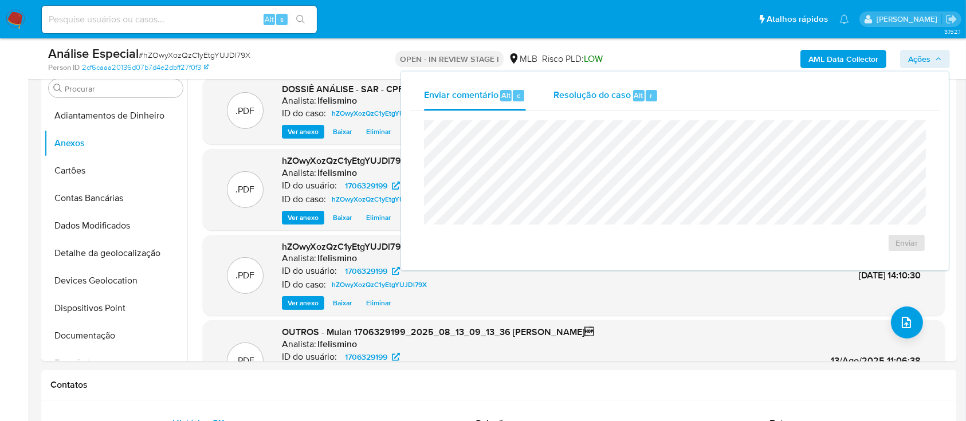
click at [635, 100] on span "Alt" at bounding box center [638, 95] width 9 height 11
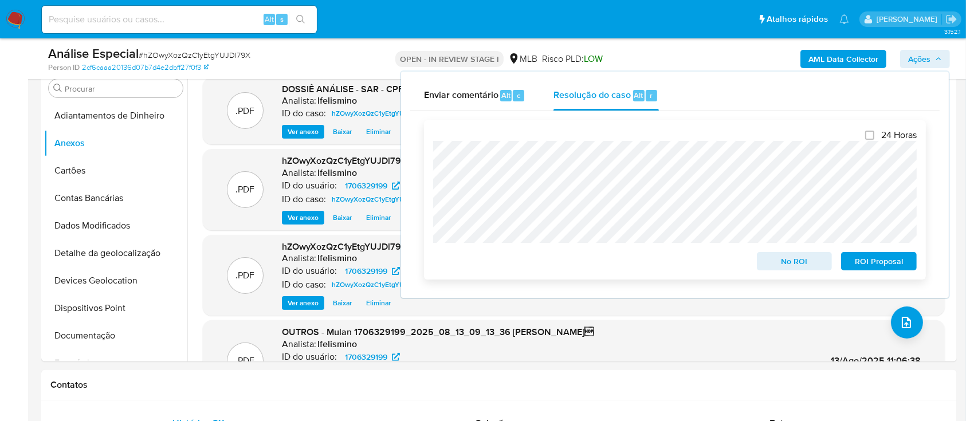
click at [858, 258] on span "ROI Proposal" at bounding box center [879, 261] width 60 height 16
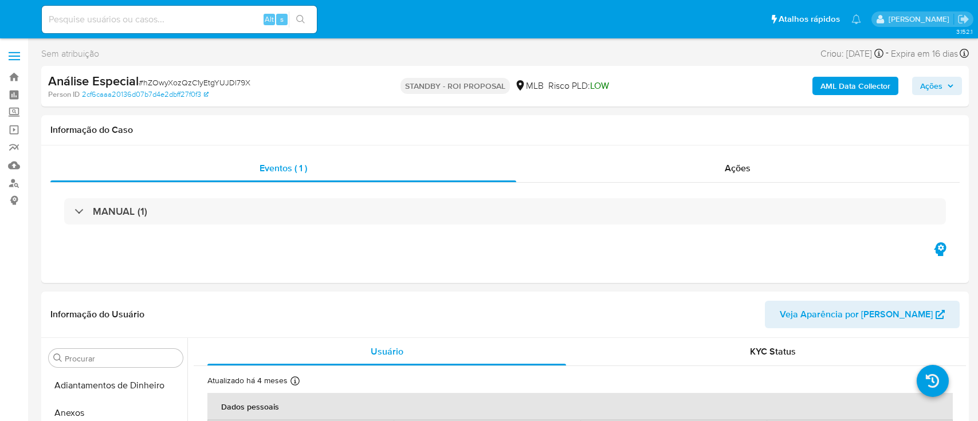
select select "10"
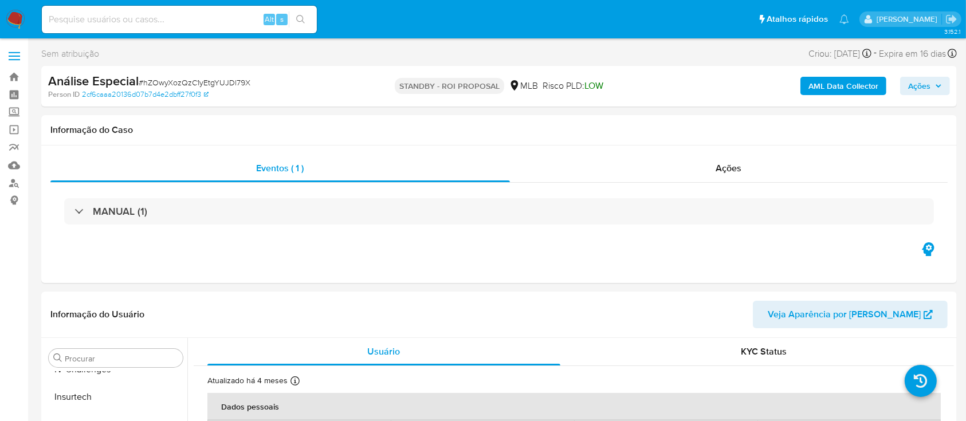
scroll to position [484, 0]
click at [118, 16] on input at bounding box center [179, 19] width 275 height 15
paste input "5WXTtjRCM5eFUS0kFqfZqaGY"
type input "5WXTtjRCM5eFUS0kFqfZqaGY"
click at [295, 17] on button "search-icon" at bounding box center [300, 19] width 23 height 16
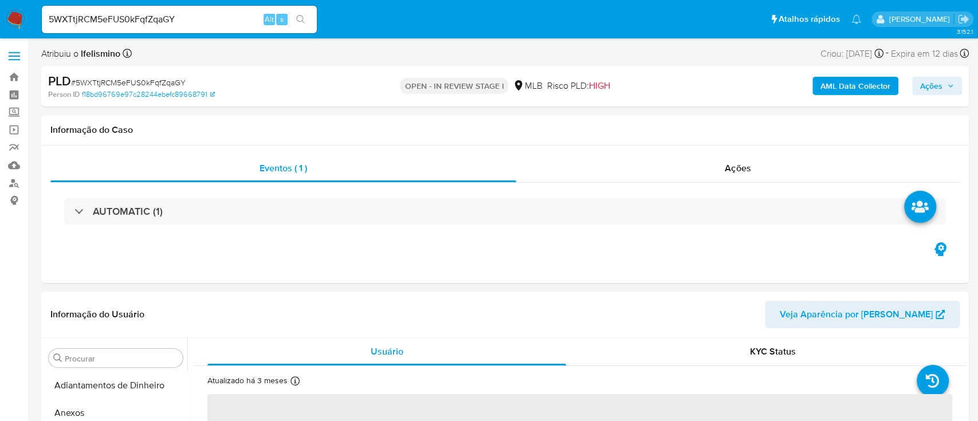
select select "10"
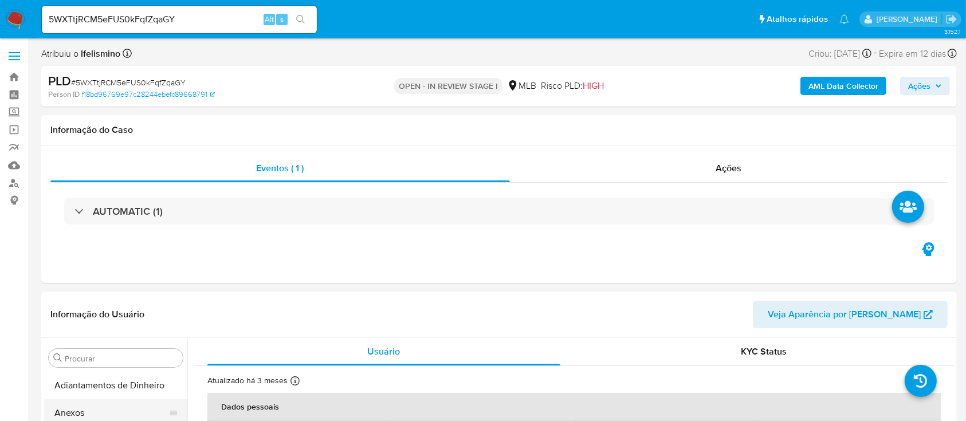
click at [73, 406] on button "Anexos" at bounding box center [111, 413] width 134 height 28
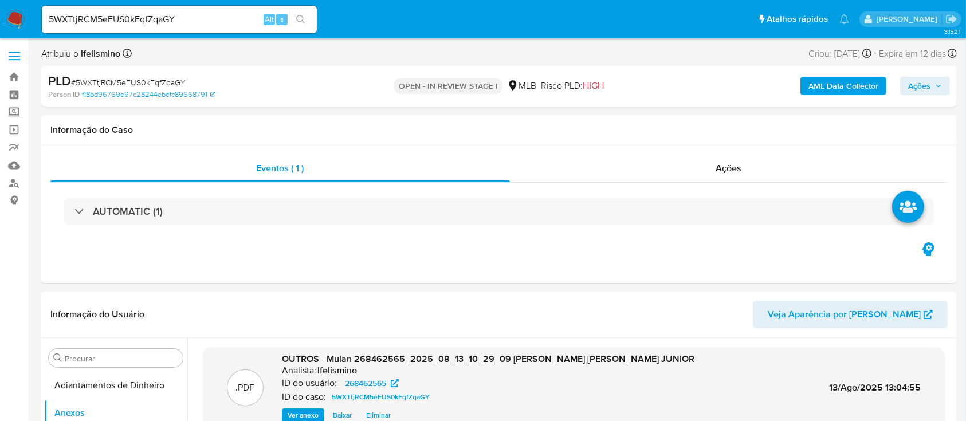
click at [818, 85] on b "AML Data Collector" at bounding box center [843, 86] width 70 height 18
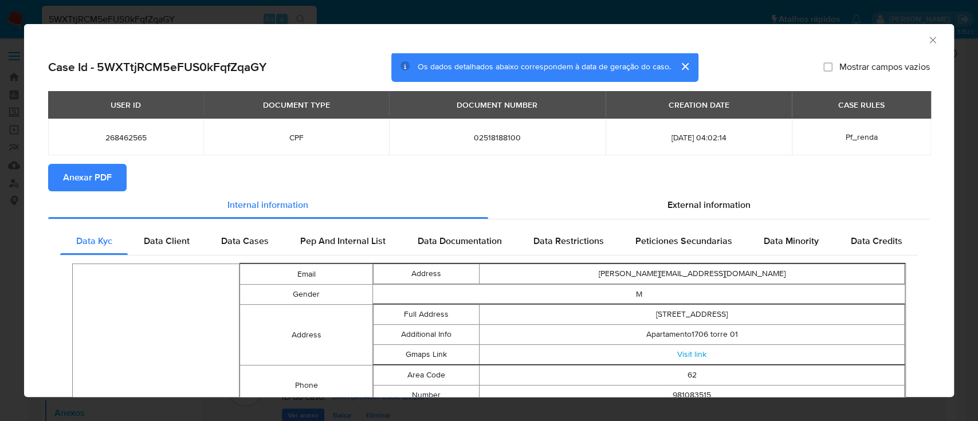
click at [74, 169] on span "Anexar PDF" at bounding box center [87, 177] width 49 height 25
click at [927, 41] on icon "Fechar a janela" at bounding box center [932, 39] width 11 height 11
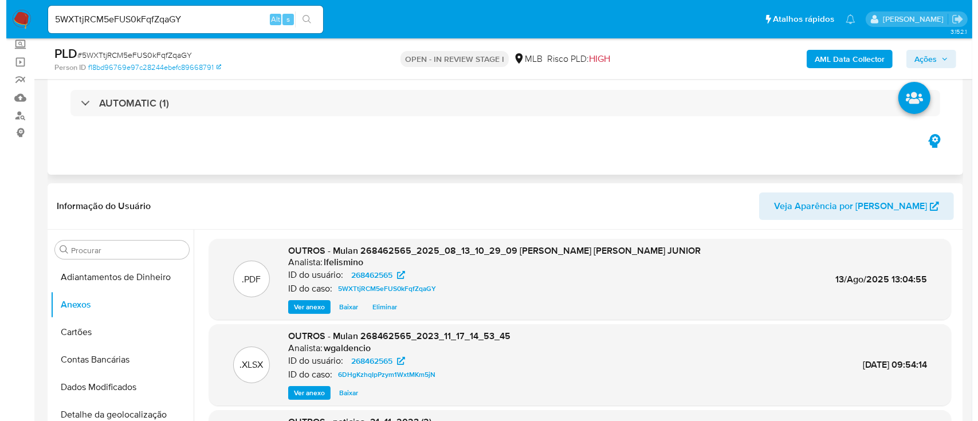
scroll to position [152, 0]
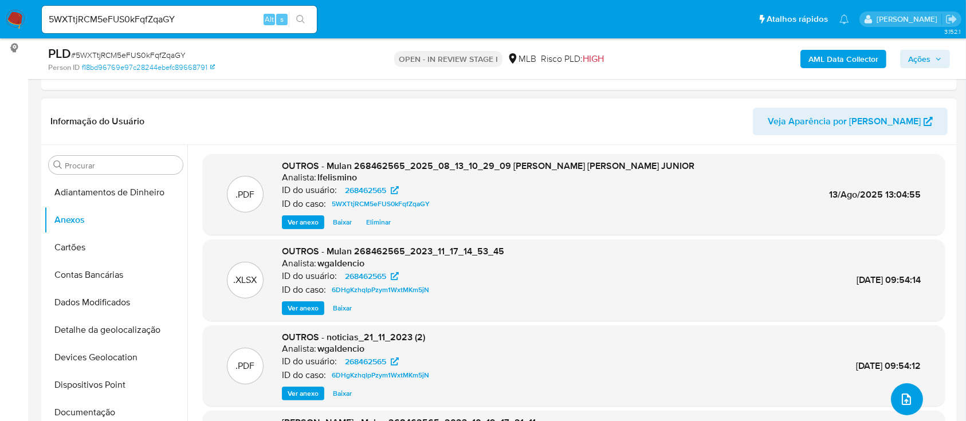
click at [903, 397] on icon "upload-file" at bounding box center [907, 399] width 14 height 14
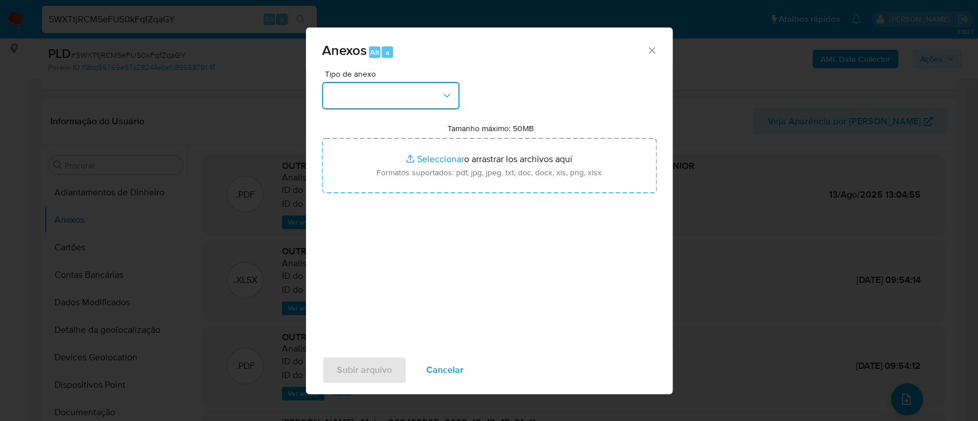
click at [352, 83] on button "button" at bounding box center [391, 96] width 138 height 28
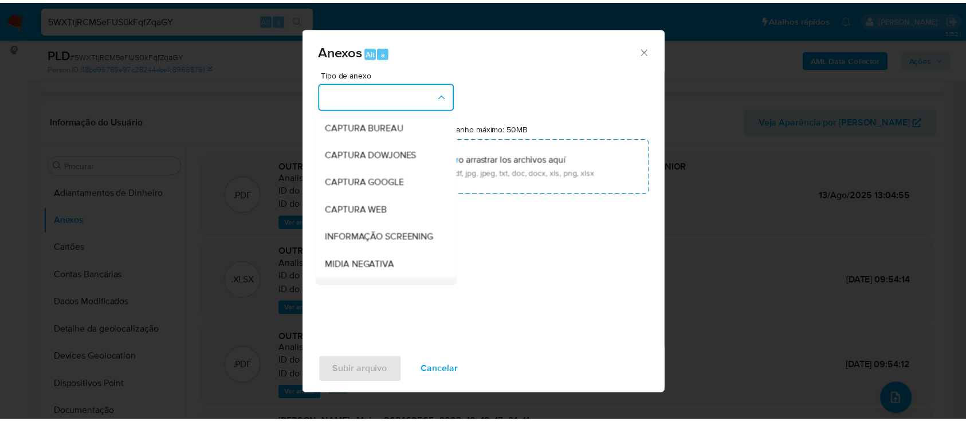
scroll to position [176, 0]
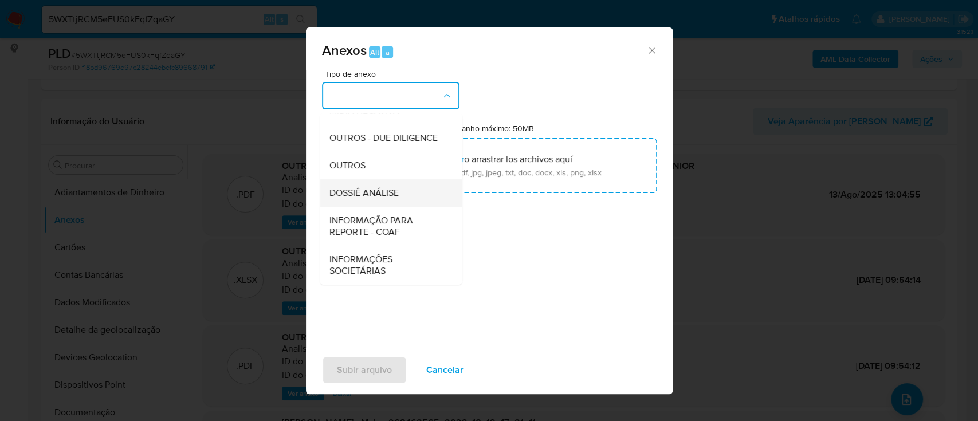
click at [375, 188] on span "DOSSIÊ ANÁLISE" at bounding box center [363, 192] width 69 height 11
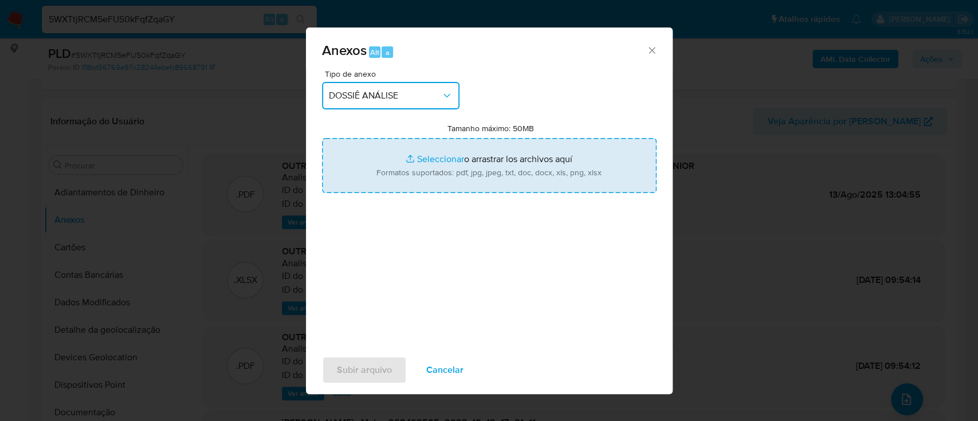
type input "C:\fakepath\2.º SAR - CPF 02518188100 - CLAUDIO CESAR DA SILVA JUNIOR.pdf"
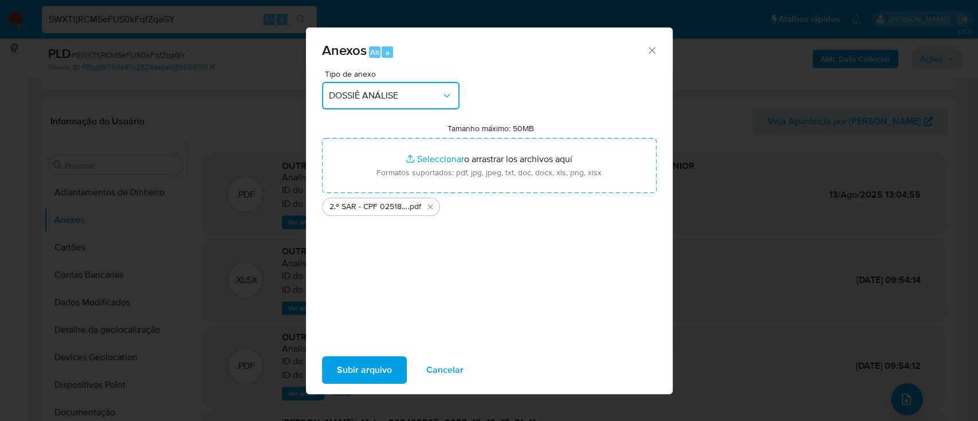
click at [207, 190] on div "Anexos Alt a Tipo de anexo DOSSIÊ ANÁLISE Tamanho máximo: 50MB Seleccionar arch…" at bounding box center [489, 210] width 978 height 421
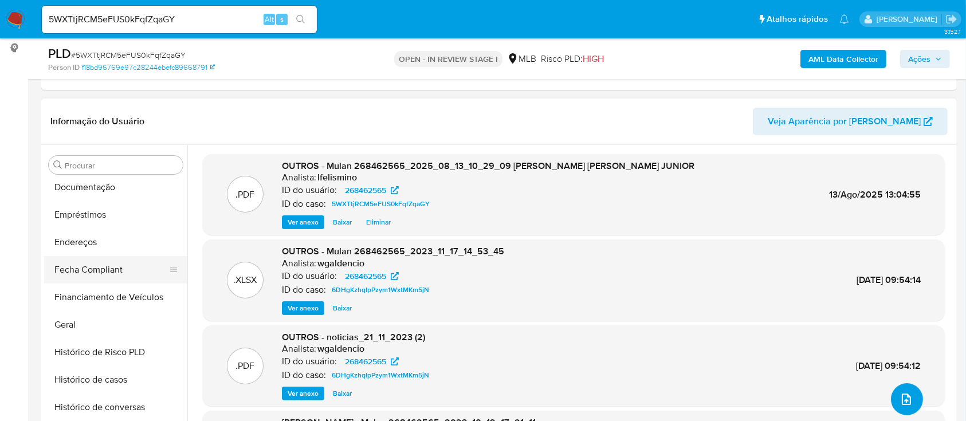
scroll to position [305, 0]
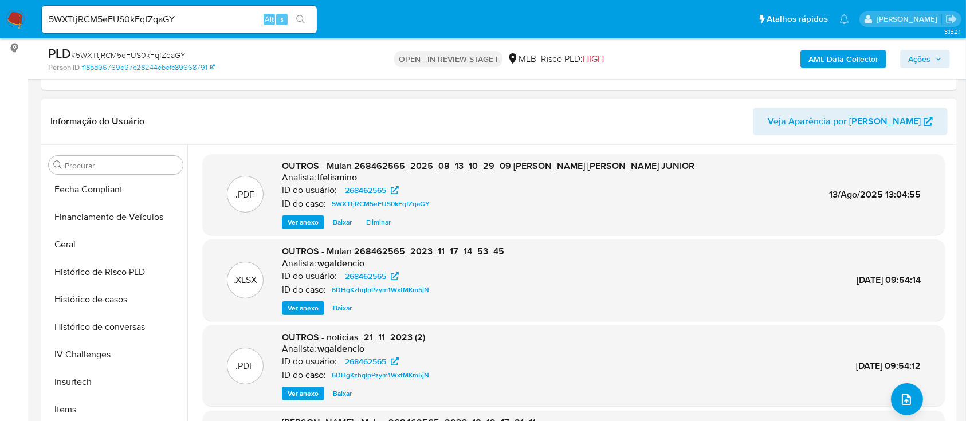
click at [133, 174] on div "Procurar Adiantamentos de Dinheiro Anexos Cartões Contas Bancárias Dados Modifi…" at bounding box center [115, 293] width 143 height 292
click at [136, 164] on input "Procurar" at bounding box center [121, 165] width 113 height 10
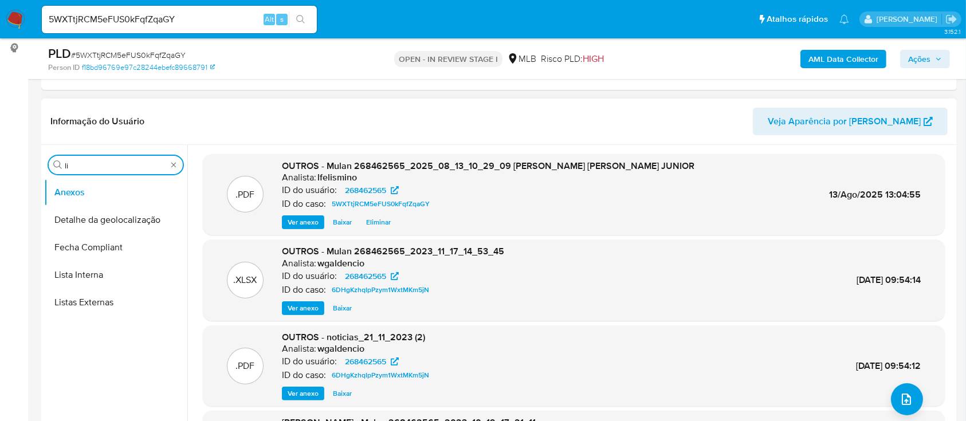
scroll to position [0, 0]
type input "lis"
click at [95, 212] on button "Lista Interna" at bounding box center [111, 220] width 134 height 28
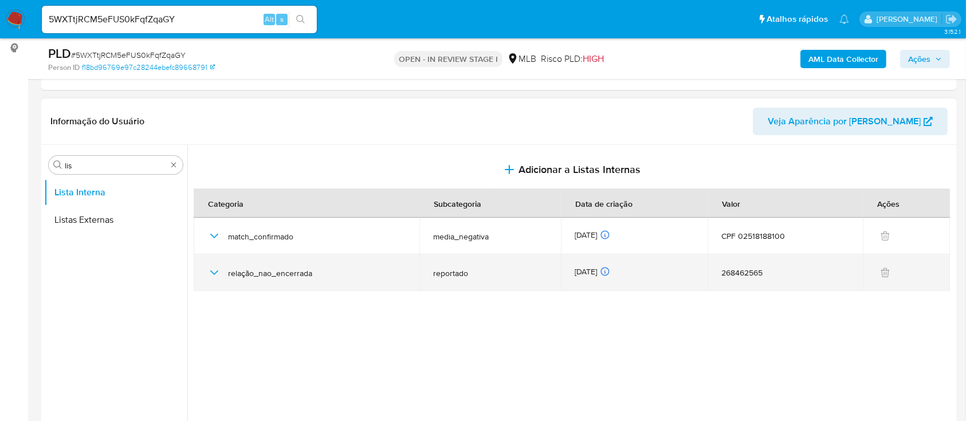
click at [210, 266] on icon "button" at bounding box center [214, 273] width 14 height 14
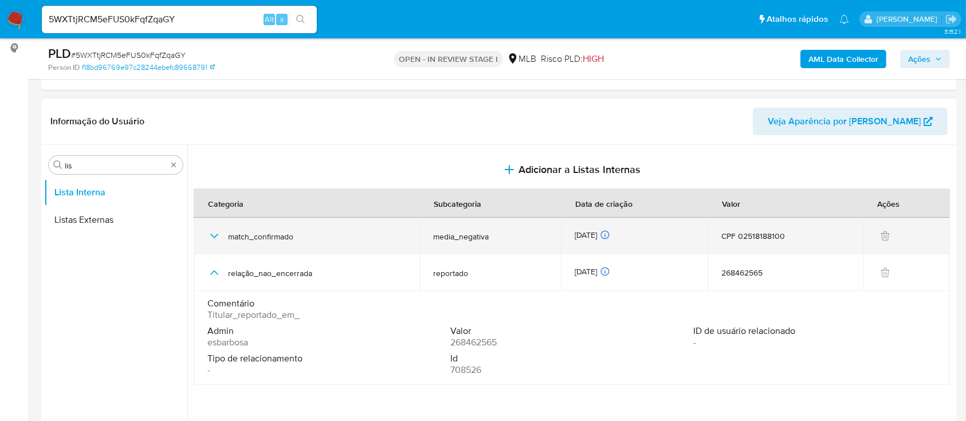
click at [211, 234] on icon "button" at bounding box center [214, 236] width 8 height 5
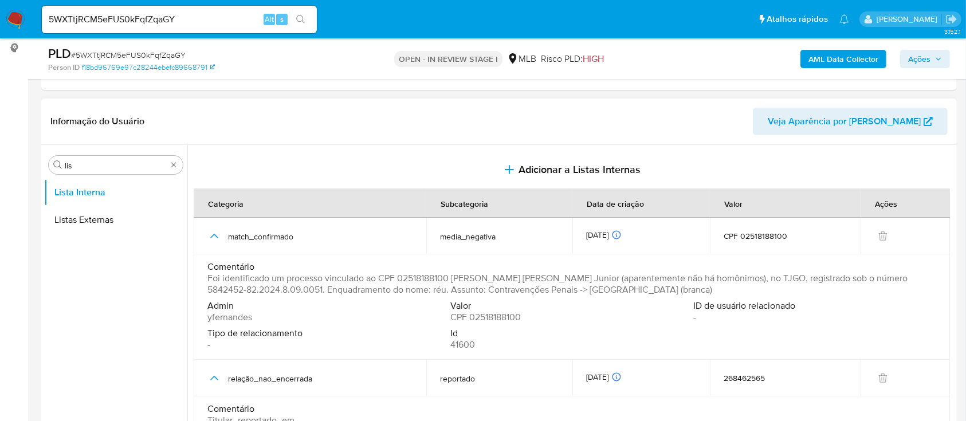
drag, startPoint x: 875, startPoint y: 276, endPoint x: 283, endPoint y: 290, distance: 592.6
click at [283, 290] on span "Foi identificado um processo vinculado ao CPF 02518188100 de Claudio Cesar da S…" at bounding box center [570, 284] width 726 height 23
click at [178, 163] on div "Procurar lis" at bounding box center [116, 165] width 134 height 18
click at [174, 170] on div "Procurar lis" at bounding box center [116, 165] width 134 height 18
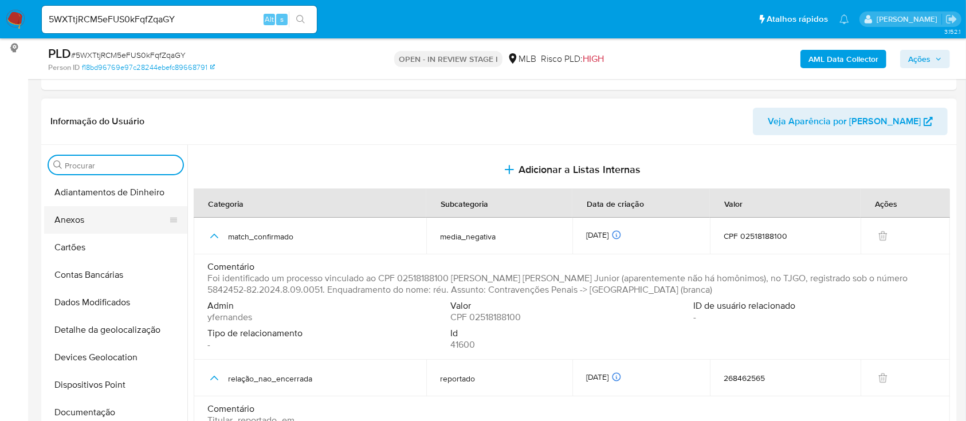
click at [139, 213] on button "Anexos" at bounding box center [111, 220] width 134 height 28
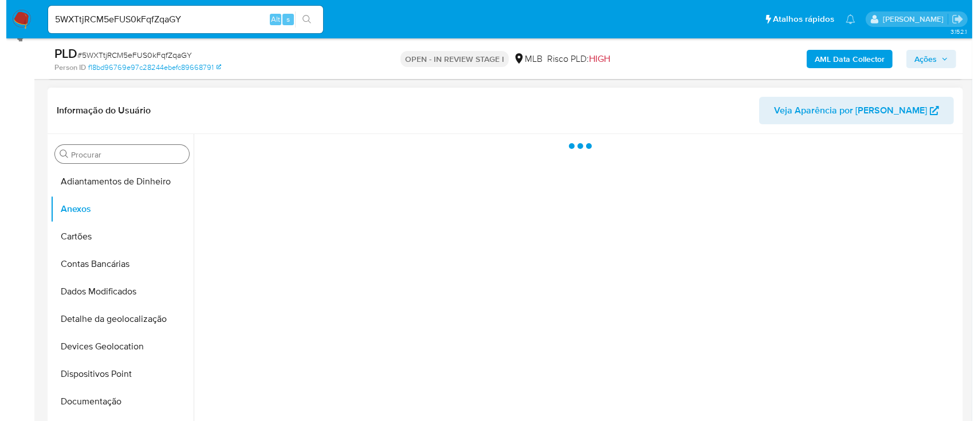
scroll to position [229, 0]
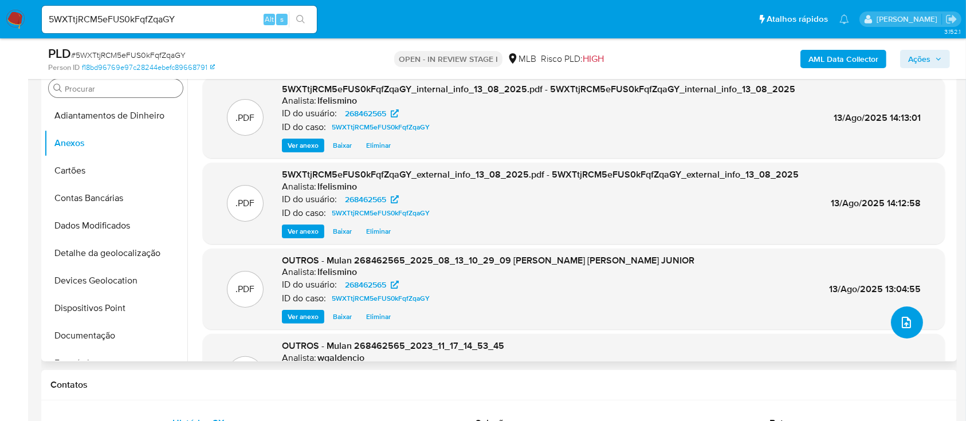
click at [907, 324] on icon "upload-file" at bounding box center [907, 323] width 14 height 14
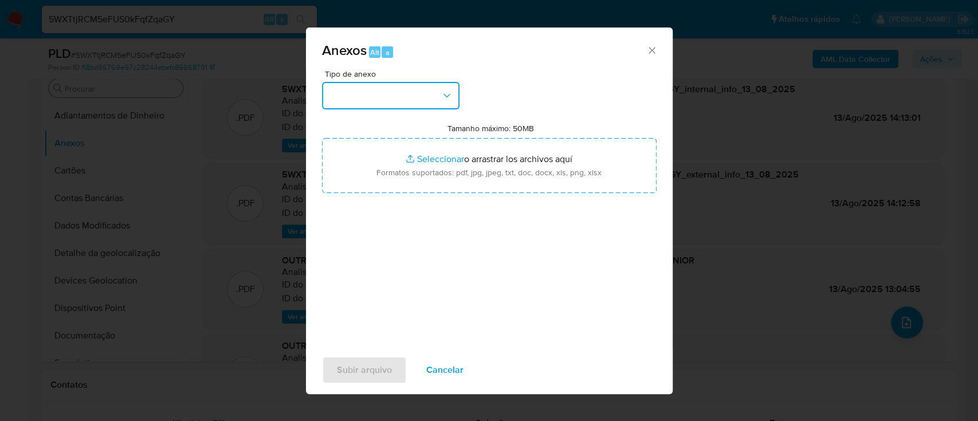
click at [435, 93] on button "button" at bounding box center [391, 96] width 138 height 28
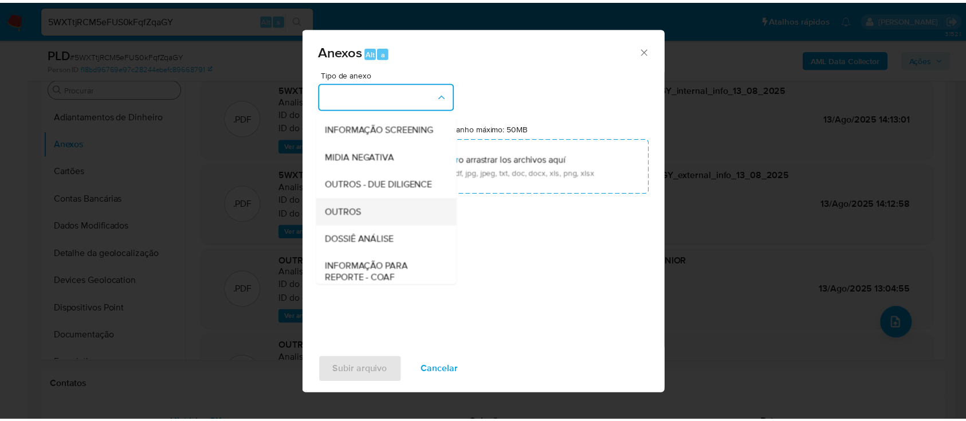
scroll to position [176, 0]
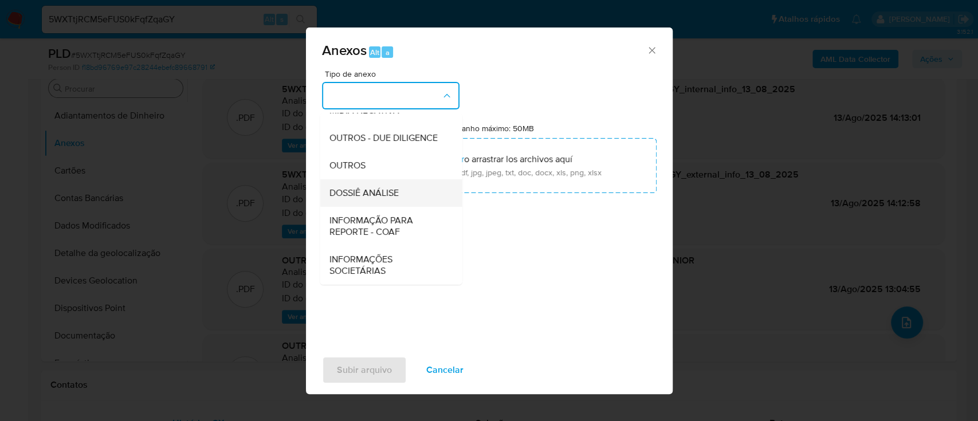
click at [399, 192] on div "DOSSIÊ ANÁLISE" at bounding box center [387, 193] width 117 height 28
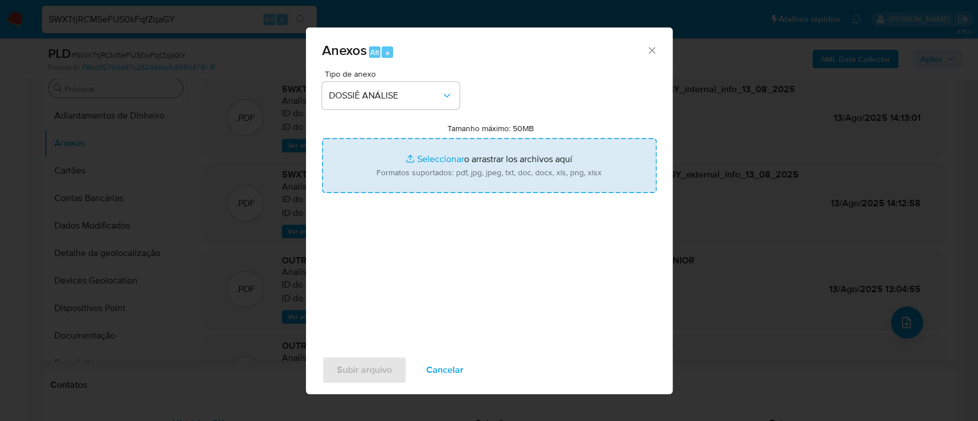
type input "C:\fakepath\2.º SAR - CPF 02518188100 - CLAUDIO CESAR DA SILVA JUNIOR (1).pdf"
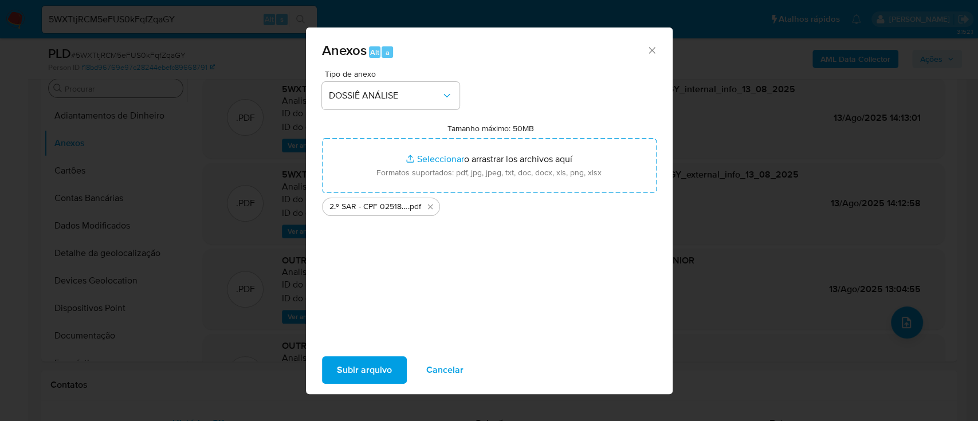
click at [367, 375] on span "Subir arquivo" at bounding box center [364, 370] width 55 height 25
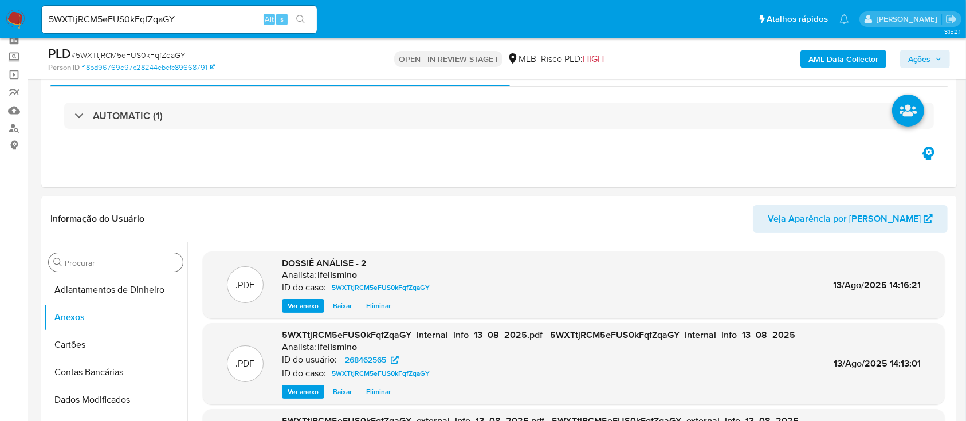
scroll to position [76, 0]
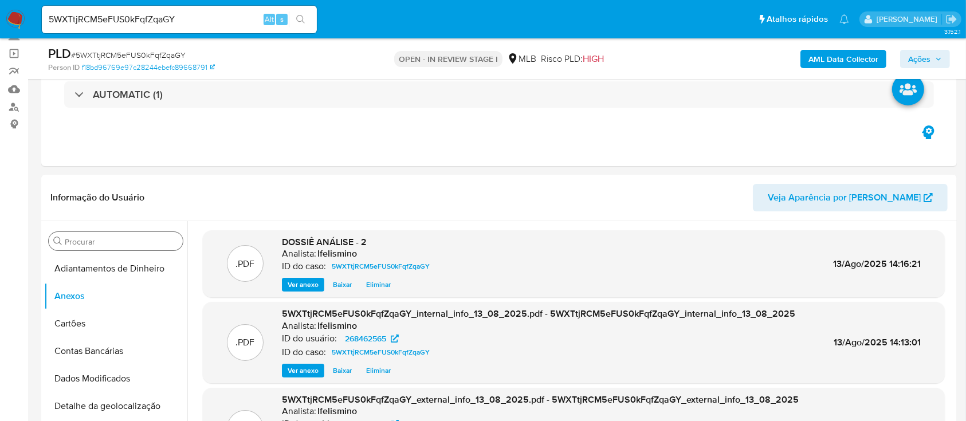
click at [913, 50] on span "Ações" at bounding box center [919, 59] width 22 height 18
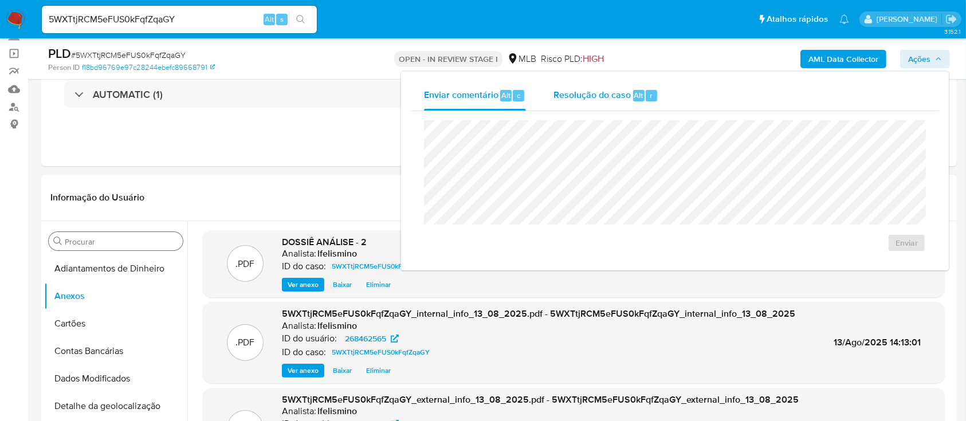
click at [662, 99] on button "Resolução do caso Alt r" at bounding box center [606, 96] width 132 height 30
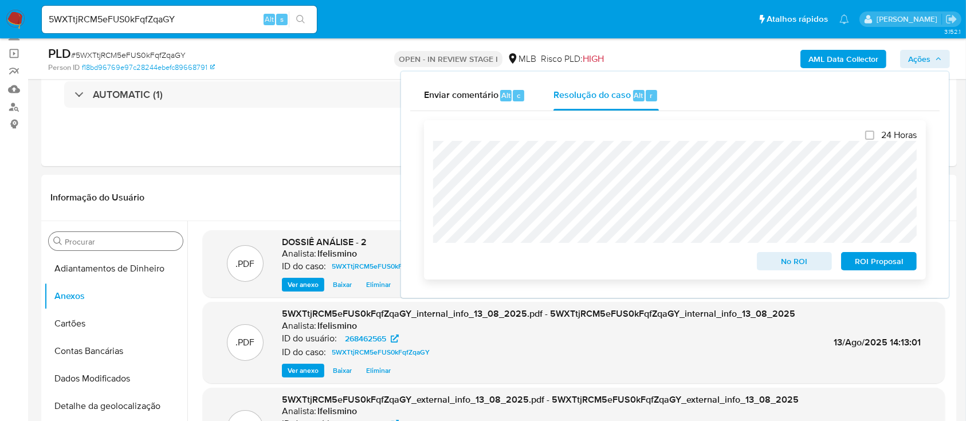
click at [865, 258] on span "ROI Proposal" at bounding box center [879, 261] width 60 height 16
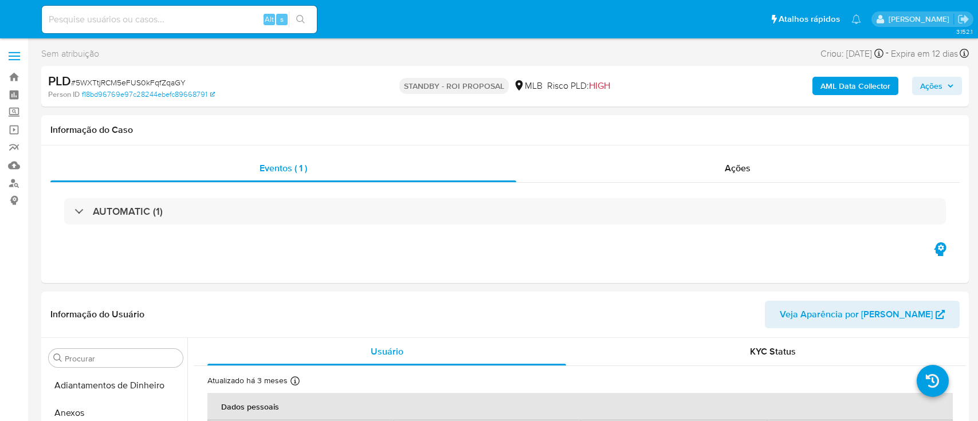
select select "10"
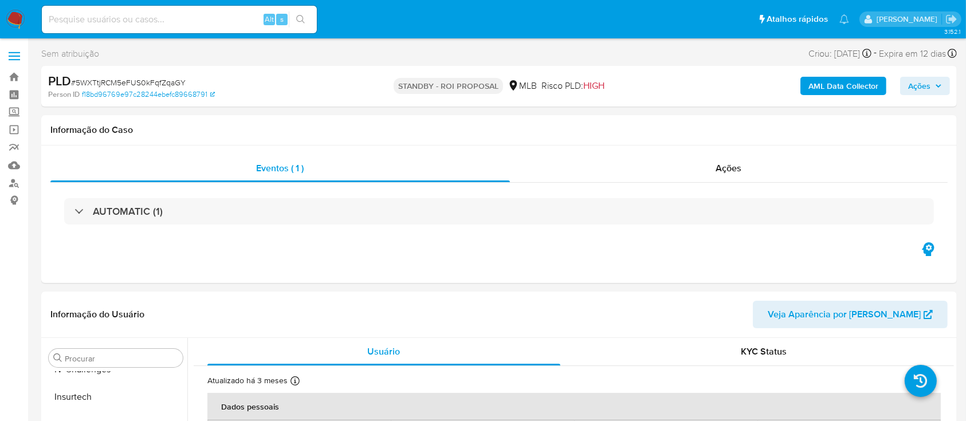
scroll to position [484, 0]
click at [180, 15] on input at bounding box center [179, 19] width 275 height 15
paste input "NYX6oVjX128s08wRbmdvWk01"
type input "NYX6oVjX128s08wRbmdvWk01"
click at [307, 14] on button "search-icon" at bounding box center [300, 19] width 23 height 16
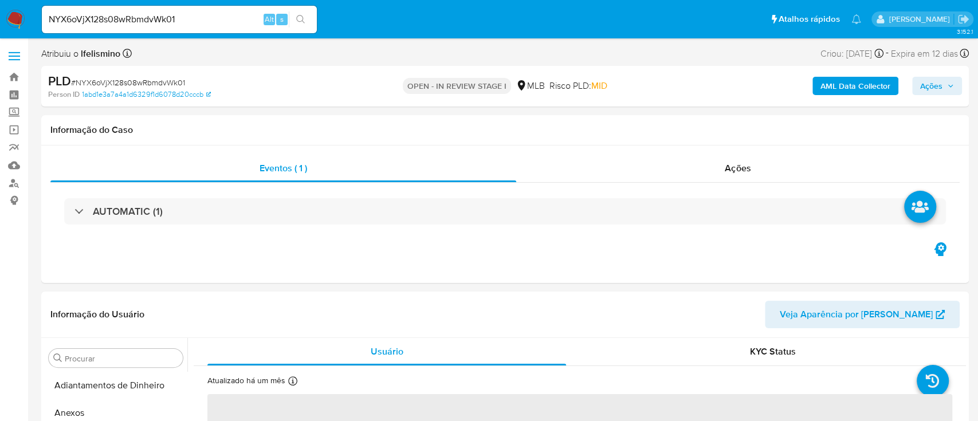
select select "10"
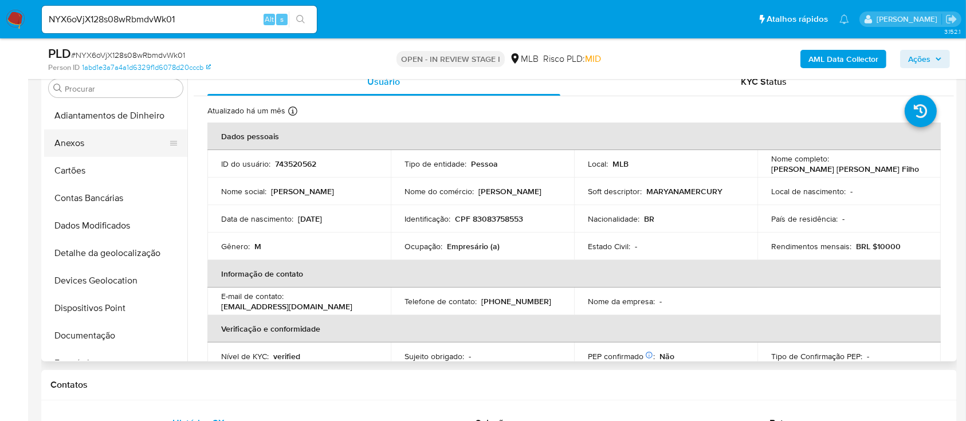
click at [101, 142] on button "Anexos" at bounding box center [111, 143] width 134 height 28
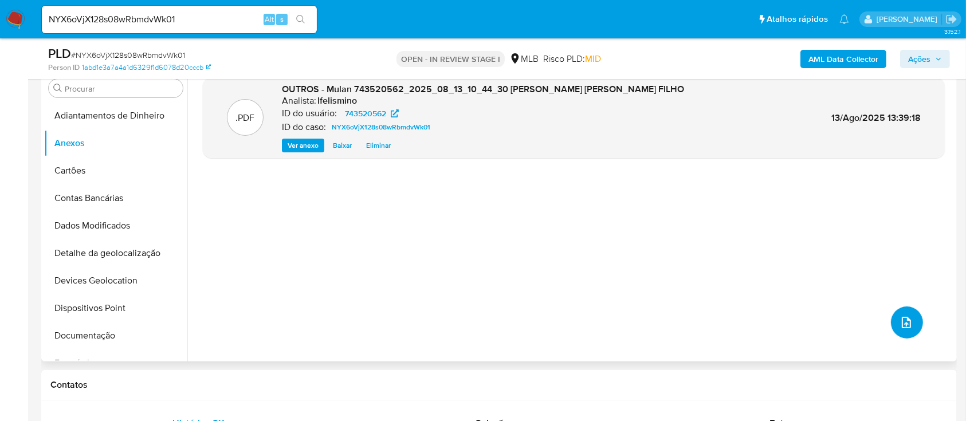
click at [905, 311] on button "upload-file" at bounding box center [907, 323] width 32 height 32
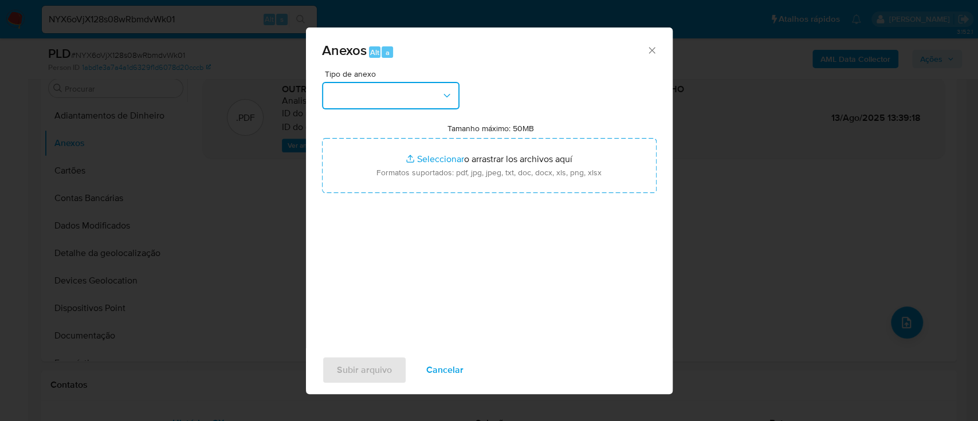
click at [415, 99] on button "button" at bounding box center [391, 96] width 138 height 28
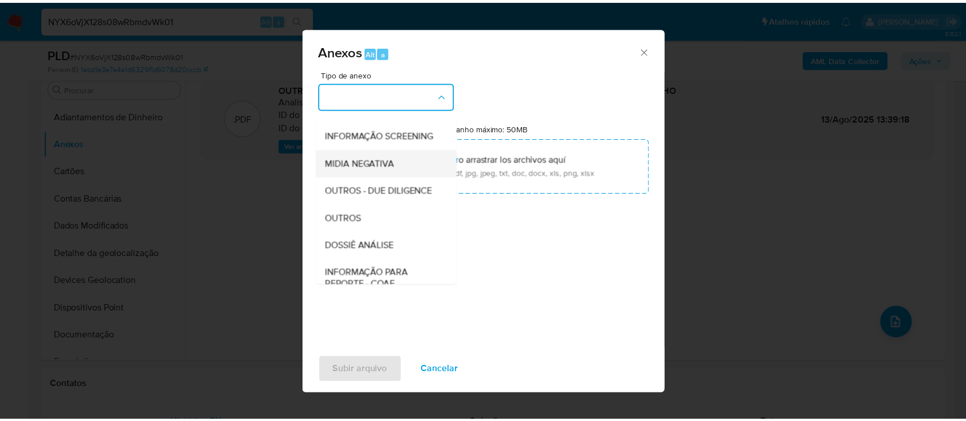
scroll to position [176, 0]
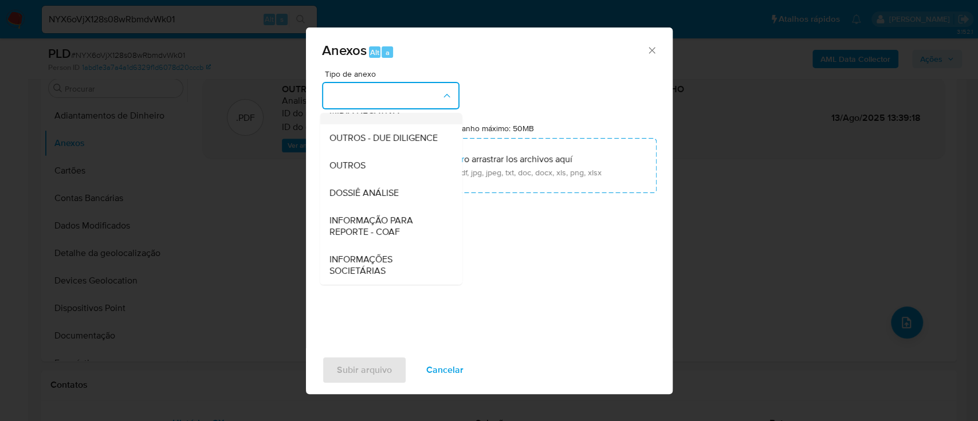
click at [399, 194] on div "DOSSIÊ ANÁLISE" at bounding box center [387, 193] width 117 height 28
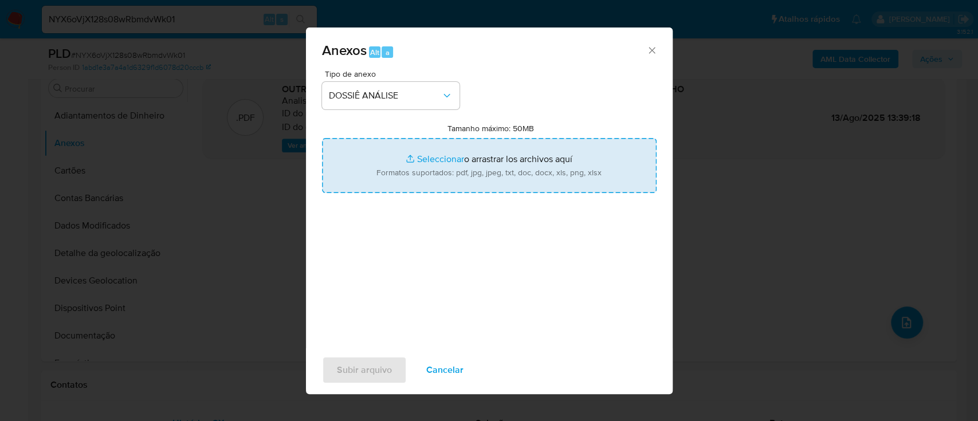
type input "C:\fakepath\SAR - CPF 83083758553 - [PERSON_NAME] [PERSON_NAME] FILHO.pdf"
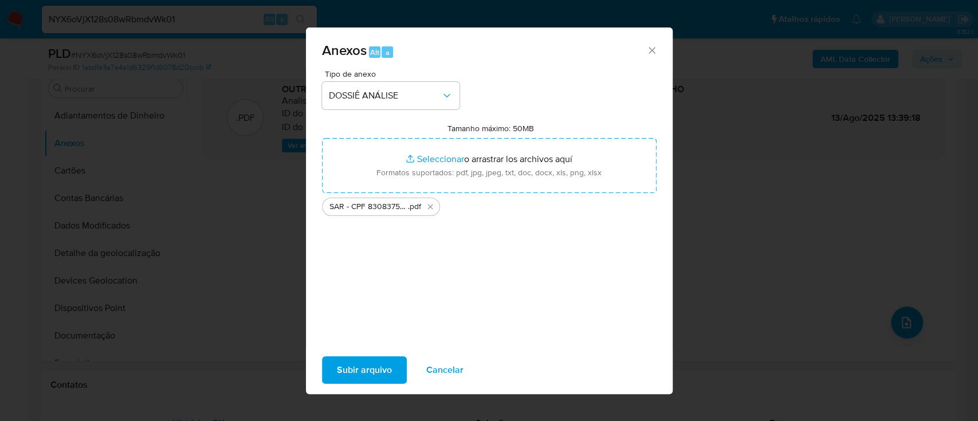
click at [334, 363] on button "Subir arquivo" at bounding box center [364, 370] width 85 height 28
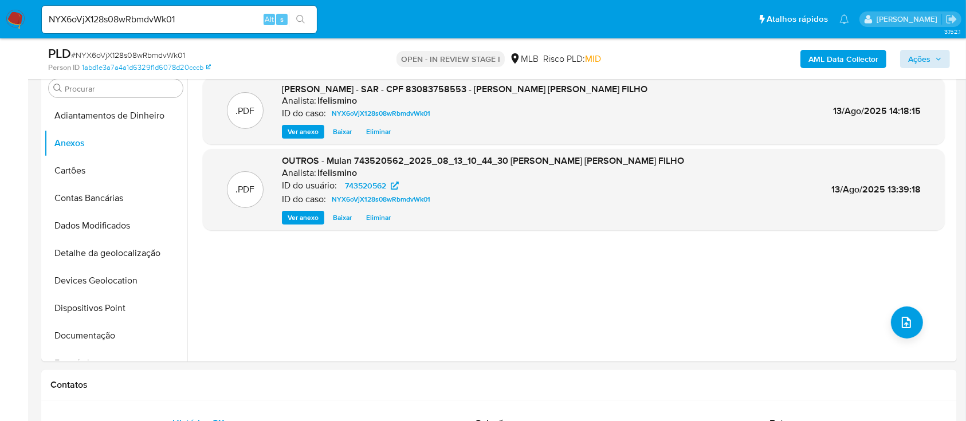
click at [930, 70] on div "AML Data Collector Ações" at bounding box center [801, 58] width 297 height 27
drag, startPoint x: 930, startPoint y: 57, endPoint x: 906, endPoint y: 64, distance: 24.5
click at [930, 56] on span "Ações" at bounding box center [919, 59] width 22 height 18
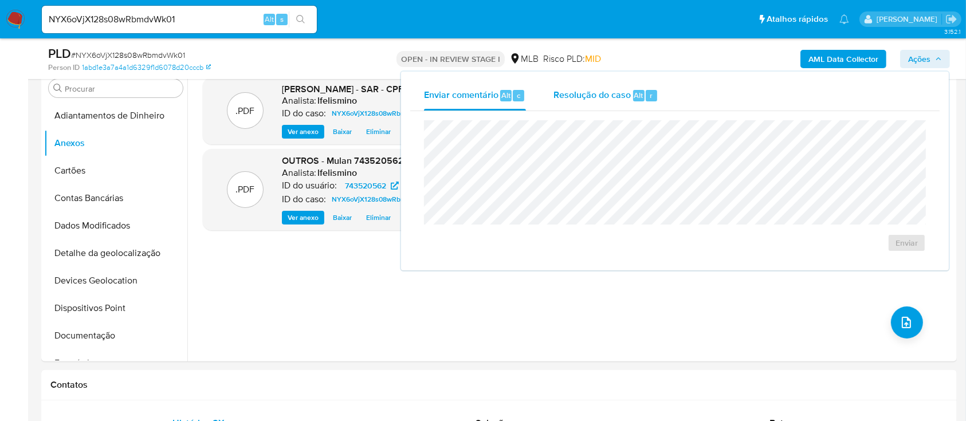
click at [625, 97] on span "Resolução do caso" at bounding box center [591, 94] width 77 height 13
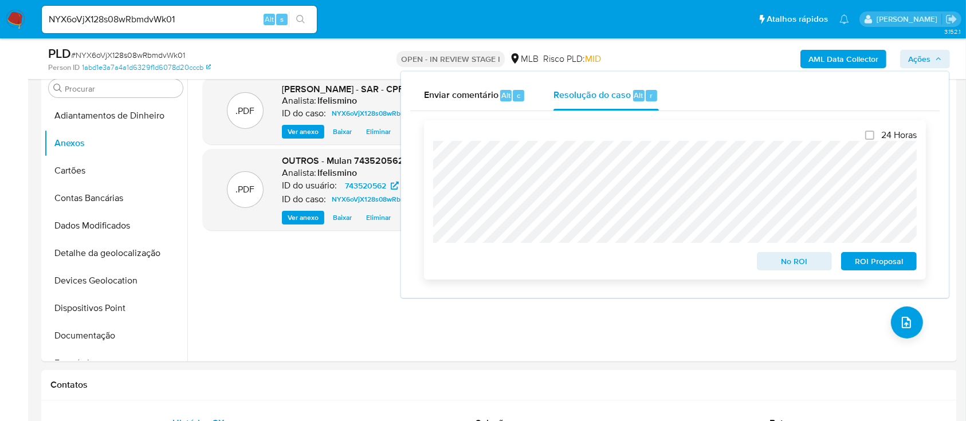
click at [878, 267] on span "ROI Proposal" at bounding box center [879, 261] width 60 height 16
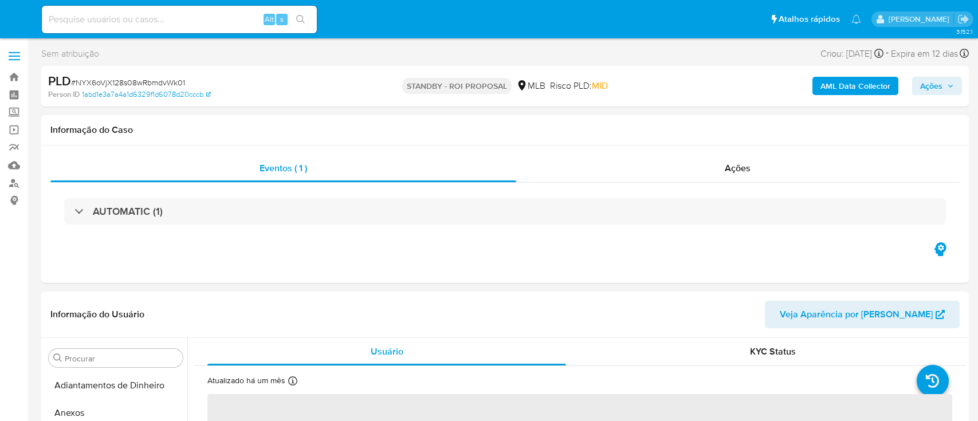
select select "10"
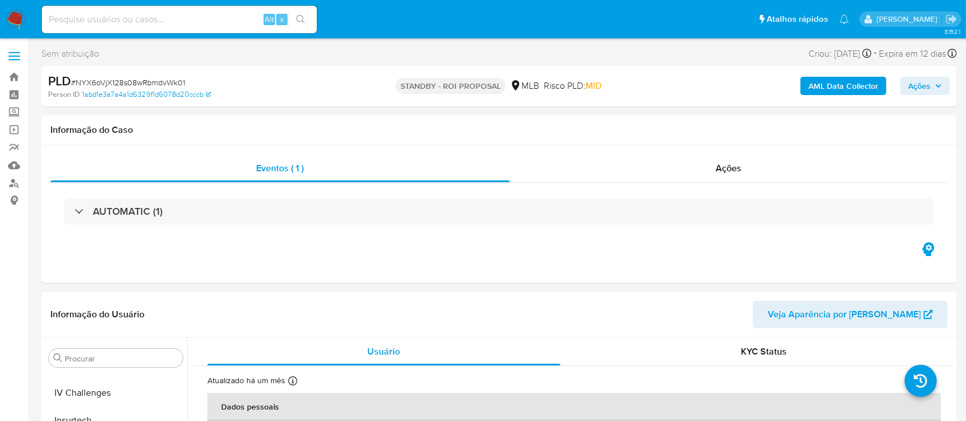
scroll to position [484, 0]
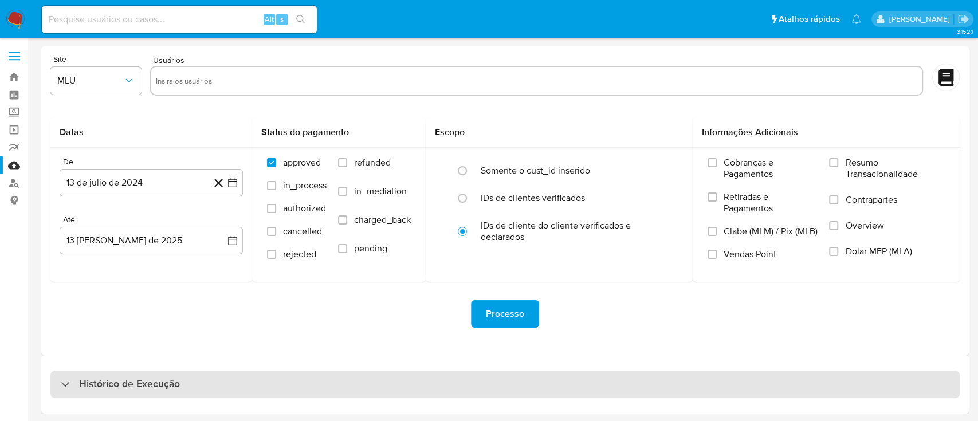
click at [367, 383] on div "Histórico de Execução" at bounding box center [504, 385] width 909 height 28
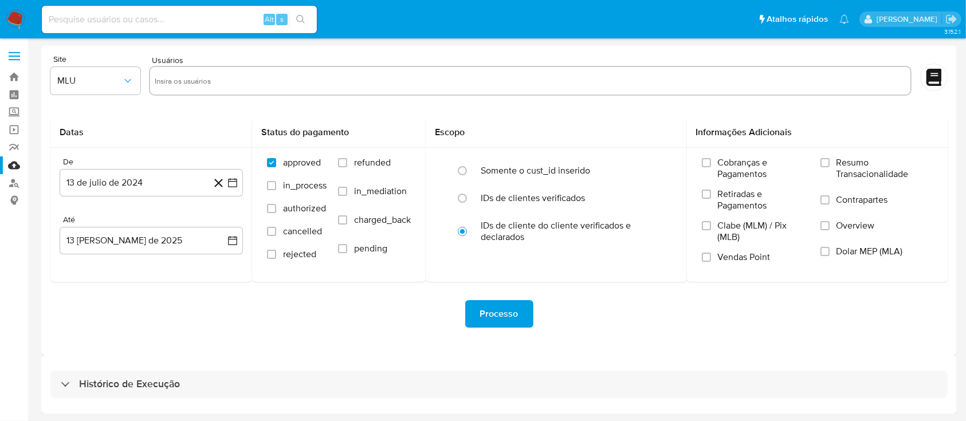
select select "10"
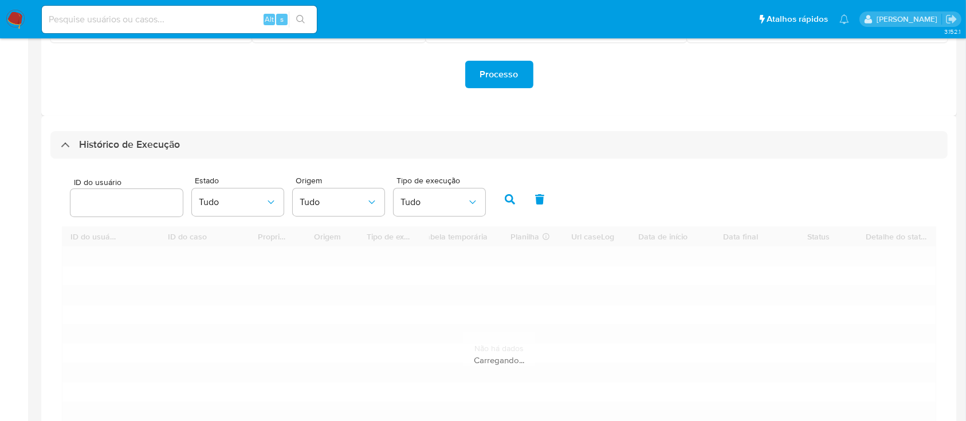
scroll to position [305, 0]
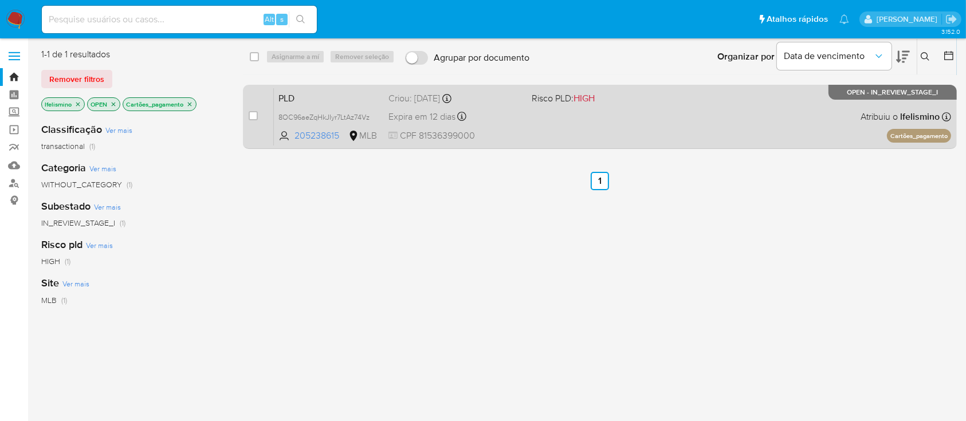
click at [621, 131] on div "PLD 8OC96aeZqHkJIyr7LtAz74Vz 205238615 MLB Risco PLD: HIGH Criou: [DATE] Criou:…" at bounding box center [612, 117] width 677 height 58
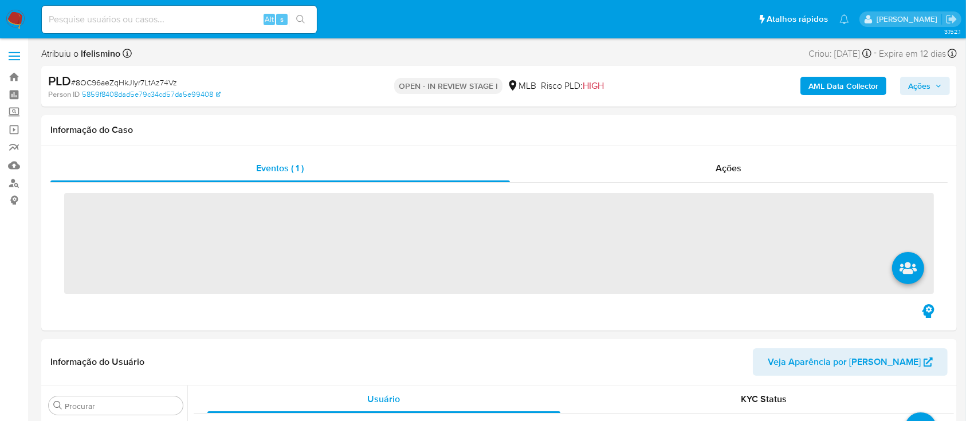
scroll to position [484, 0]
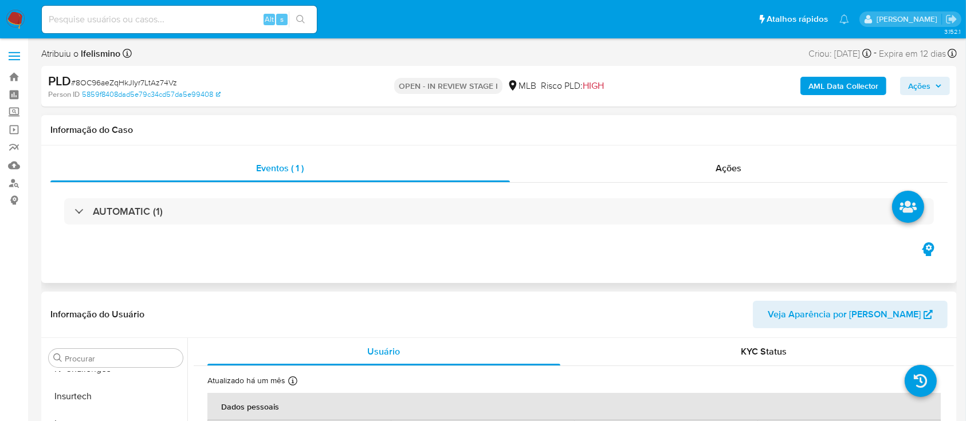
select select "10"
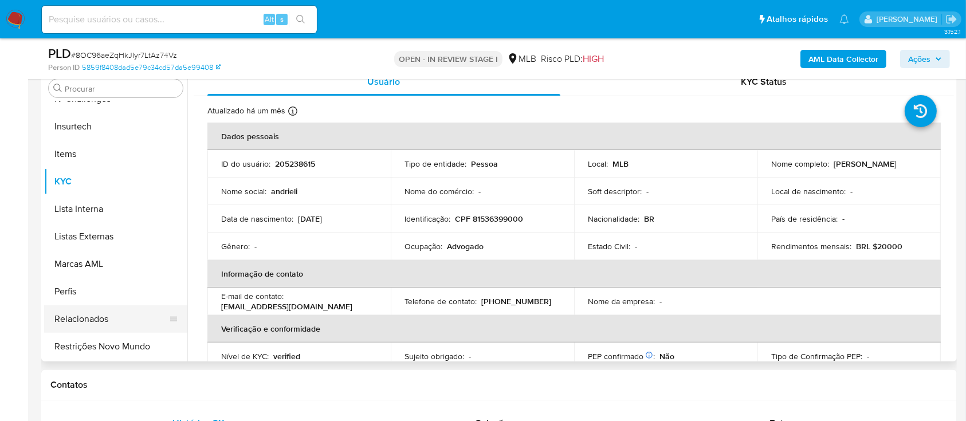
scroll to position [331, 0]
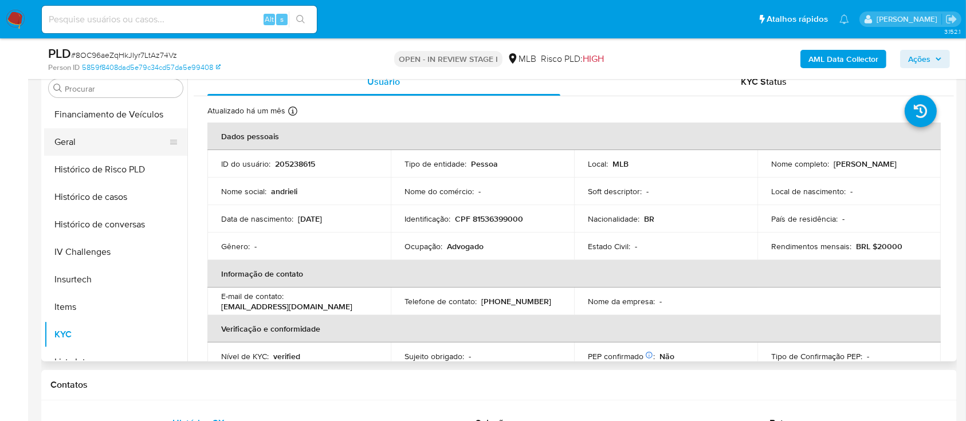
click at [96, 148] on button "Geral" at bounding box center [111, 142] width 134 height 28
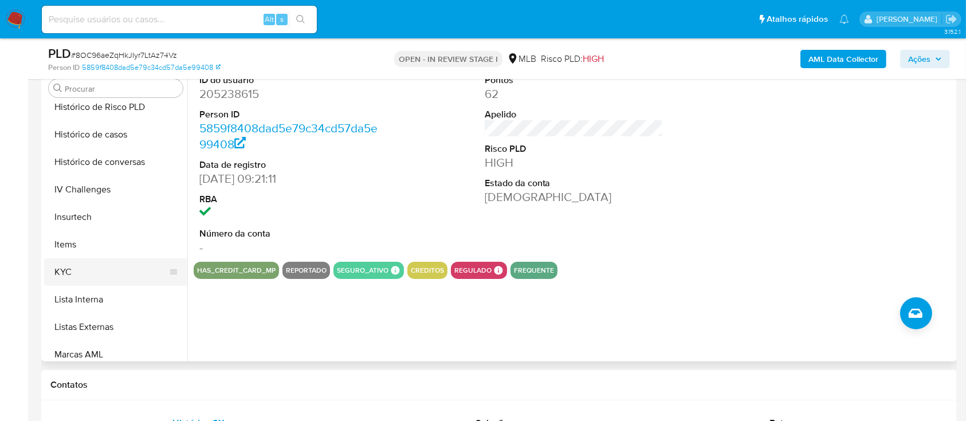
scroll to position [408, 0]
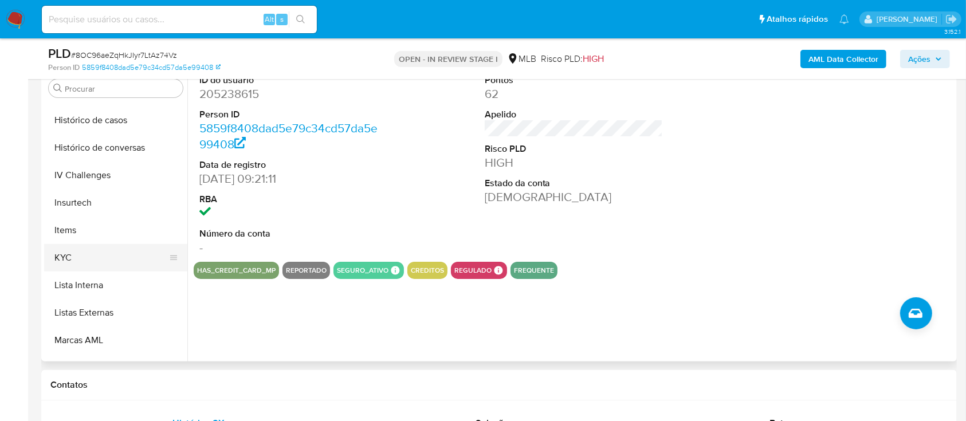
click at [137, 266] on button "KYC" at bounding box center [111, 258] width 134 height 28
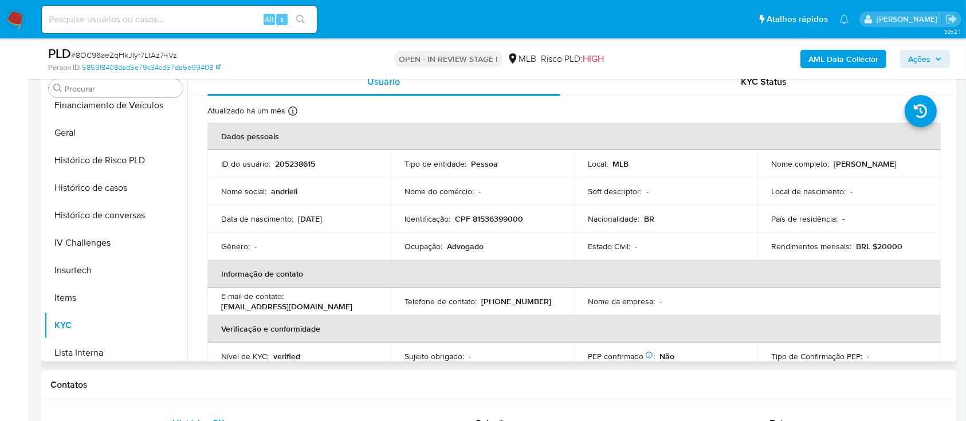
scroll to position [179, 0]
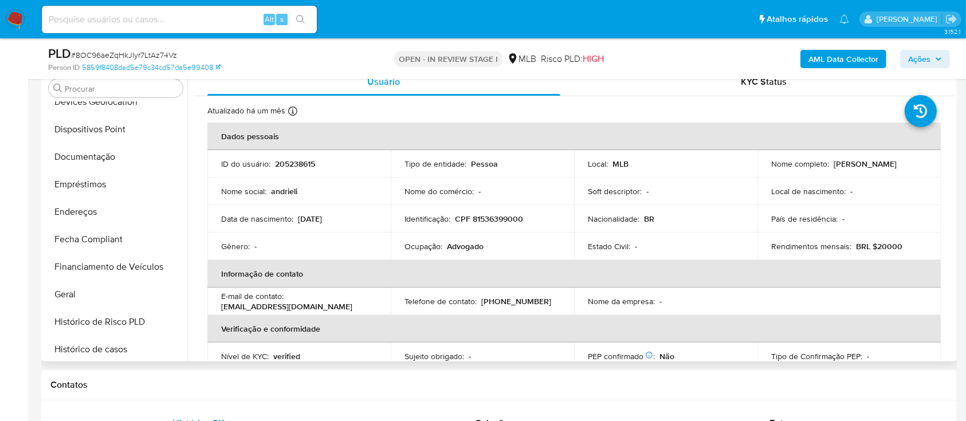
click at [120, 158] on button "Documentação" at bounding box center [115, 157] width 143 height 28
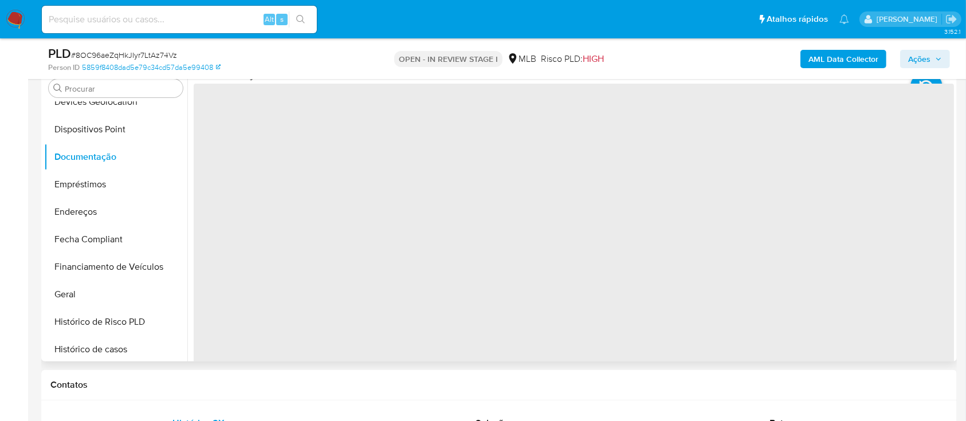
click at [297, 130] on div at bounding box center [570, 214] width 767 height 293
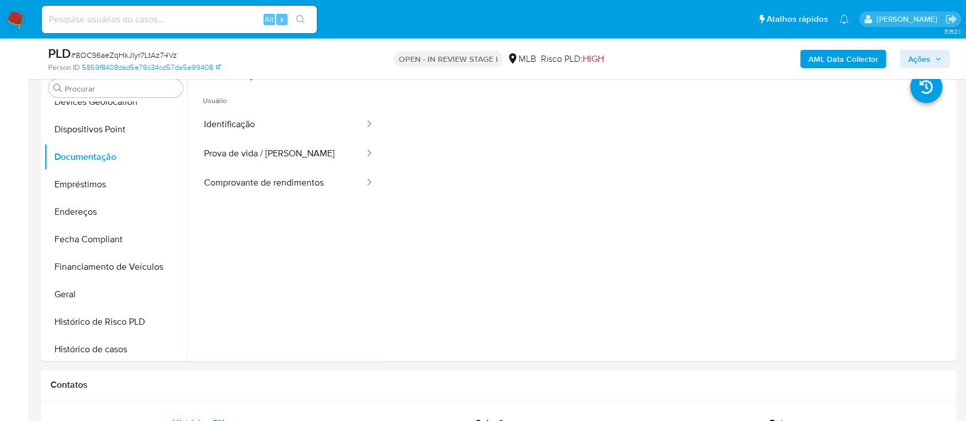
click at [297, 128] on button "Identificação" at bounding box center [280, 124] width 172 height 29
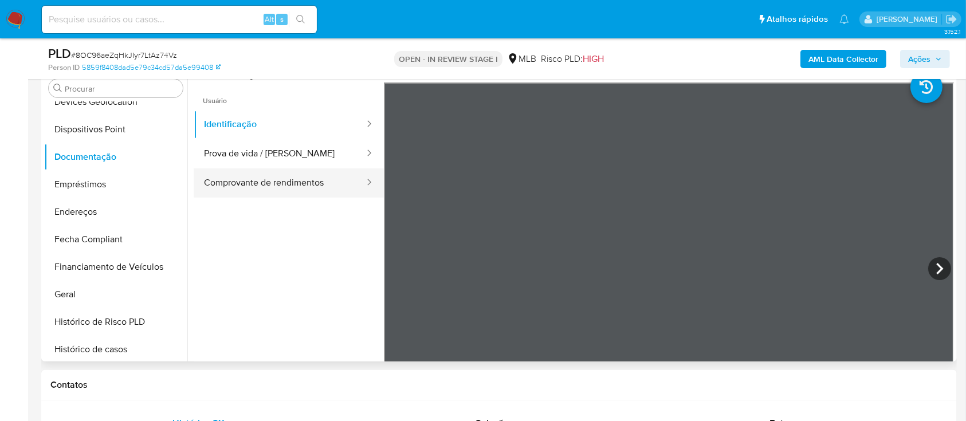
click at [303, 182] on button "Comprovante de rendimentos" at bounding box center [280, 182] width 172 height 29
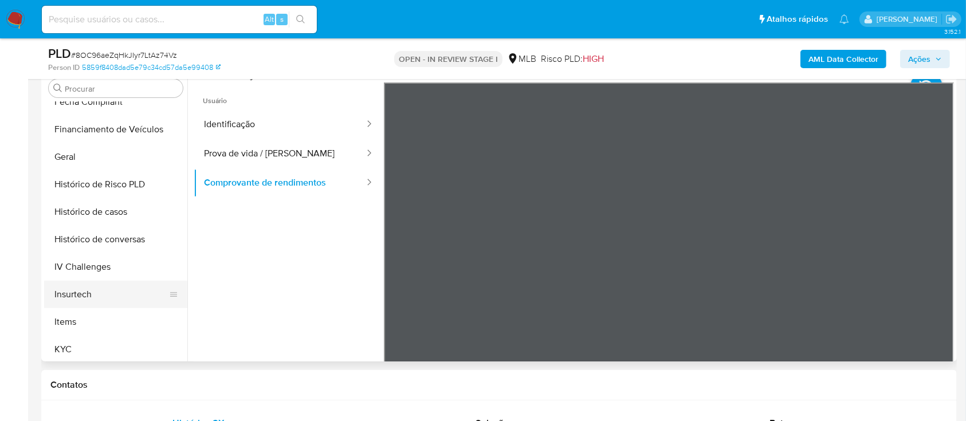
scroll to position [331, 0]
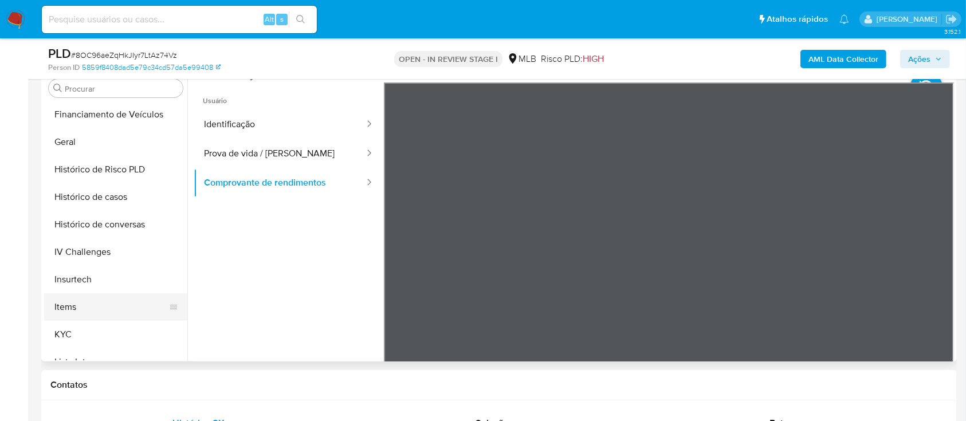
click at [85, 310] on button "Items" at bounding box center [111, 307] width 134 height 28
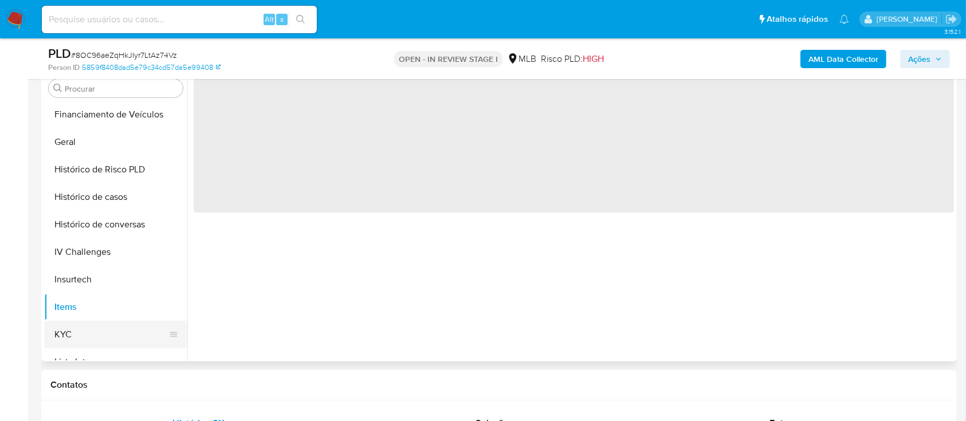
click at [69, 335] on button "KYC" at bounding box center [111, 335] width 134 height 28
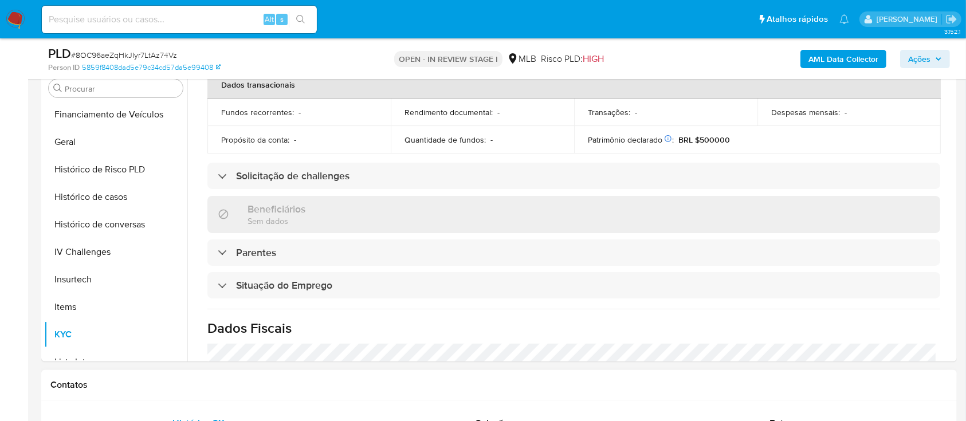
scroll to position [487, 0]
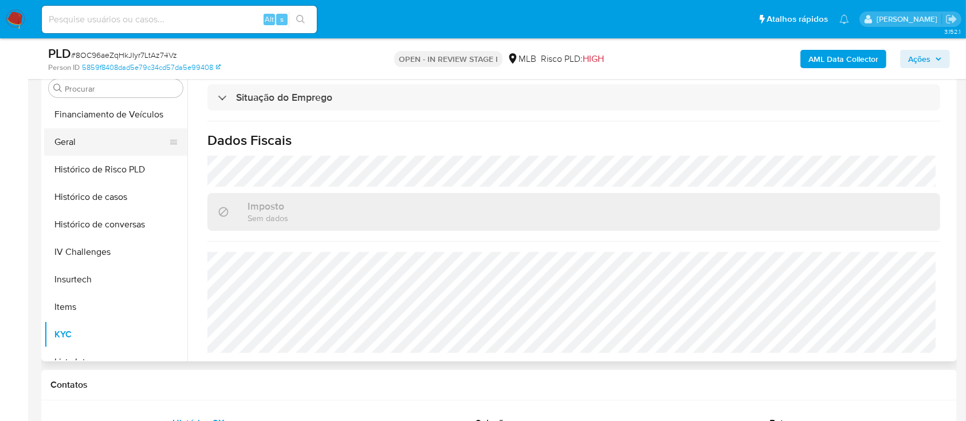
click at [124, 141] on button "Geral" at bounding box center [111, 142] width 134 height 28
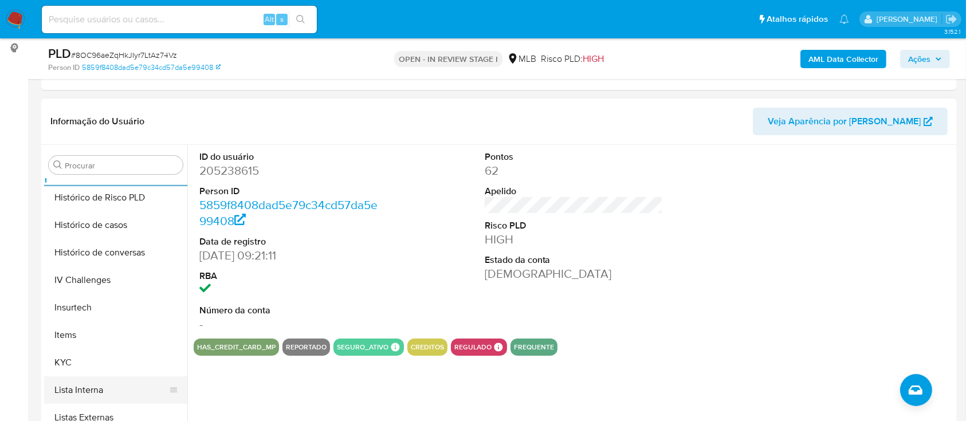
scroll to position [484, 0]
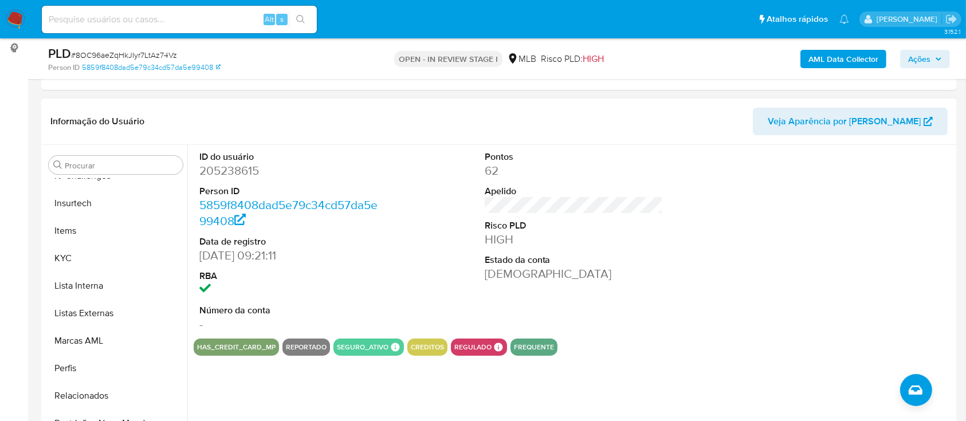
click at [112, 252] on button "KYC" at bounding box center [115, 259] width 143 height 28
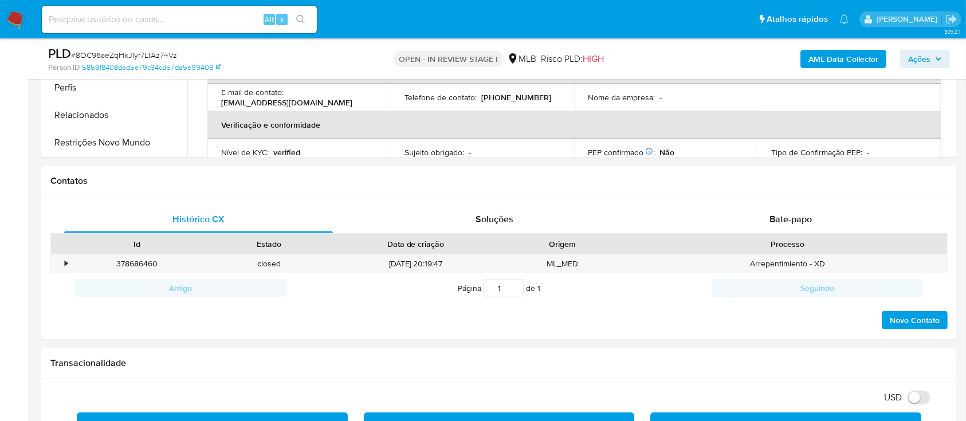
scroll to position [458, 0]
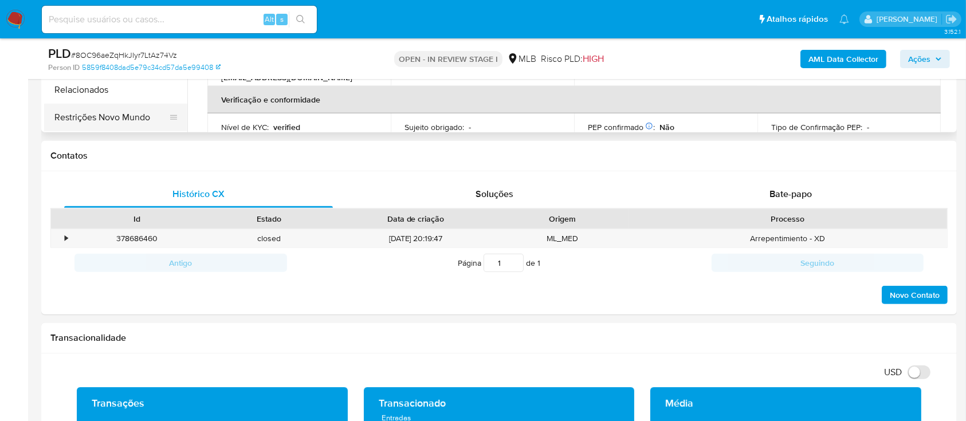
click at [124, 107] on button "Restrições Novo Mundo" at bounding box center [111, 118] width 134 height 28
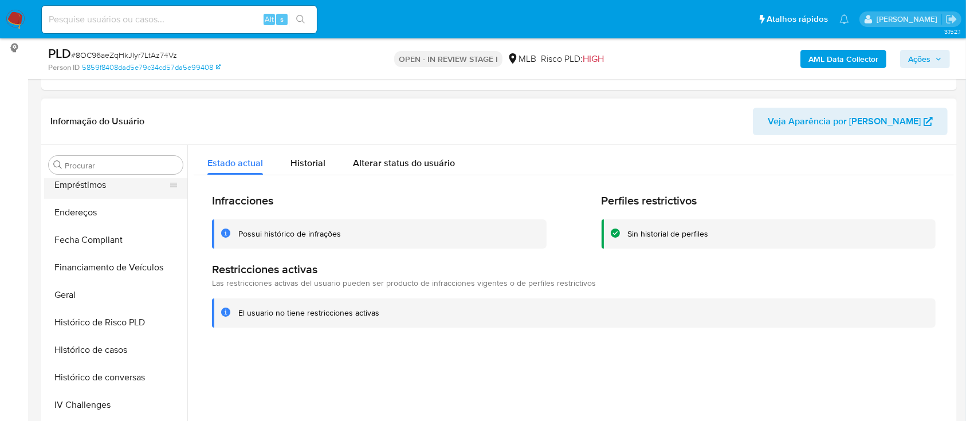
scroll to position [179, 0]
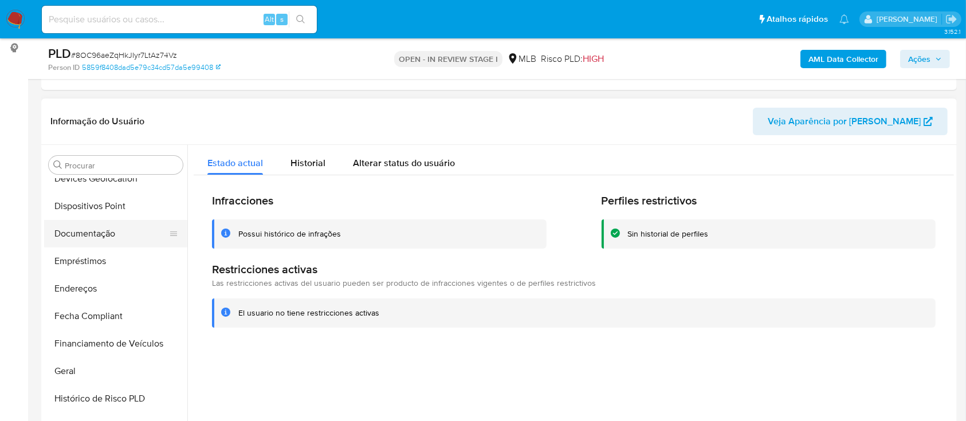
click at [118, 225] on button "Documentação" at bounding box center [111, 234] width 134 height 28
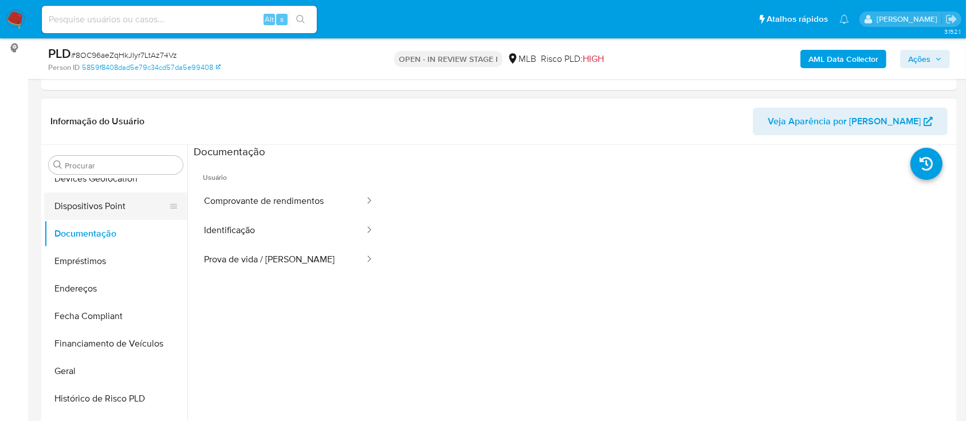
click at [128, 218] on button "Dispositivos Point" at bounding box center [111, 207] width 134 height 28
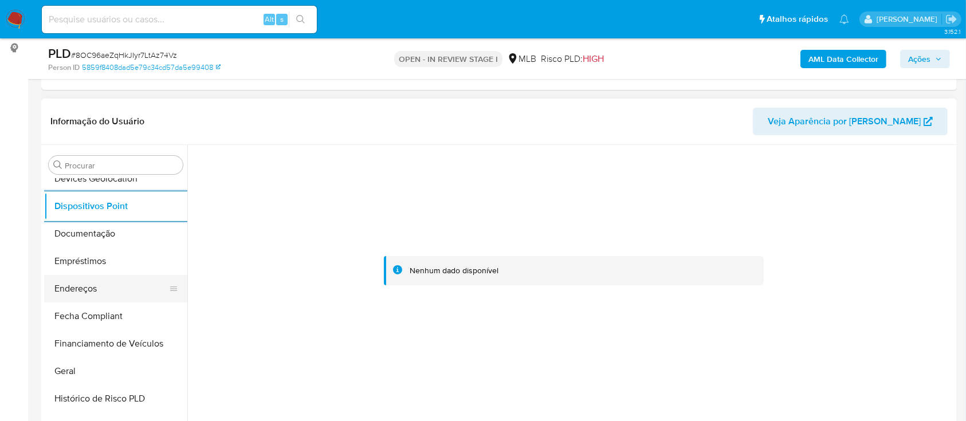
click at [150, 288] on button "Endereços" at bounding box center [111, 289] width 134 height 28
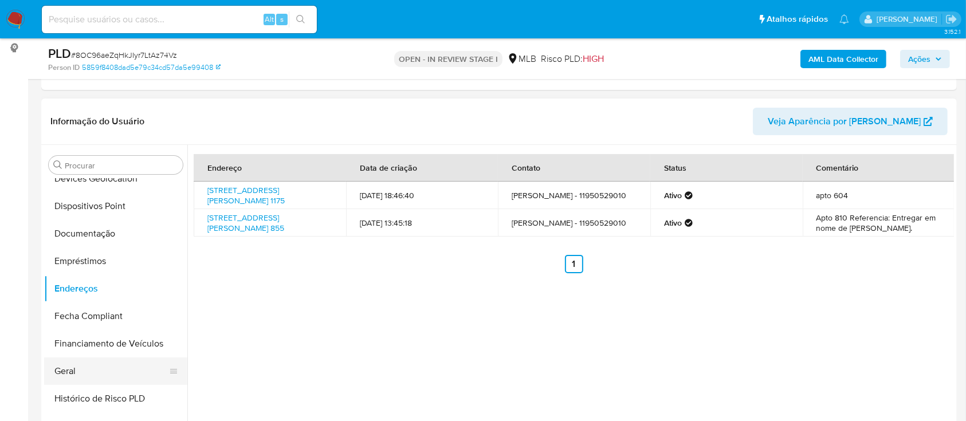
click at [77, 370] on button "Geral" at bounding box center [111, 372] width 134 height 28
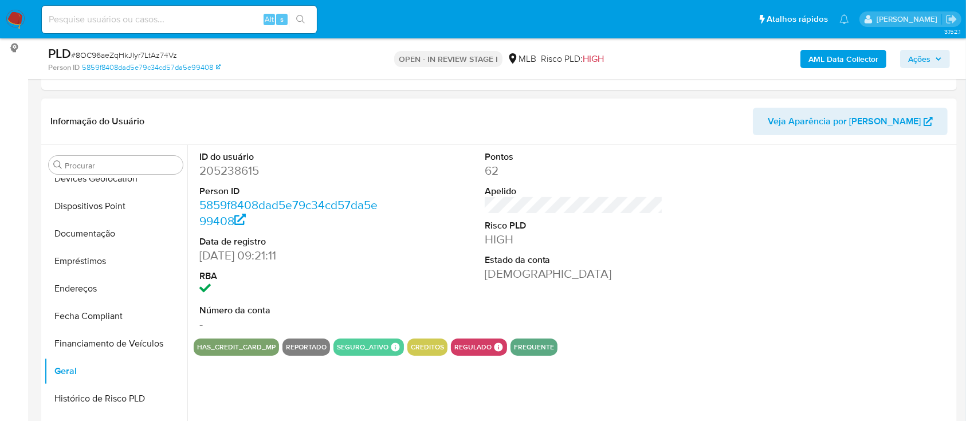
click at [244, 171] on dd "205238615" at bounding box center [288, 171] width 179 height 16
copy dd "205238615"
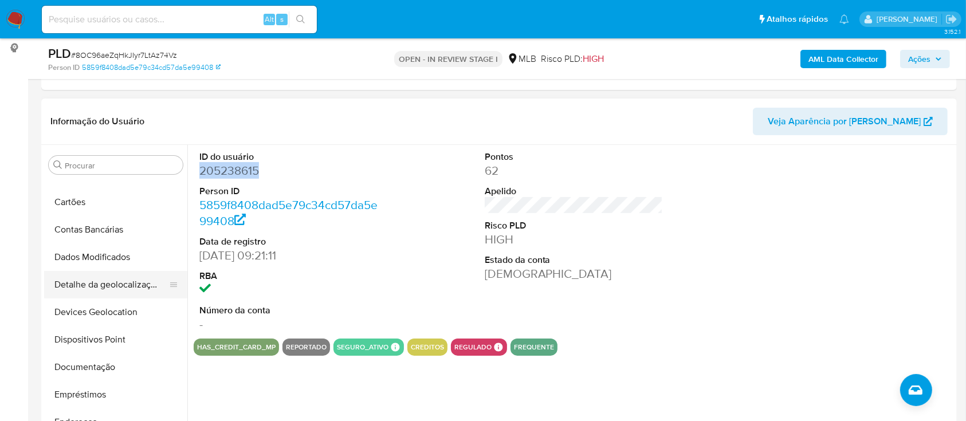
scroll to position [0, 0]
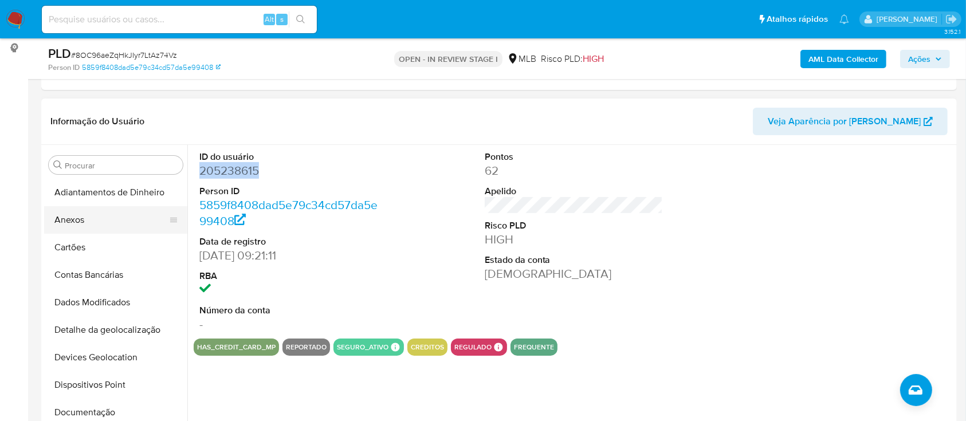
click at [125, 218] on button "Anexos" at bounding box center [111, 220] width 134 height 28
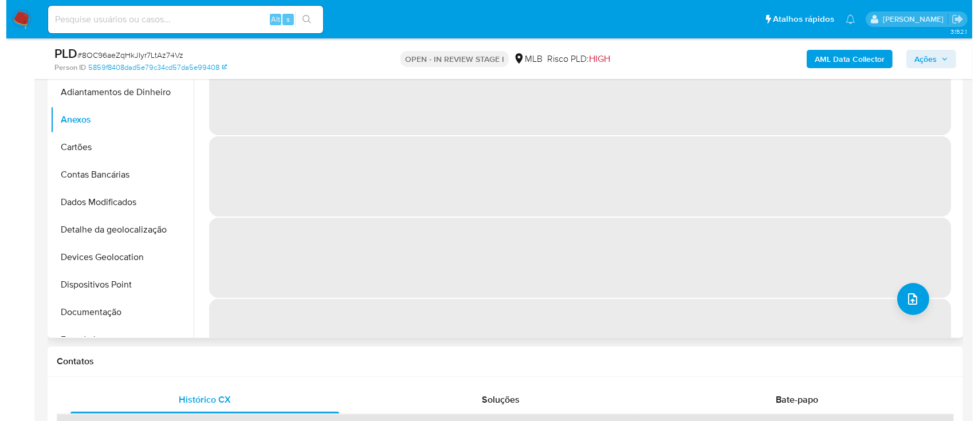
scroll to position [229, 0]
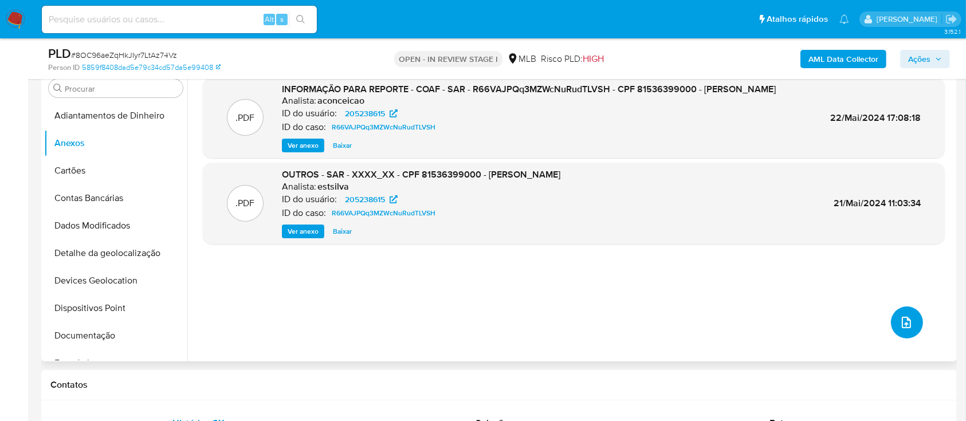
click at [909, 328] on button "upload-file" at bounding box center [907, 323] width 32 height 32
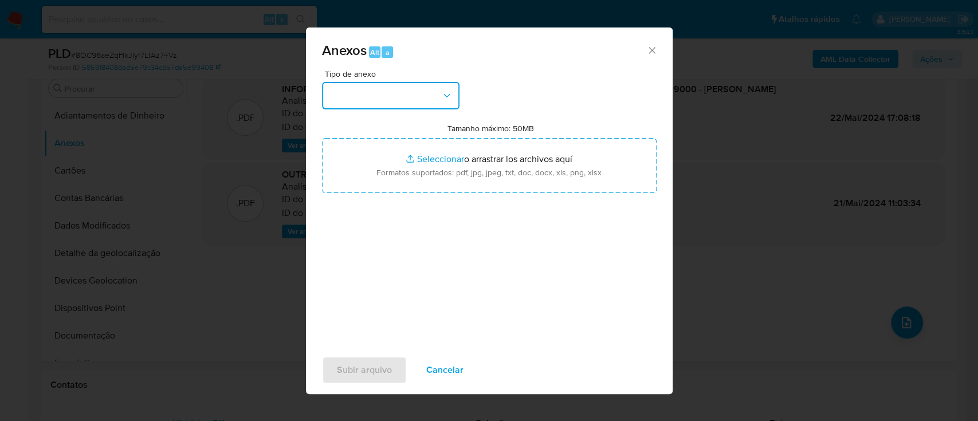
click at [367, 98] on button "button" at bounding box center [391, 96] width 138 height 28
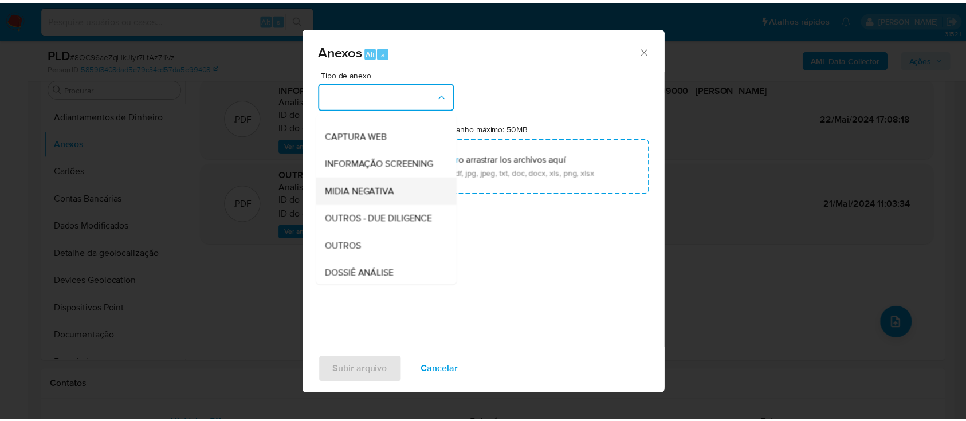
scroll to position [152, 0]
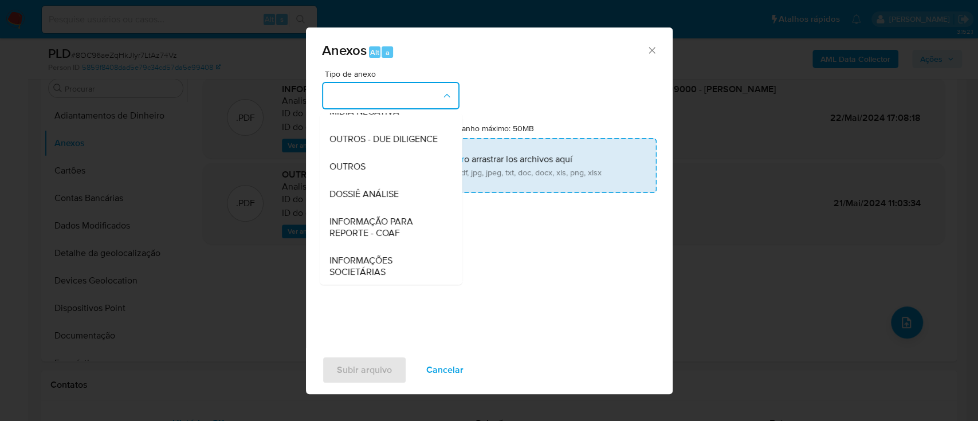
drag, startPoint x: 387, startPoint y: 187, endPoint x: 402, endPoint y: 187, distance: 14.3
click at [387, 180] on div "OUTROS" at bounding box center [387, 167] width 117 height 28
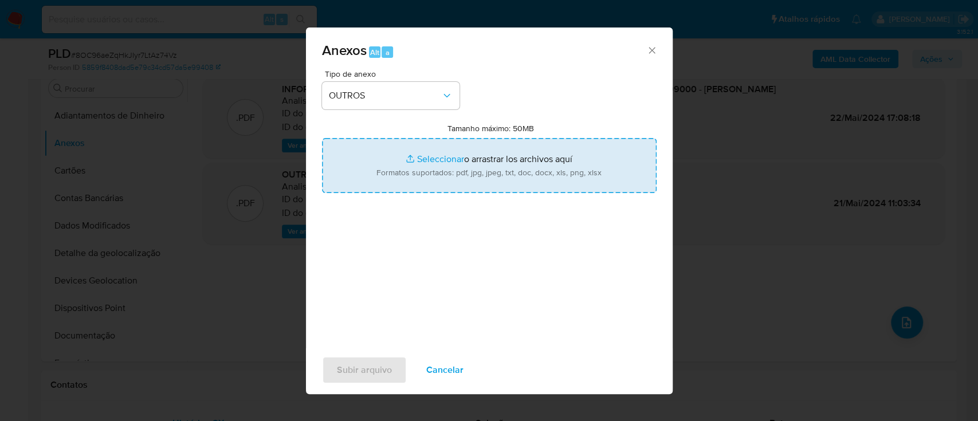
type input "C:\fakepath\Mulan 205238615_2025_08_13_13_16_08 ANDRIELI VIEIRA BERNI.pdf"
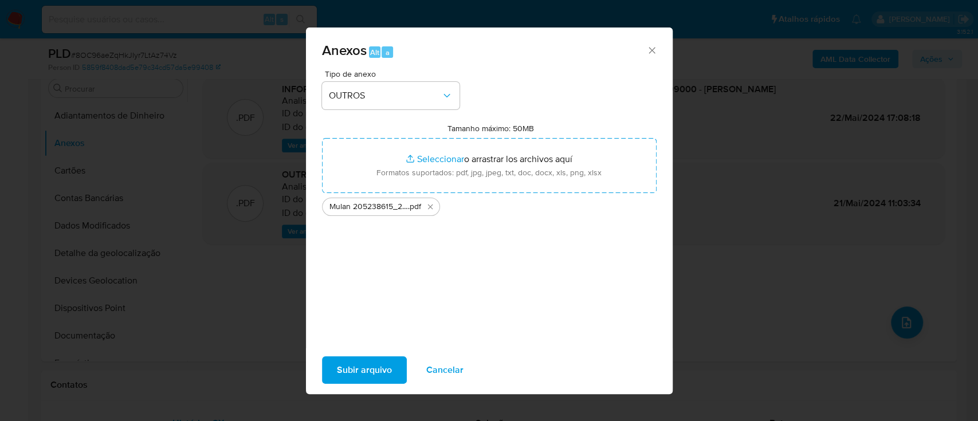
click at [358, 364] on span "Subir arquivo" at bounding box center [364, 370] width 55 height 25
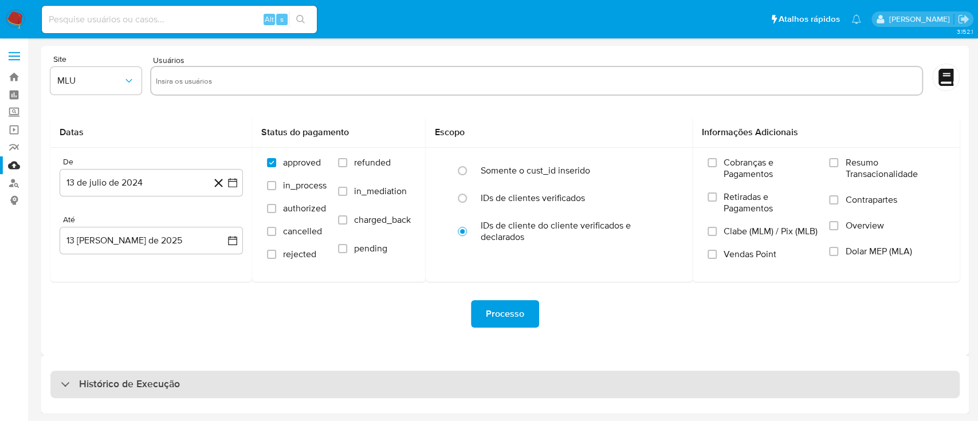
click at [324, 383] on div "Histórico de Execução" at bounding box center [504, 385] width 909 height 28
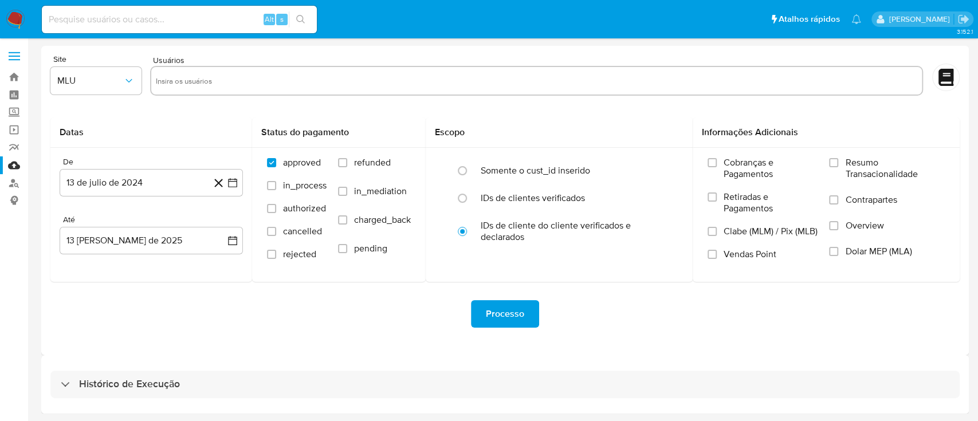
select select "10"
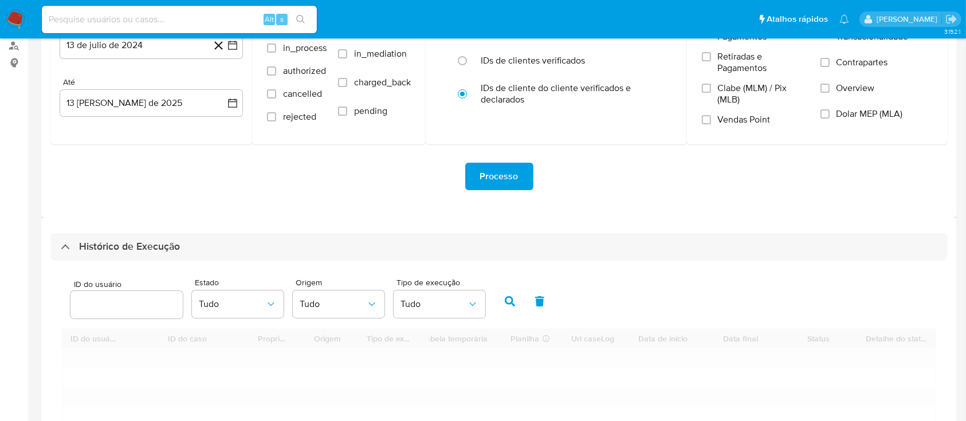
scroll to position [229, 0]
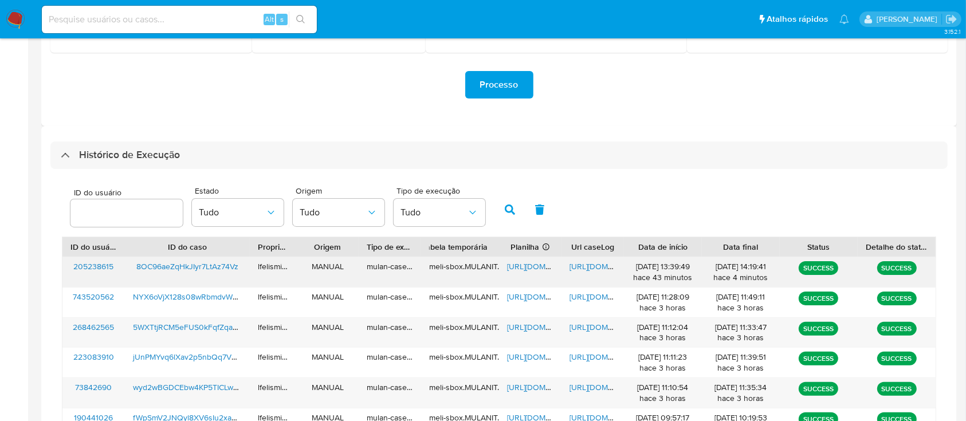
click at [584, 262] on span "[URL][DOMAIN_NAME]" at bounding box center [609, 266] width 79 height 11
click at [518, 264] on span "[URL][DOMAIN_NAME]" at bounding box center [546, 266] width 79 height 11
